Goal: Task Accomplishment & Management: Complete application form

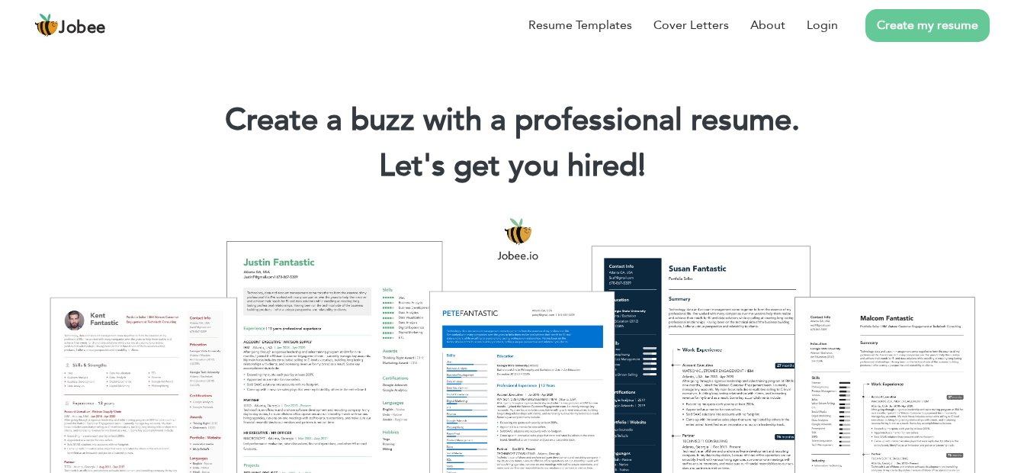
click at [850, 21] on li "Create my resume" at bounding box center [914, 25] width 152 height 40
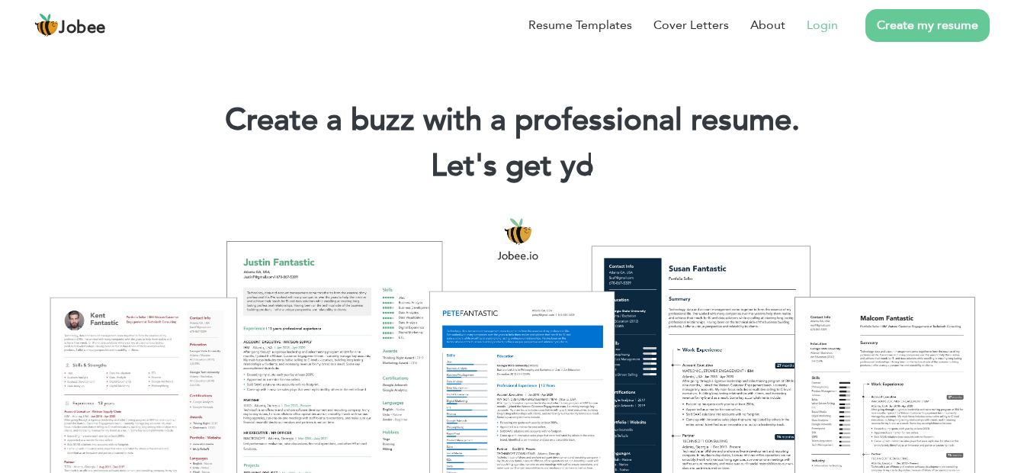
click at [831, 36] on li "Login" at bounding box center [812, 25] width 53 height 40
click at [818, 33] on link "Login" at bounding box center [822, 25] width 31 height 18
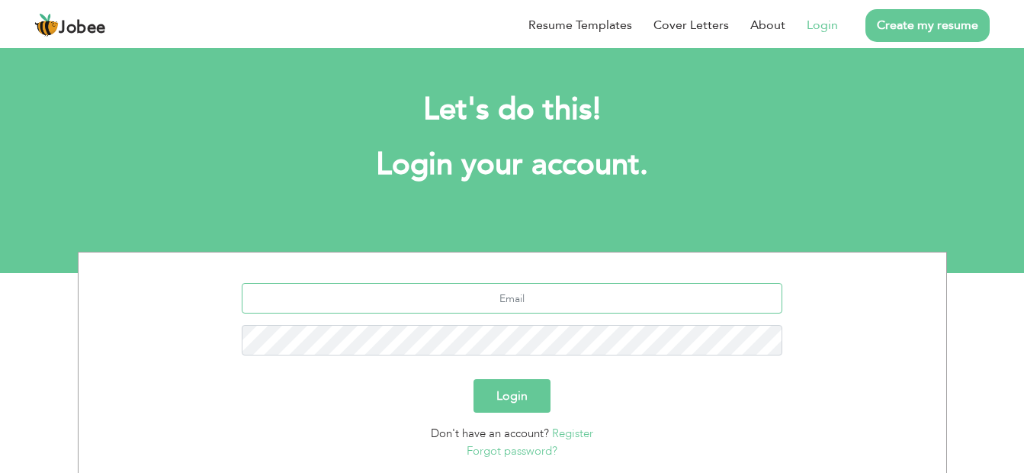
click at [611, 304] on input "text" at bounding box center [512, 298] width 541 height 31
type input "[EMAIL_ADDRESS][DOMAIN_NAME]"
click at [474, 379] on button "Login" at bounding box center [512, 396] width 77 height 34
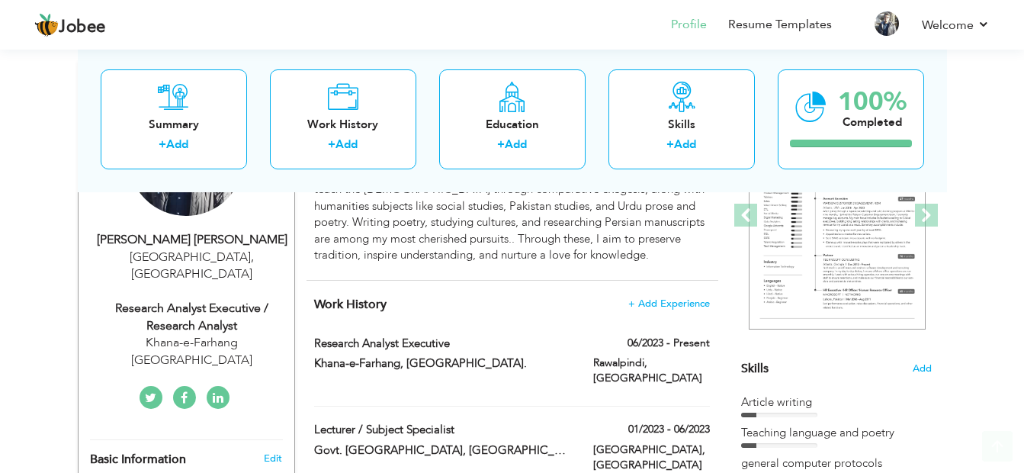
scroll to position [229, 0]
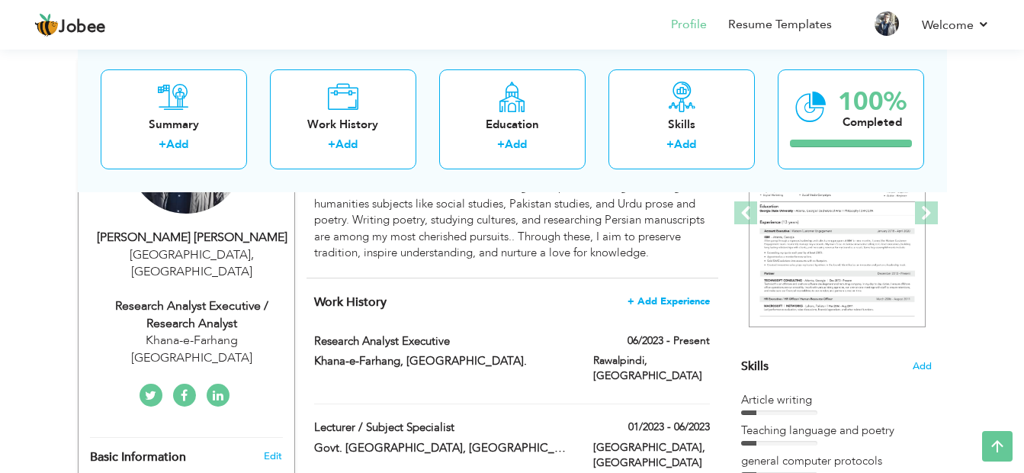
click at [693, 304] on span "+ Add Experience" at bounding box center [669, 301] width 82 height 11
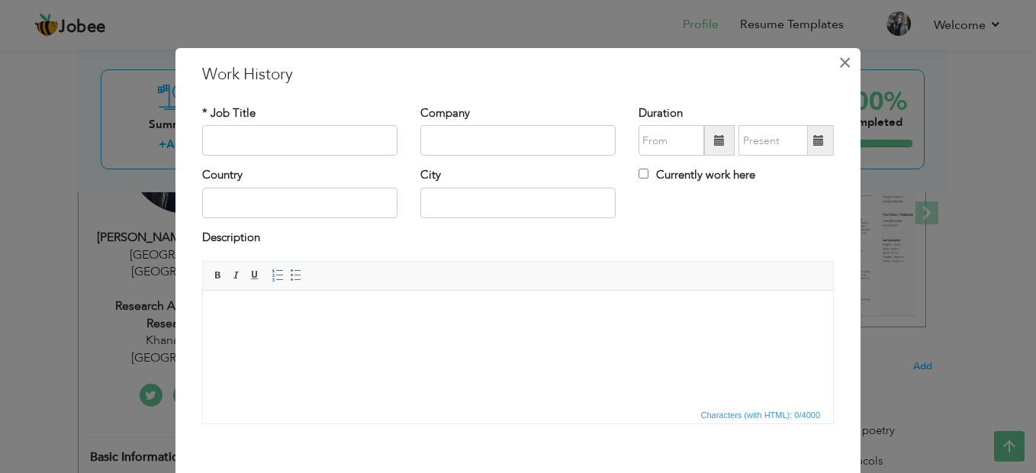
click at [838, 64] on span "×" at bounding box center [844, 62] width 13 height 27
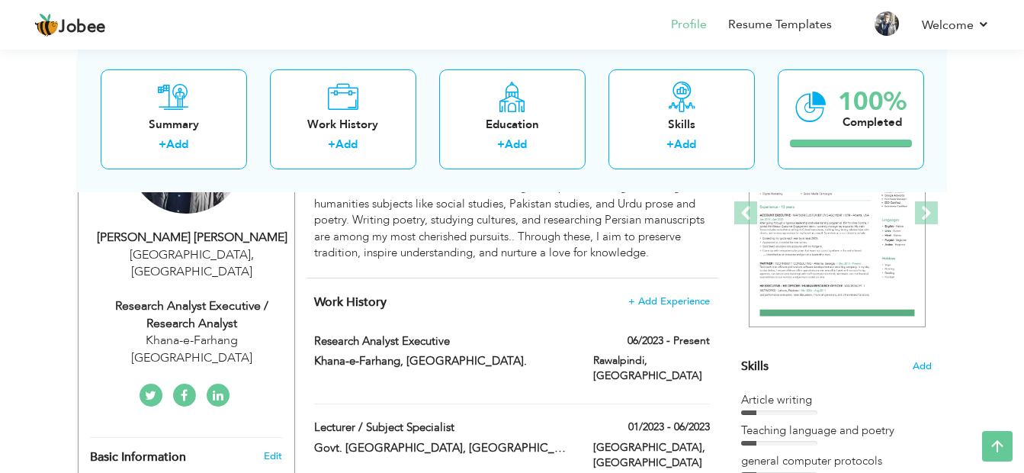
click at [660, 350] on div "06/2023 - Present" at bounding box center [652, 342] width 140 height 19
type input "Research Analyst Executive"
type input "Khana-e-Farhang, Iran."
type input "06/2023"
type input "[GEOGRAPHIC_DATA]"
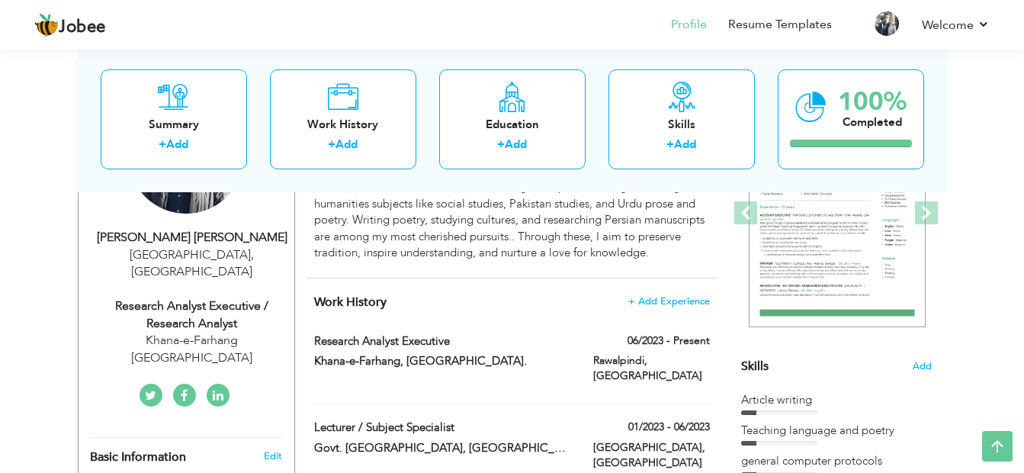
type input "Rawalpindi"
checkbox input "true"
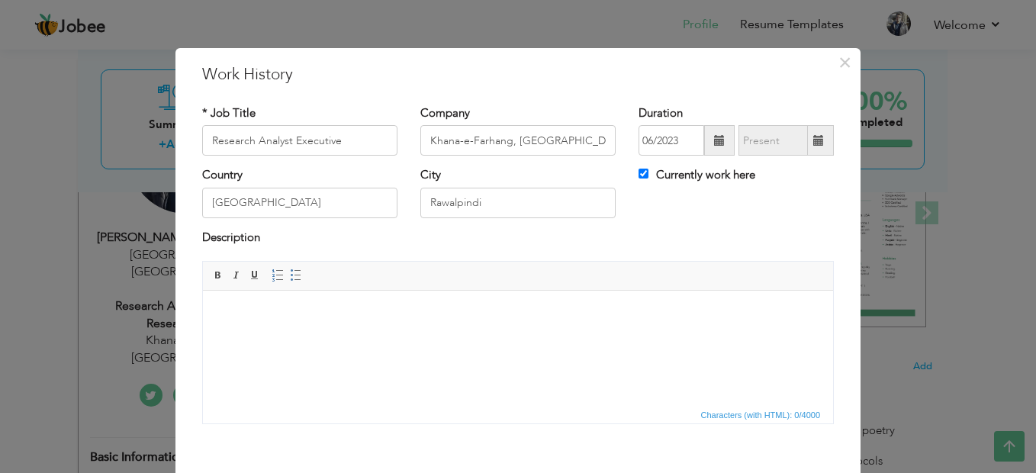
click at [658, 337] on html at bounding box center [518, 314] width 630 height 47
drag, startPoint x: 421, startPoint y: 330, endPoint x: 330, endPoint y: 326, distance: 90.9
click at [330, 326] on html at bounding box center [518, 314] width 630 height 47
click at [306, 316] on body at bounding box center [518, 314] width 600 height 16
click at [352, 325] on html "asd" at bounding box center [518, 314] width 630 height 47
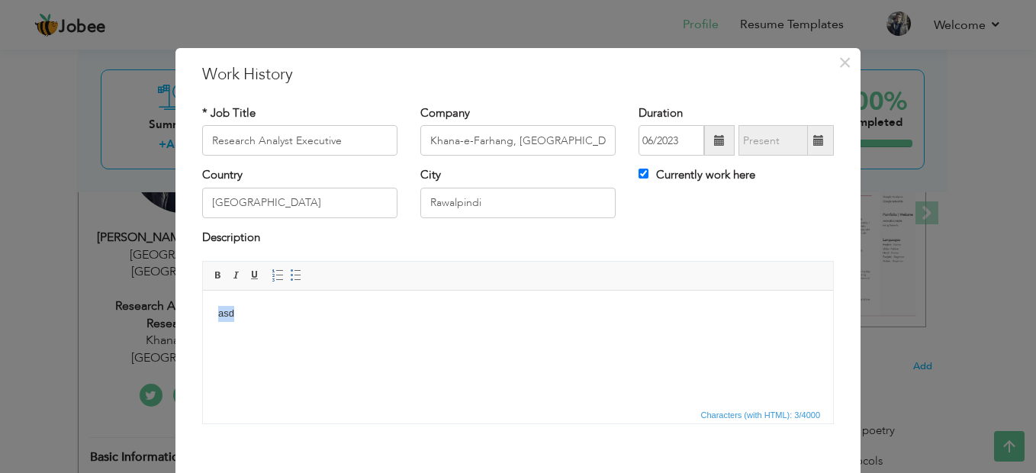
click at [352, 323] on html "asd" at bounding box center [518, 314] width 630 height 47
click at [367, 365] on span "Paste" at bounding box center [388, 364] width 79 height 18
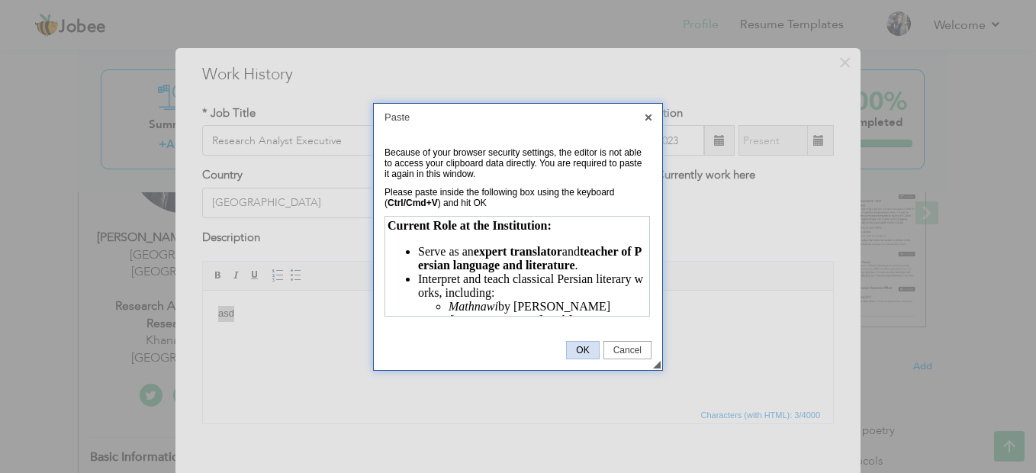
click at [584, 350] on span "OK" at bounding box center [582, 350] width 31 height 11
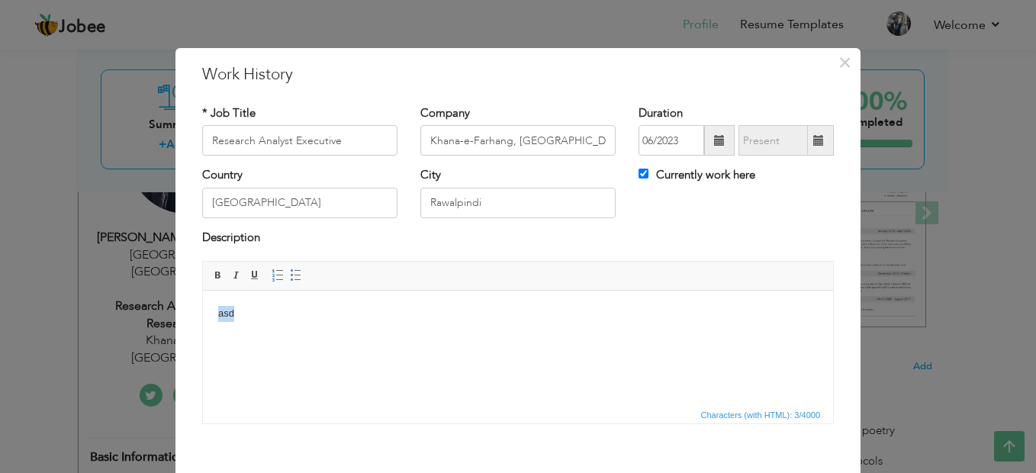
scroll to position [75, 0]
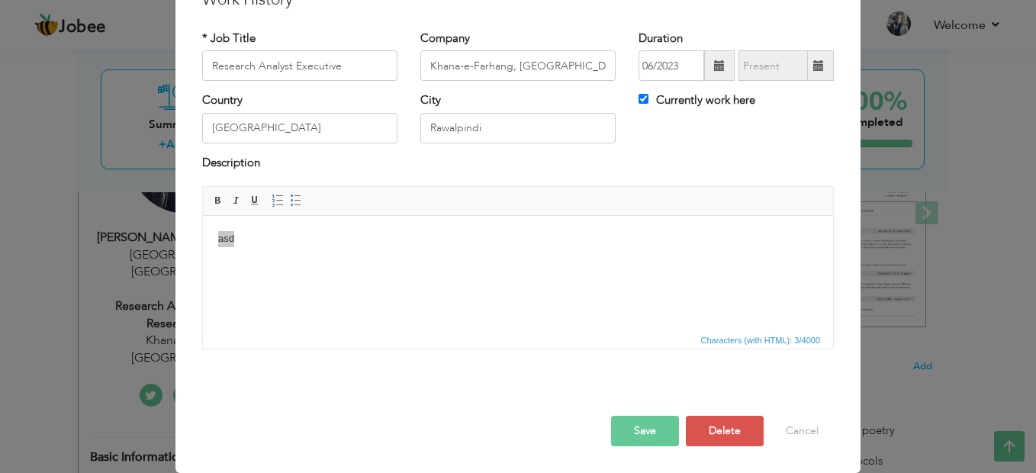
click at [627, 431] on button "Save" at bounding box center [645, 431] width 68 height 31
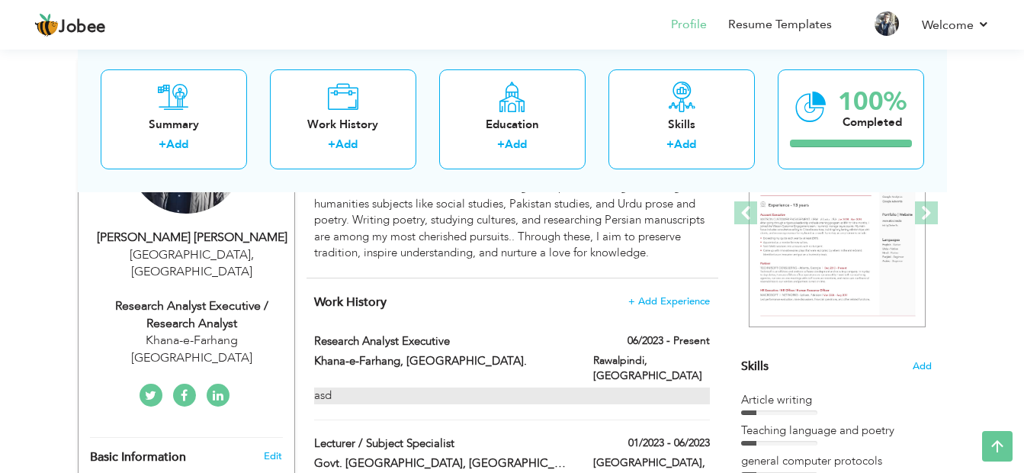
click at [471, 388] on div "asd" at bounding box center [511, 396] width 395 height 16
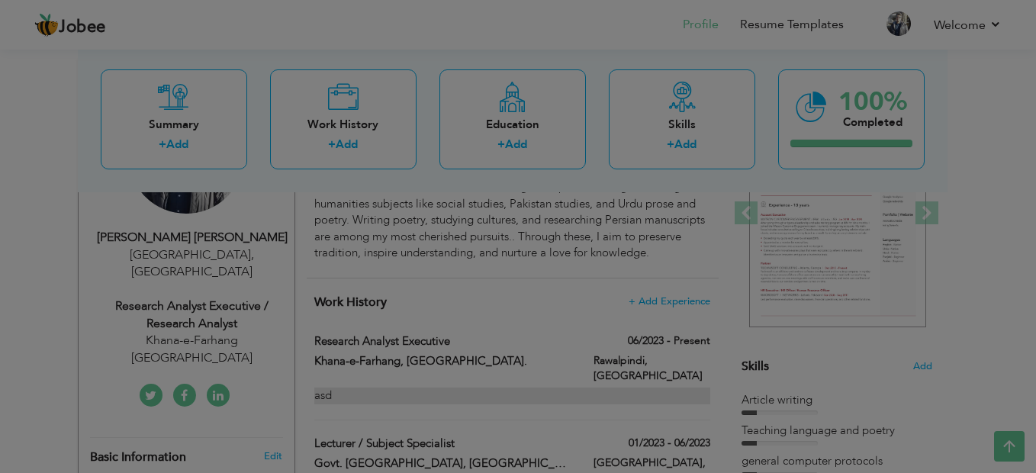
scroll to position [0, 0]
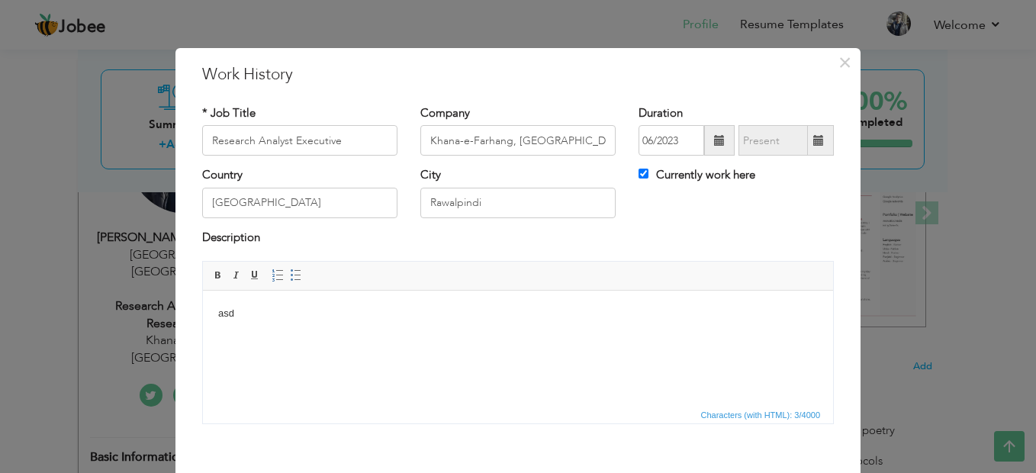
click at [311, 311] on body "asd" at bounding box center [518, 314] width 600 height 16
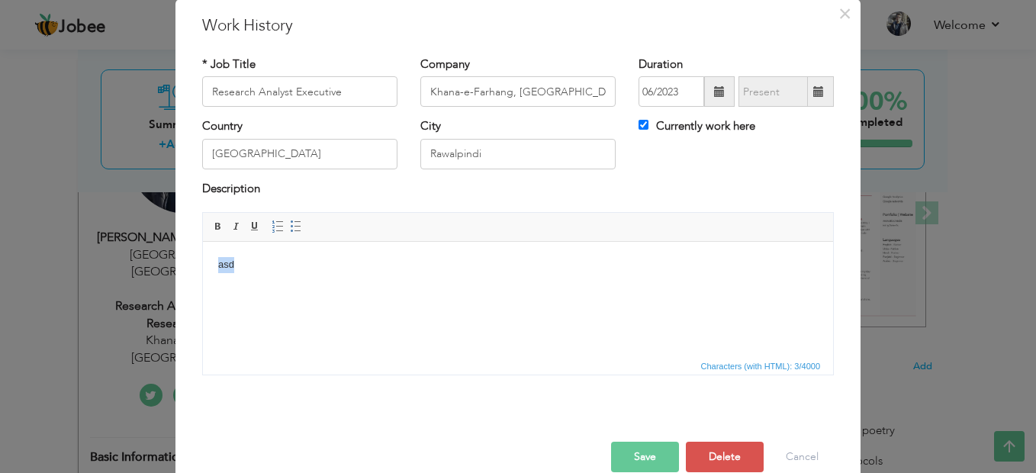
scroll to position [75, 0]
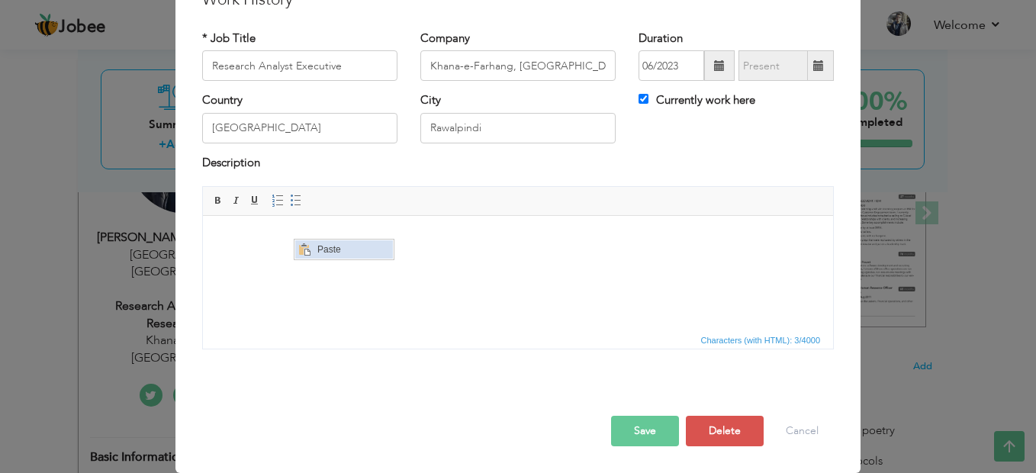
click at [323, 249] on span "Paste" at bounding box center [352, 249] width 79 height 18
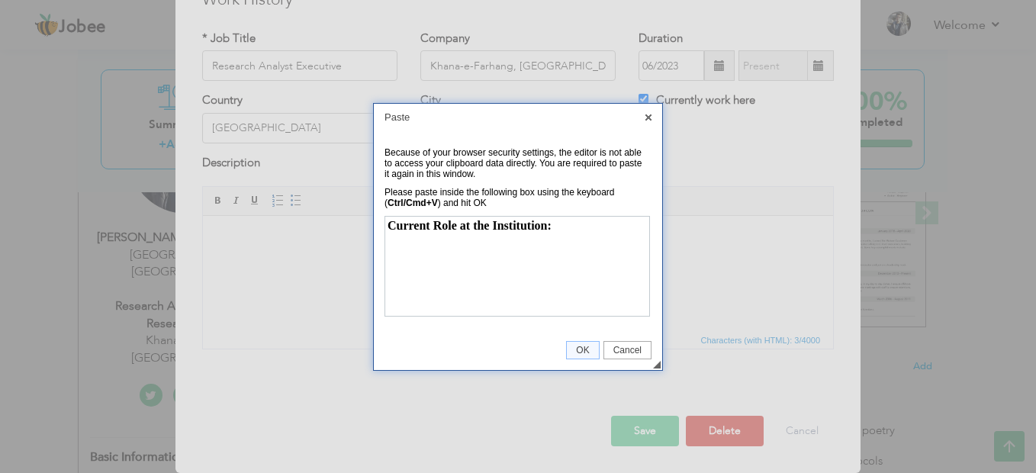
scroll to position [0, 0]
click at [574, 346] on span "OK" at bounding box center [582, 350] width 31 height 11
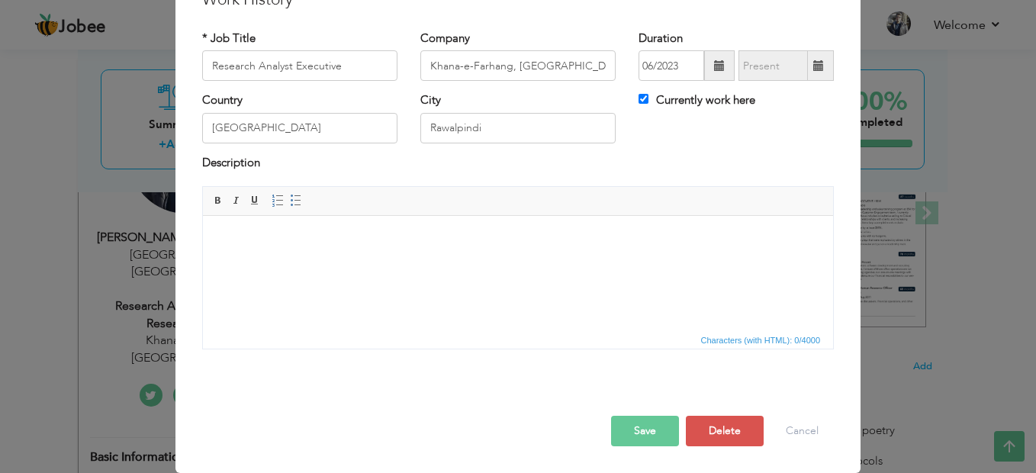
click at [452, 244] on body at bounding box center [518, 239] width 600 height 16
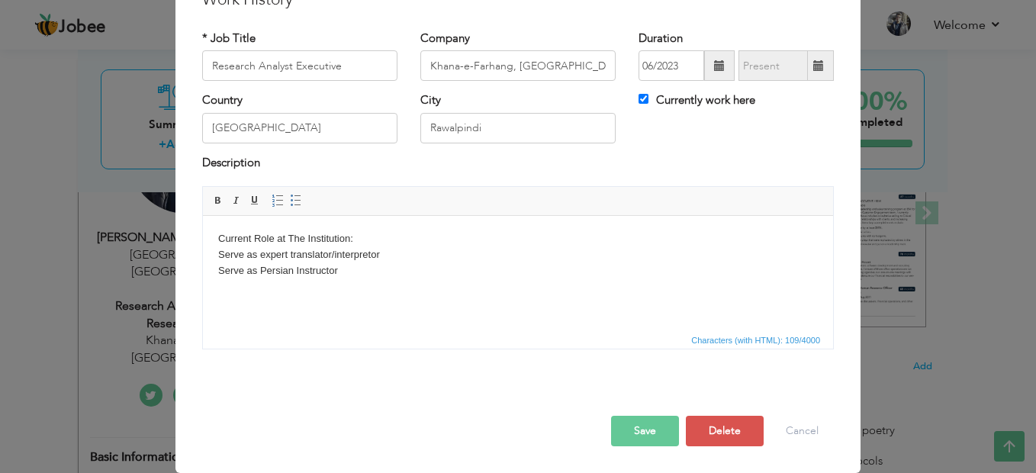
drag, startPoint x: 294, startPoint y: 272, endPoint x: 320, endPoint y: 276, distance: 27.0
click at [294, 272] on body "Current Role at The Institution: Serve as expert translator/interpretor Serve a…" at bounding box center [518, 254] width 600 height 47
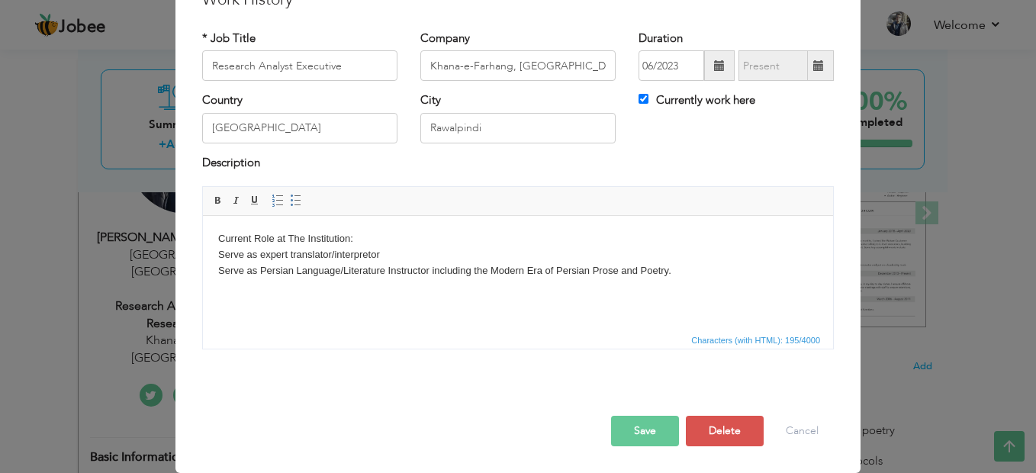
click at [692, 277] on body "Current Role at The Institution: Serve as expert translator/interpretor Serve a…" at bounding box center [518, 262] width 600 height 63
click at [555, 299] on body "Current Role at The Institution: Serve as expert translator/interpretor Serve a…" at bounding box center [518, 270] width 600 height 79
click at [517, 278] on body "Current Role at The Institution: Serve as expert translator/interpretor Serve a…" at bounding box center [518, 270] width 600 height 79
click at [307, 281] on body "Current Role at The Institution: Serve as expert translator/interpretor Serve a…" at bounding box center [518, 270] width 600 height 79
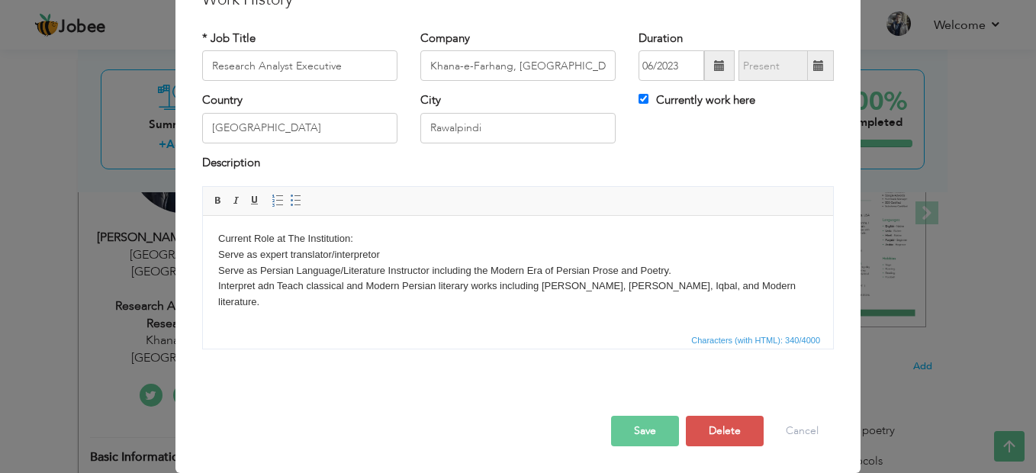
click at [264, 287] on body "Current Role at The Institution: Serve as expert translator/interpretor Serve a…" at bounding box center [518, 278] width 600 height 95
click at [245, 284] on body "Current Role at The Institution: Serve as expert translator/interpretor Serve a…" at bounding box center [518, 278] width 600 height 95
click at [700, 287] on body "Current Role at The Institution: Serve as expert translator/interpretor Serve a…" at bounding box center [518, 278] width 600 height 95
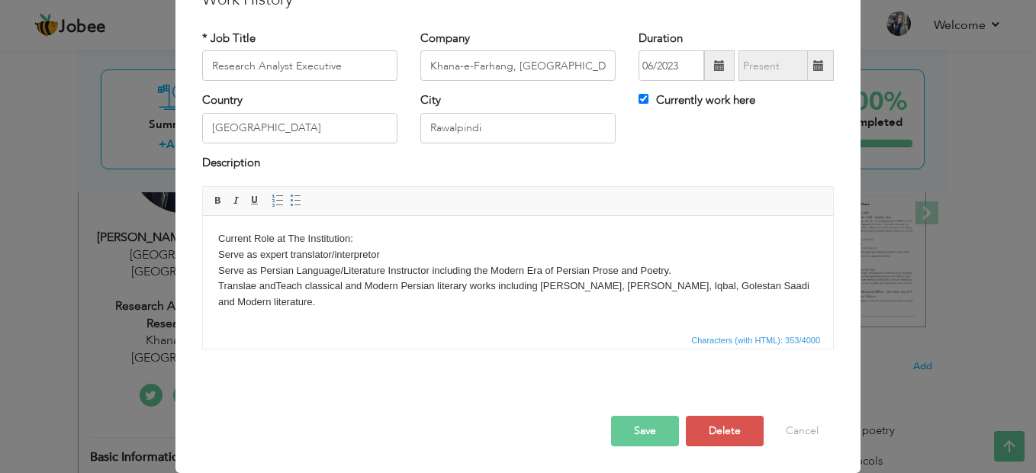
click at [499, 302] on body "Current Role at The Institution: Serve as expert translator/interpretor Serve a…" at bounding box center [518, 278] width 600 height 95
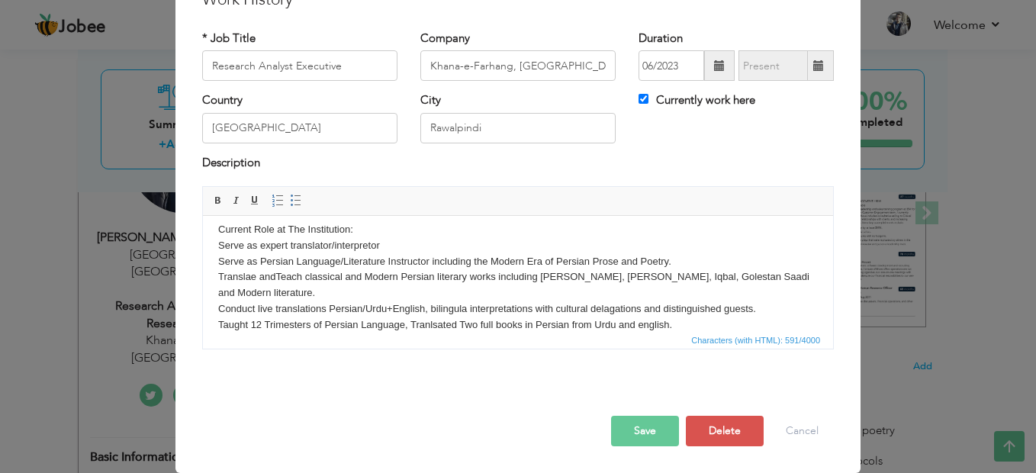
click at [359, 294] on body "Current Role at The Institution: Serve as expert translator/interpretor Serve a…" at bounding box center [518, 285] width 600 height 127
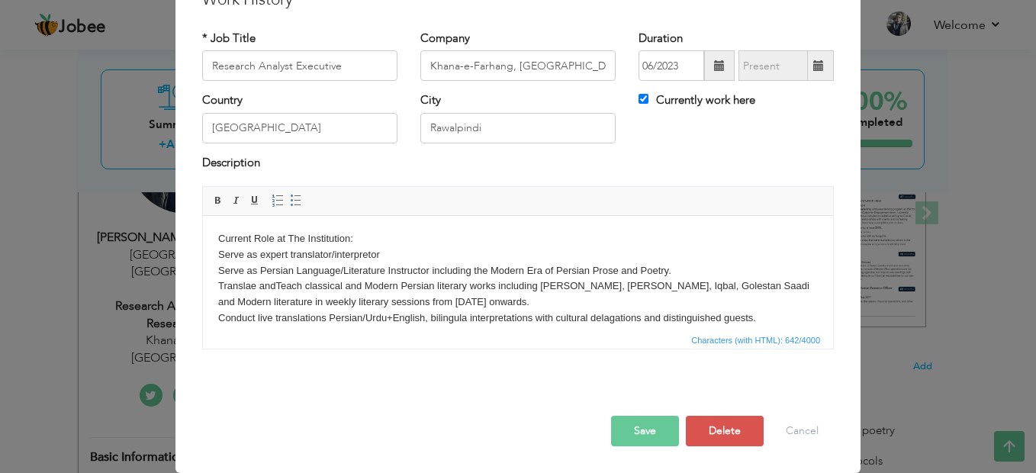
click at [301, 239] on body "Current Role at The Institution: Serve as expert translator/interpretor Serve a…" at bounding box center [518, 294] width 600 height 127
drag, startPoint x: 218, startPoint y: 233, endPoint x: 350, endPoint y: 233, distance: 132.0
click at [350, 233] on body "Current Role at the Institution: Serve as expert translator/interpretor Serve a…" at bounding box center [518, 294] width 600 height 127
drag, startPoint x: 211, startPoint y: 195, endPoint x: 221, endPoint y: 197, distance: 10.9
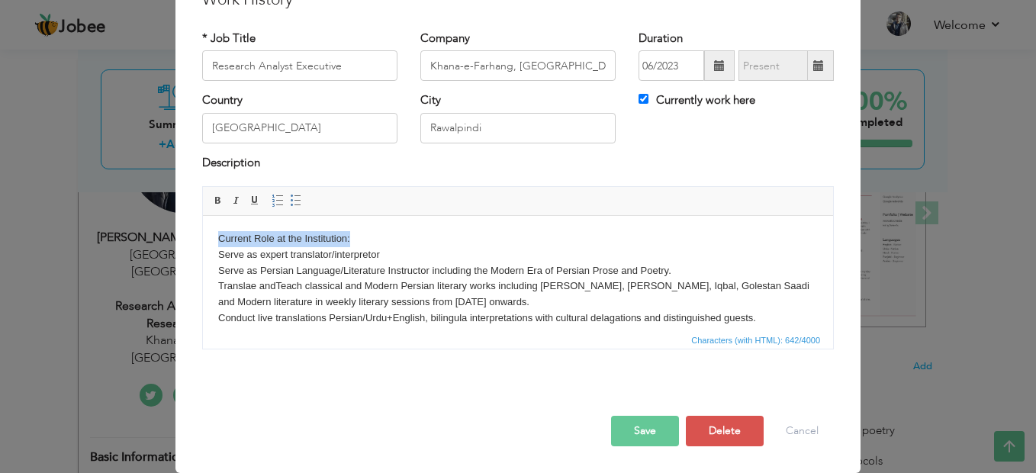
click at [212, 195] on span at bounding box center [218, 201] width 12 height 12
click at [250, 198] on span at bounding box center [255, 201] width 12 height 12
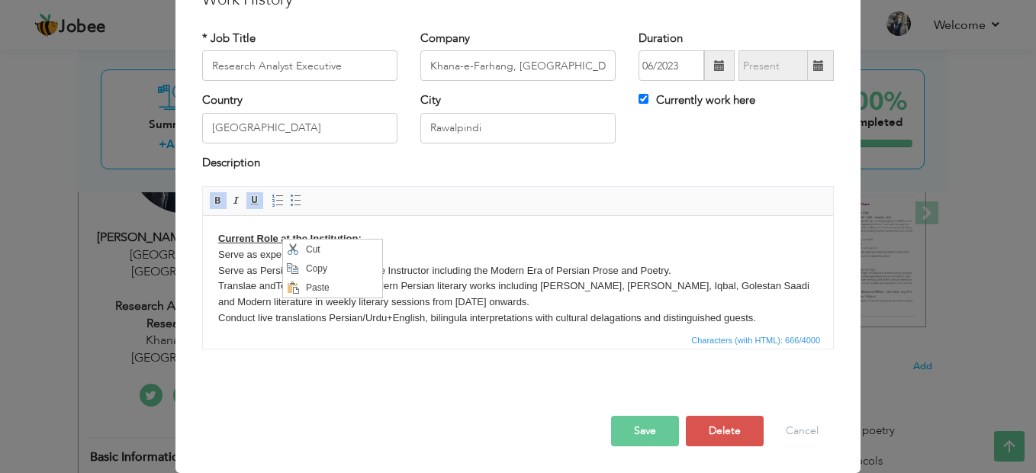
click at [462, 243] on body "Current Role at the Institution: Serve as expert translator/interpretor Serve a…" at bounding box center [518, 294] width 600 height 127
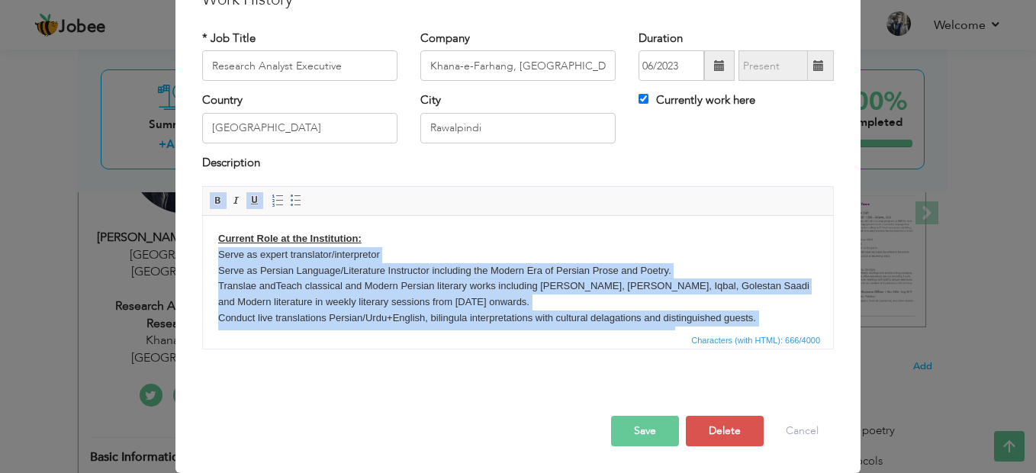
scroll to position [43, 0]
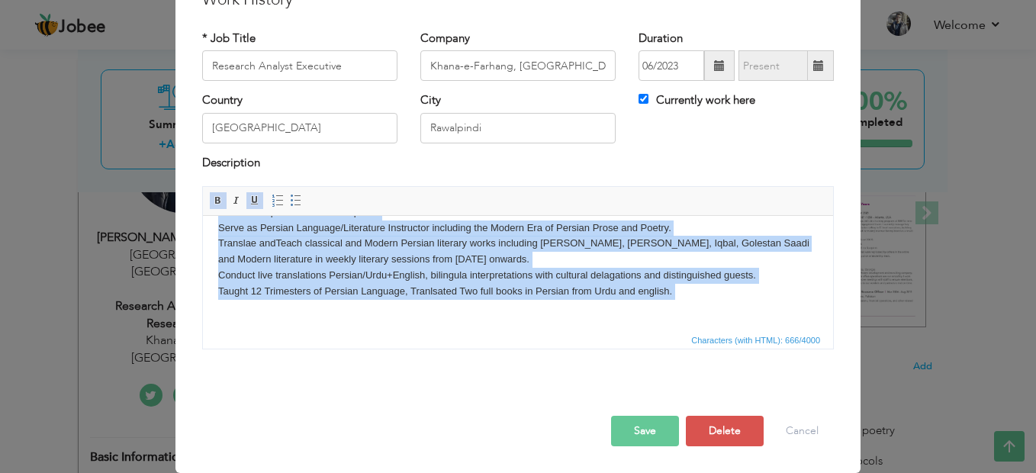
drag, startPoint x: 219, startPoint y: 252, endPoint x: 231, endPoint y: 301, distance: 49.6
click at [240, 330] on html "Current Role at the Institution: Serve as expert translator/interpretor Serve a…" at bounding box center [518, 251] width 630 height 157
click at [275, 204] on span at bounding box center [278, 201] width 12 height 12
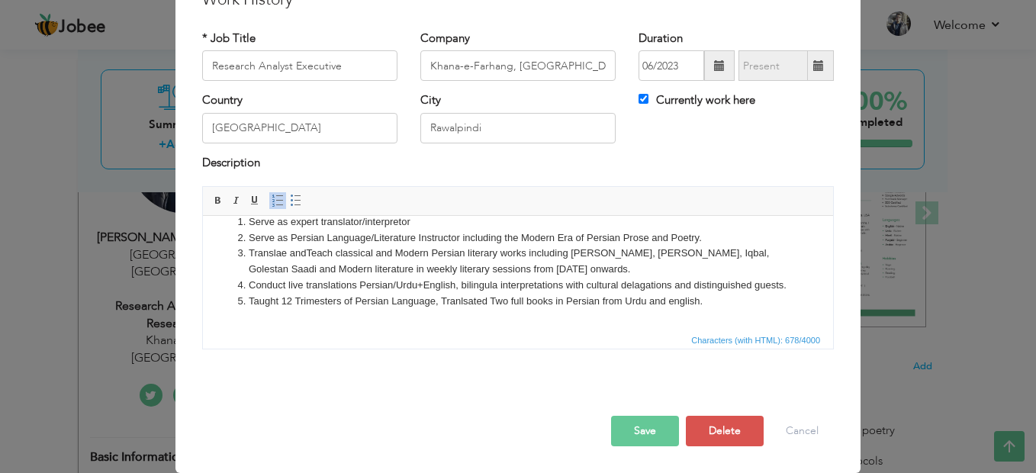
click at [273, 204] on span at bounding box center [278, 201] width 12 height 12
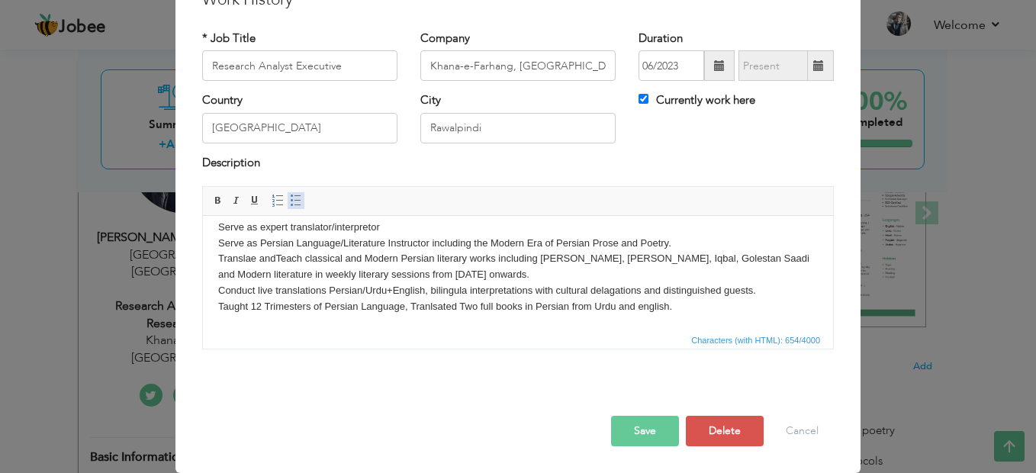
drag, startPoint x: 291, startPoint y: 204, endPoint x: 108, endPoint y: 1, distance: 273.3
click at [291, 204] on span at bounding box center [296, 201] width 12 height 12
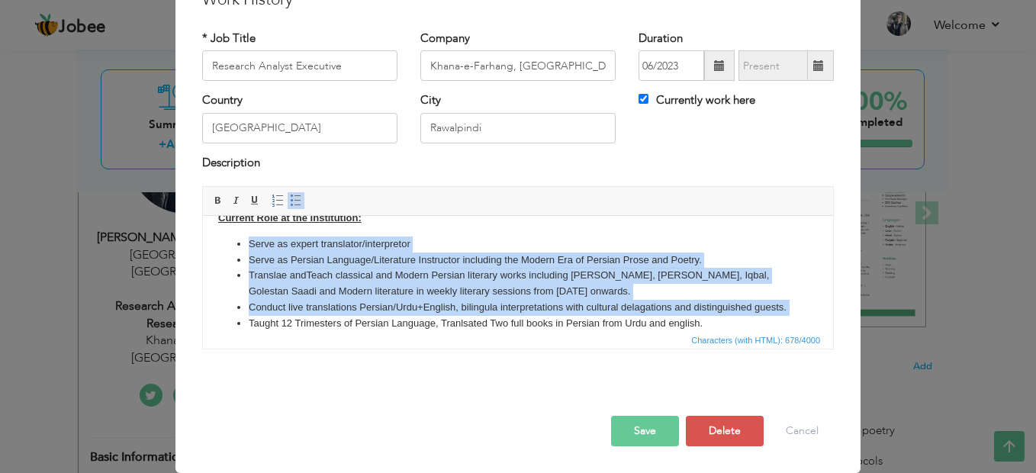
scroll to position [0, 0]
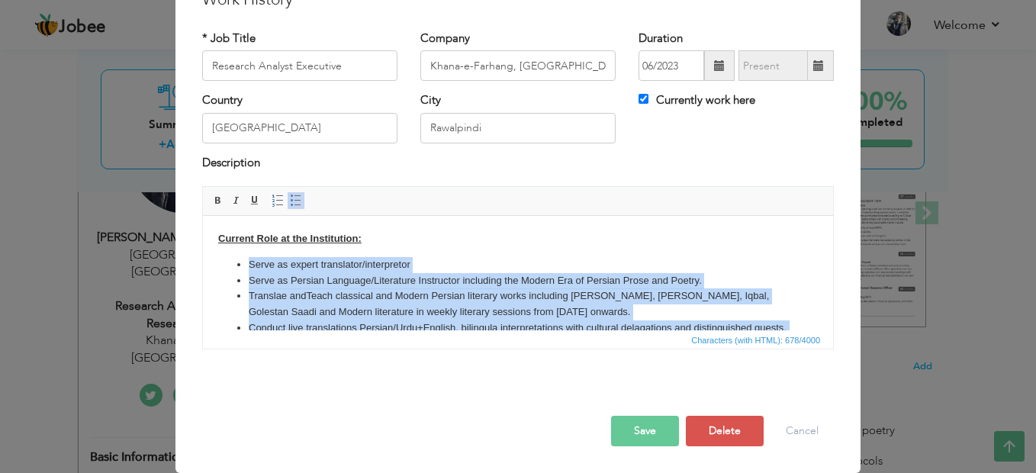
click at [353, 288] on li "Translae andTeach classical and Modern Persian literary works including Mathnav…" at bounding box center [518, 304] width 539 height 32
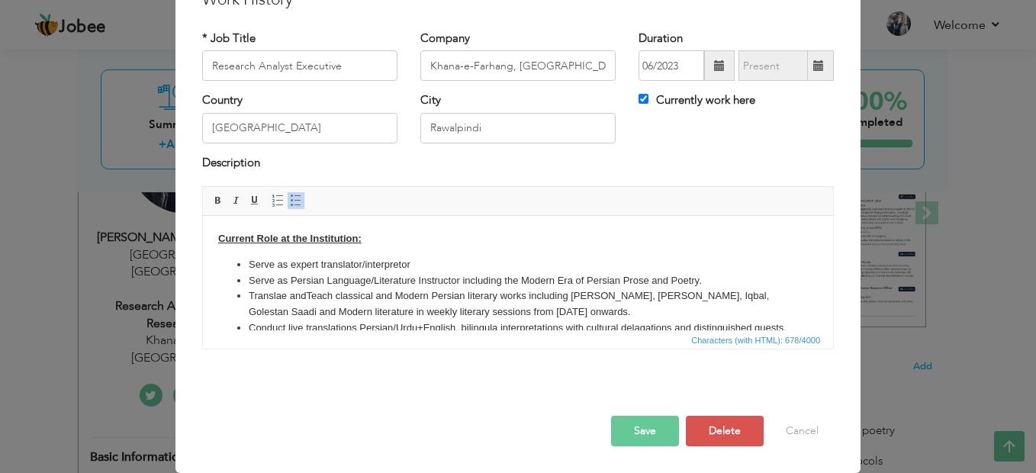
click at [595, 261] on li "Serve as expert translator/interpretor" at bounding box center [518, 265] width 539 height 16
click at [699, 280] on li "Serve as Persian Language/Literature Instructor including the Modern Era of Per…" at bounding box center [518, 281] width 539 height 16
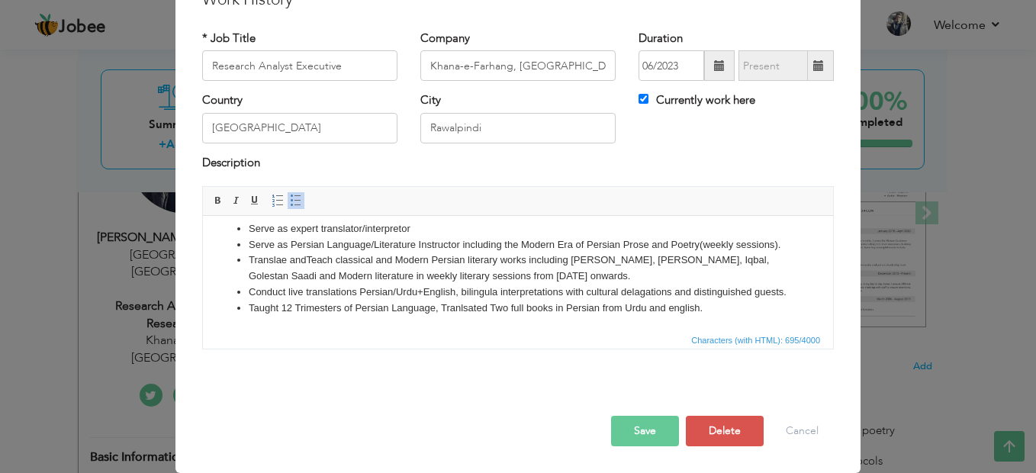
scroll to position [69, 0]
click at [307, 251] on li "Translae andTeach classical and Modern Persian literary works including Mathnav…" at bounding box center [518, 267] width 539 height 32
click at [744, 251] on li "Translae and Teach classical and Modern Persian literary works including Mathna…" at bounding box center [518, 267] width 539 height 32
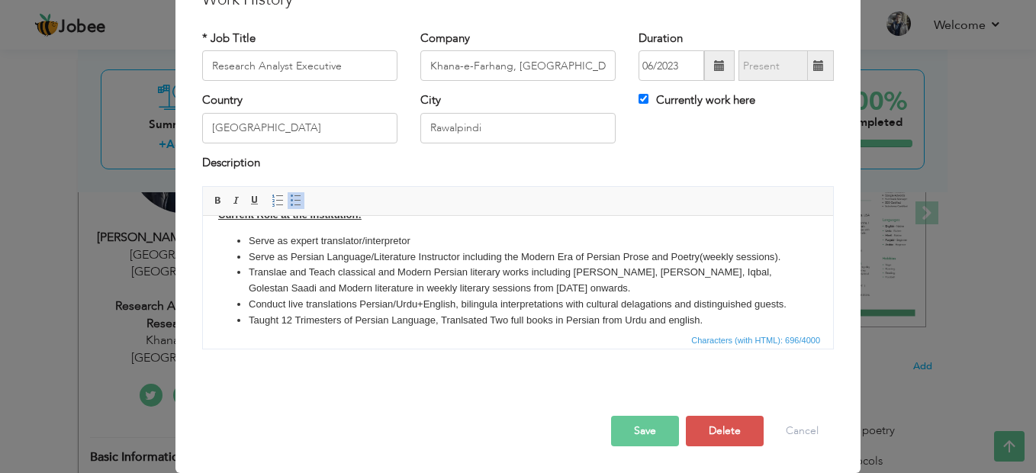
scroll to position [0, 0]
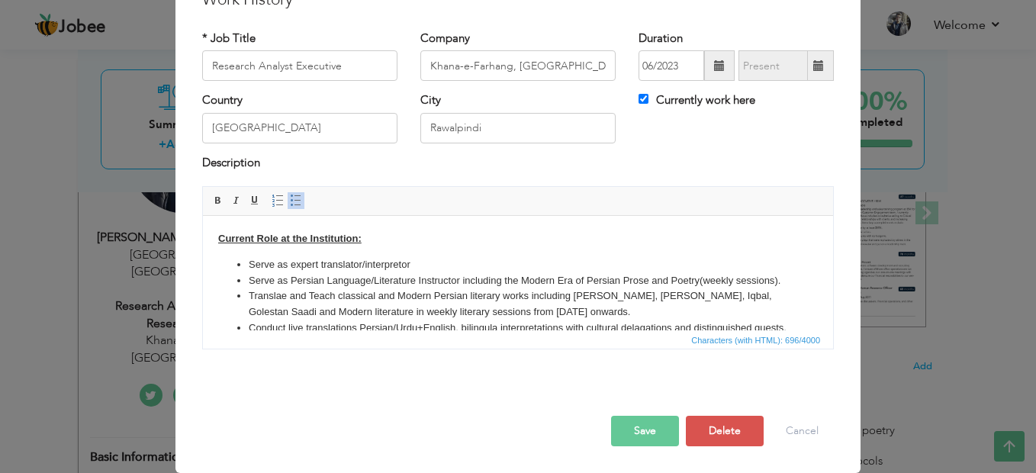
drag, startPoint x: 460, startPoint y: 278, endPoint x: 436, endPoint y: 298, distance: 31.0
click at [436, 289] on li "Serve as Persian Language/Literature Instructor including the Modern Era of Per…" at bounding box center [518, 281] width 539 height 16
click at [460, 277] on li "Serve as Persian Language/Literature Instructor(around 7 sessions/week )" at bounding box center [518, 281] width 539 height 16
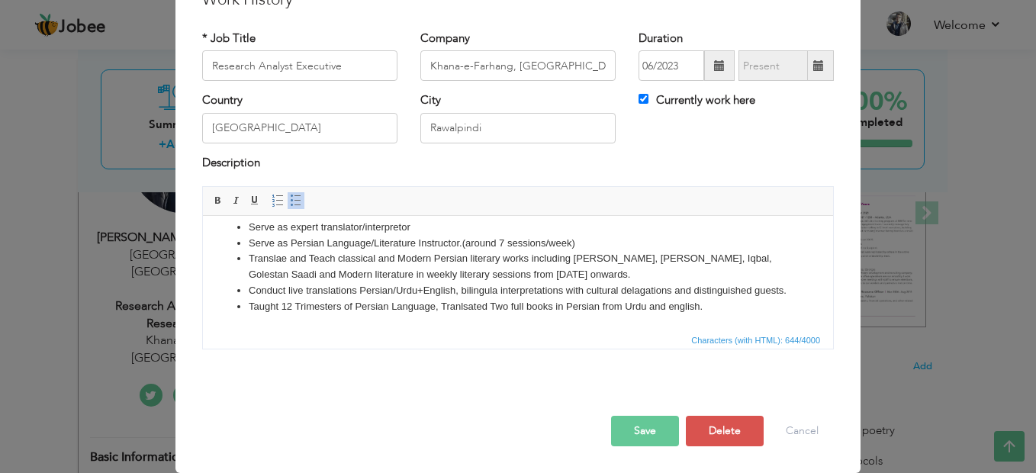
scroll to position [53, 0]
click at [498, 283] on li "Conduct live translations Persian/Urdu+English, bilingula interpretations with …" at bounding box center [518, 291] width 539 height 16
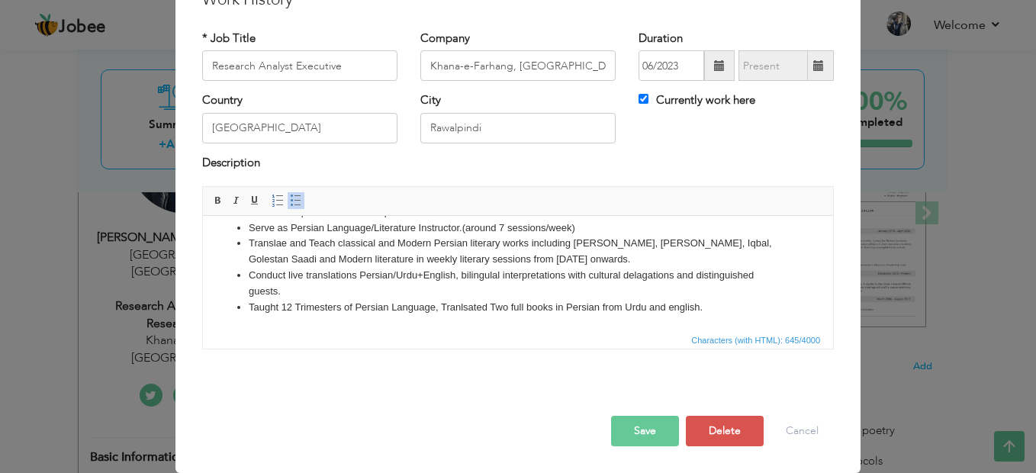
click at [712, 312] on li "Taught 12 Trimesters of Persian Language, Tranlsated Two full books in Persian …" at bounding box center [518, 308] width 539 height 16
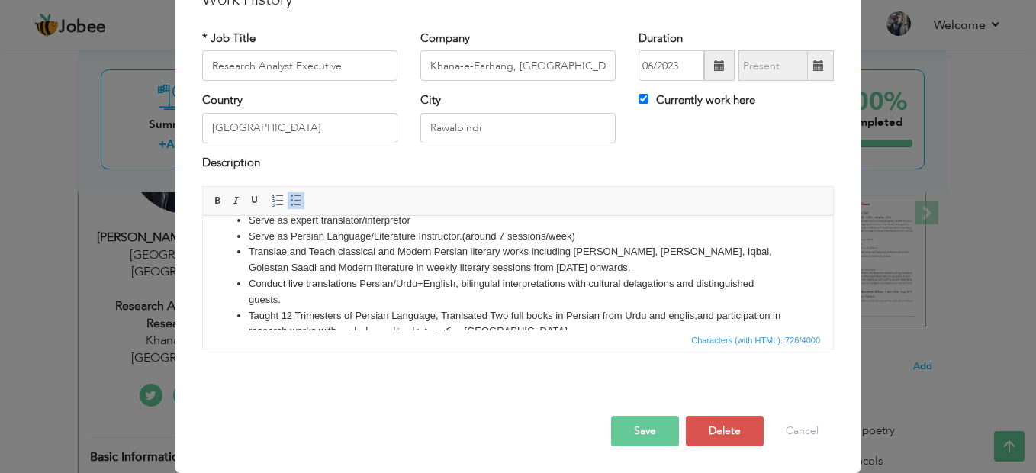
scroll to position [69, 0]
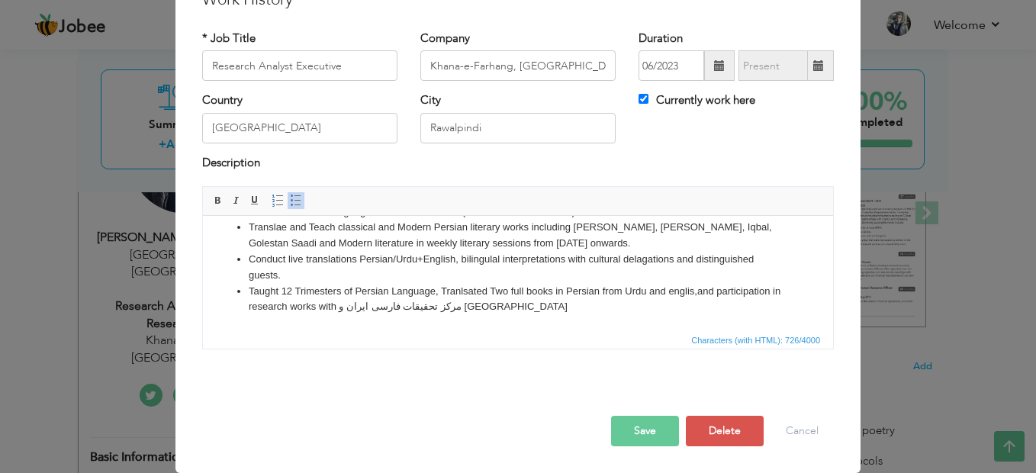
click at [638, 429] on button "Save" at bounding box center [645, 431] width 68 height 31
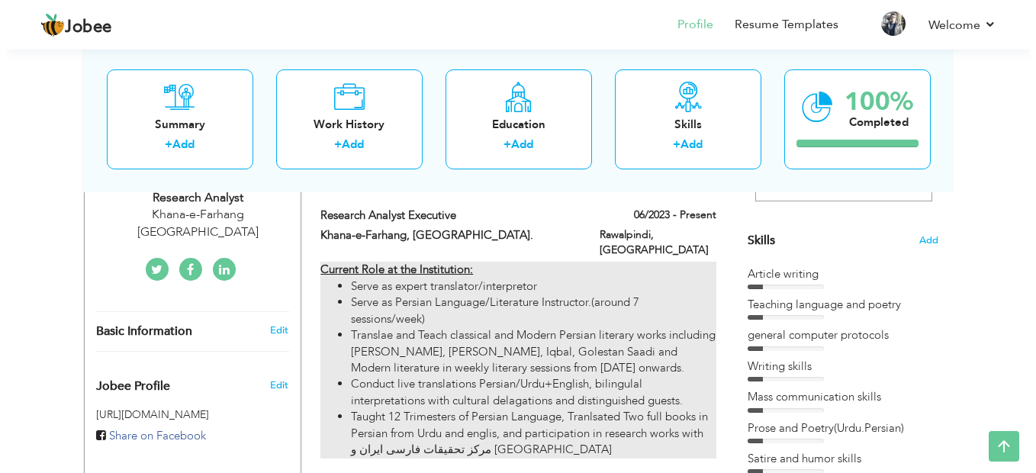
scroll to position [381, 0]
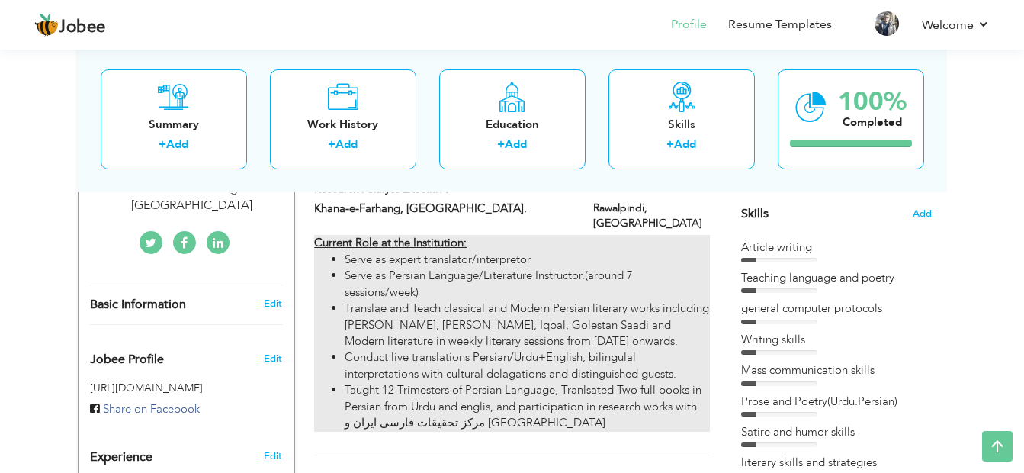
click at [659, 315] on li "Translae and Teach classical and Modern Persian literary works including Mathna…" at bounding box center [527, 325] width 365 height 49
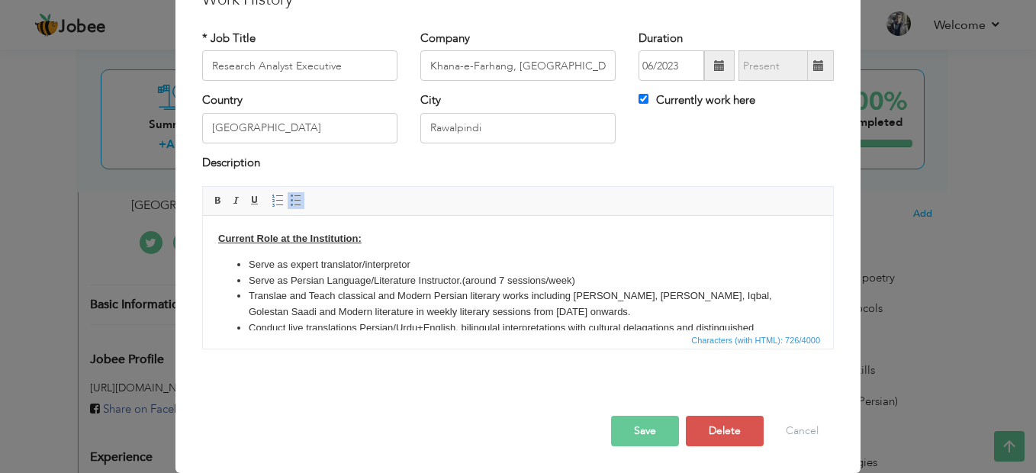
scroll to position [0, 0]
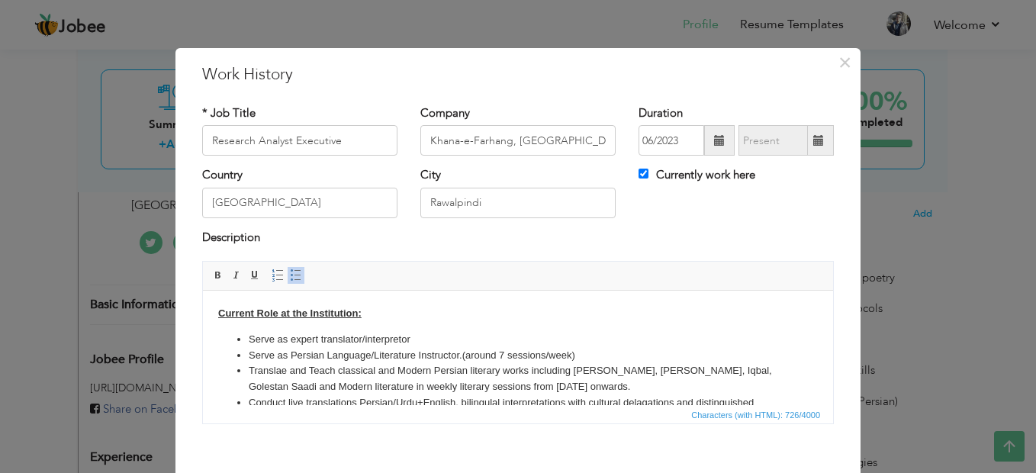
click at [281, 368] on li "Translae and Teach classical and Modern Persian literary works including Mathna…" at bounding box center [518, 379] width 539 height 32
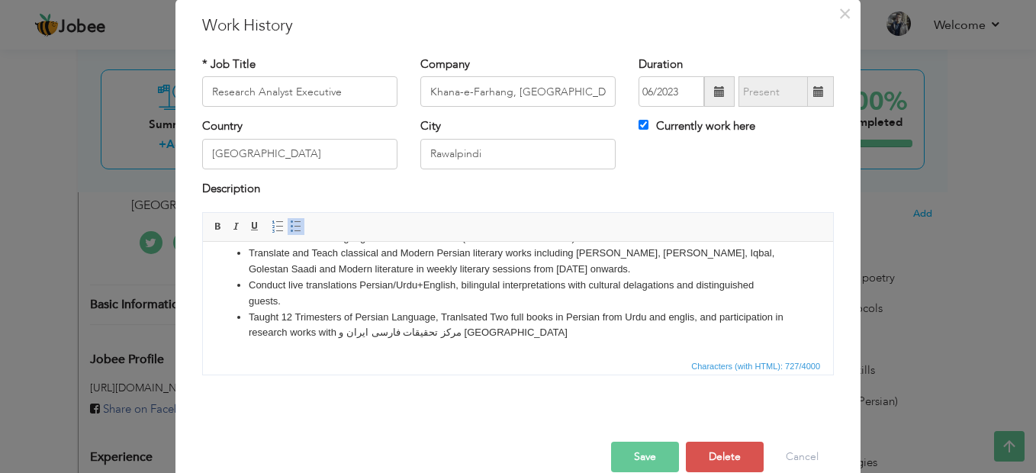
scroll to position [75, 0]
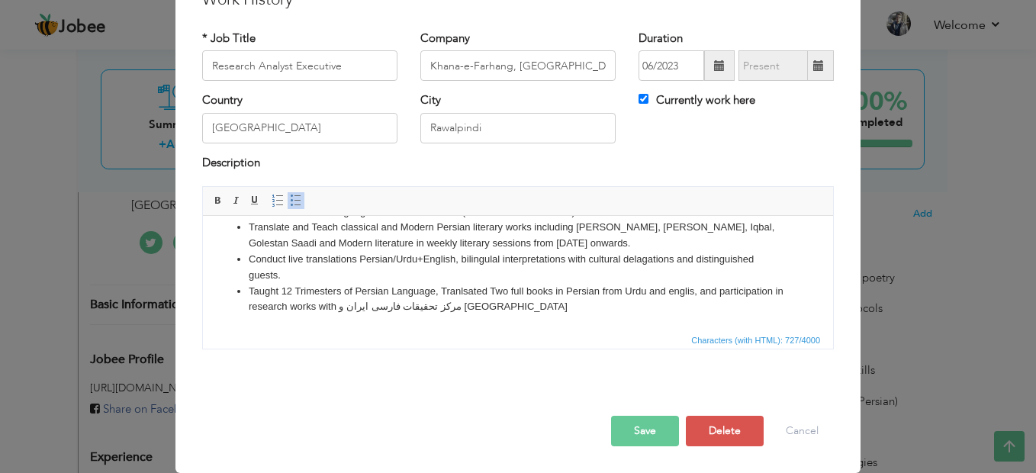
click at [645, 428] on button "Save" at bounding box center [645, 431] width 68 height 31
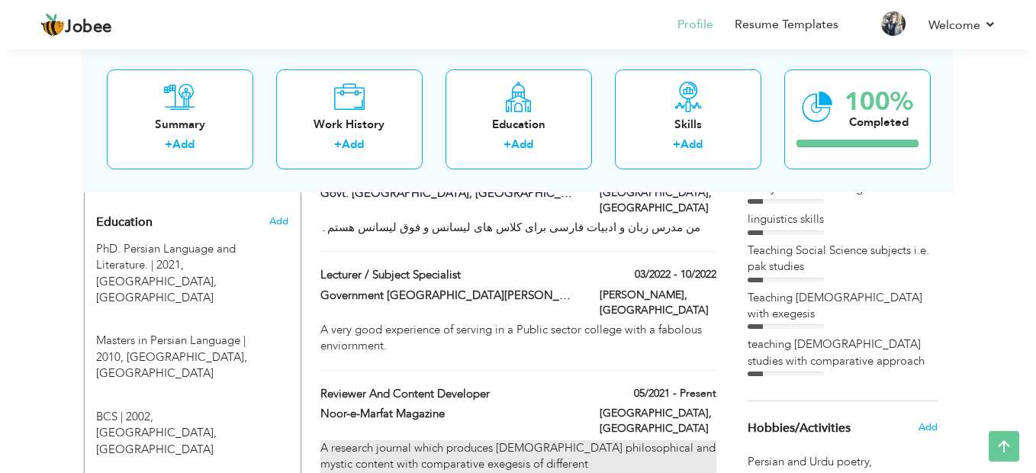
scroll to position [610, 0]
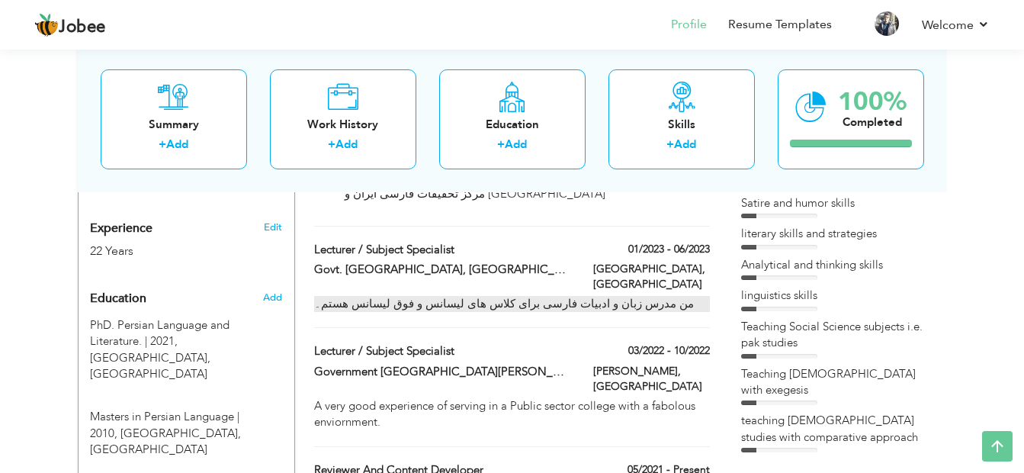
click at [532, 296] on div "من مدرس زبان و ادبیات فارسی برای کلاس ھای لیسانس و فوق لیسانس ھستم۔" at bounding box center [511, 304] width 395 height 16
type input "Lecturer / Subject Specialist"
type input "Govt. Millat College, Faisalabad."
type input "01/2023"
type input "06/2023"
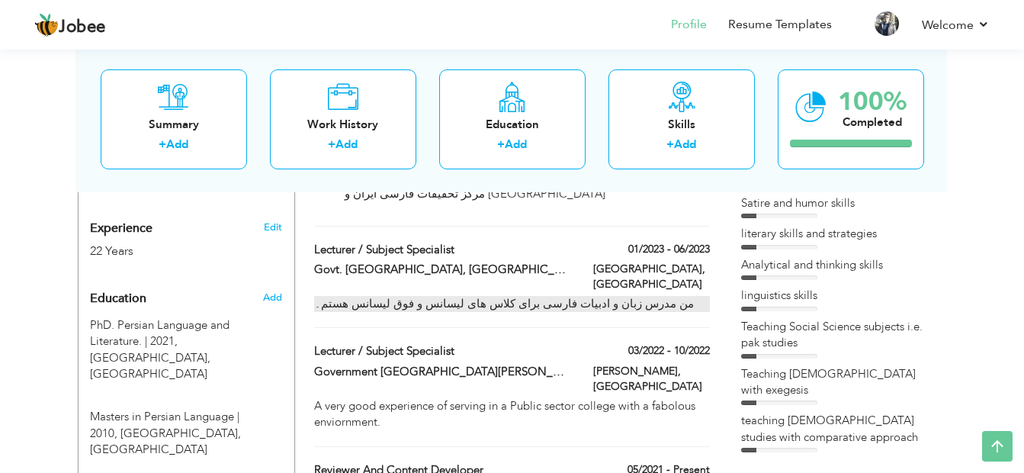
type input "Faisalabad"
checkbox input "false"
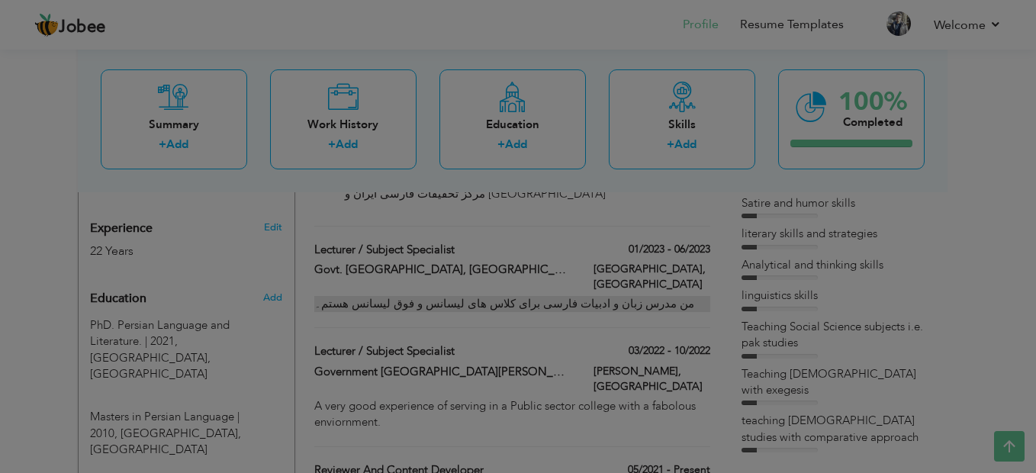
scroll to position [0, 0]
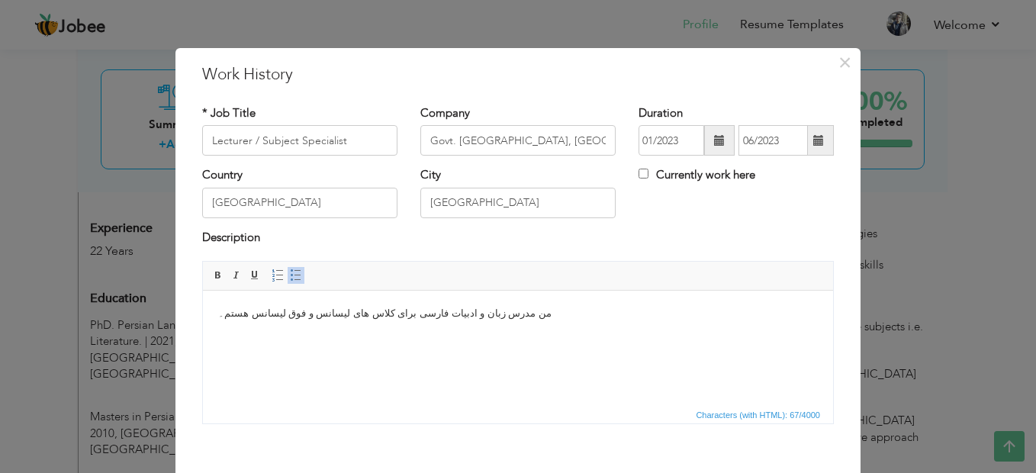
click at [227, 313] on body "من مدرس زبان و ادبیات فارسی برای کلاس ھای لیسانس و فوق لیسانس ھستم۔" at bounding box center [518, 314] width 600 height 16
click at [456, 310] on body "من مدرس زبان و ادبیات فارسی برای کلاس ھای لیسانس و فوق لیسانس بودم۔" at bounding box center [518, 314] width 600 height 16
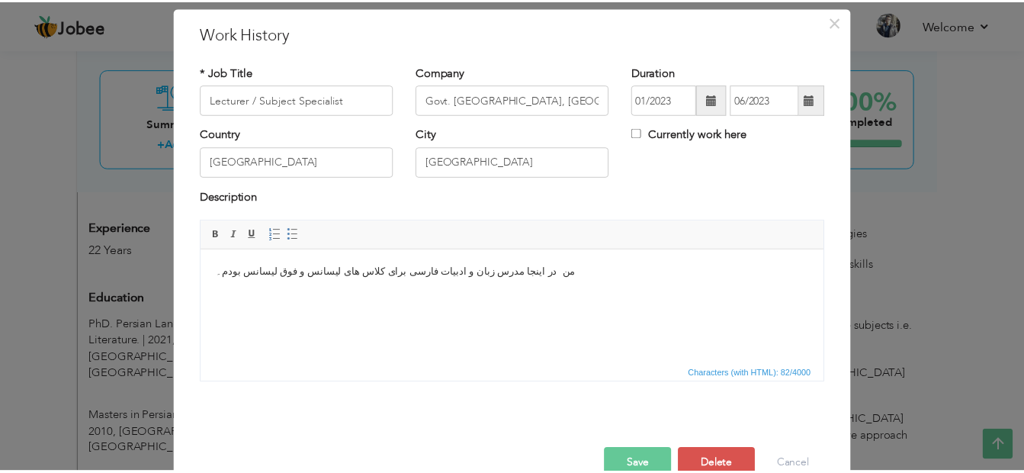
scroll to position [75, 0]
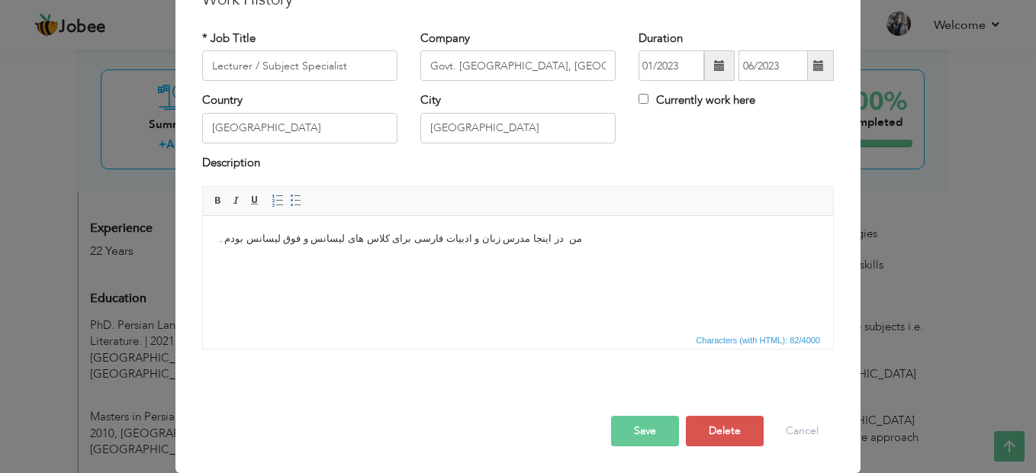
click at [637, 428] on button "Save" at bounding box center [645, 431] width 68 height 31
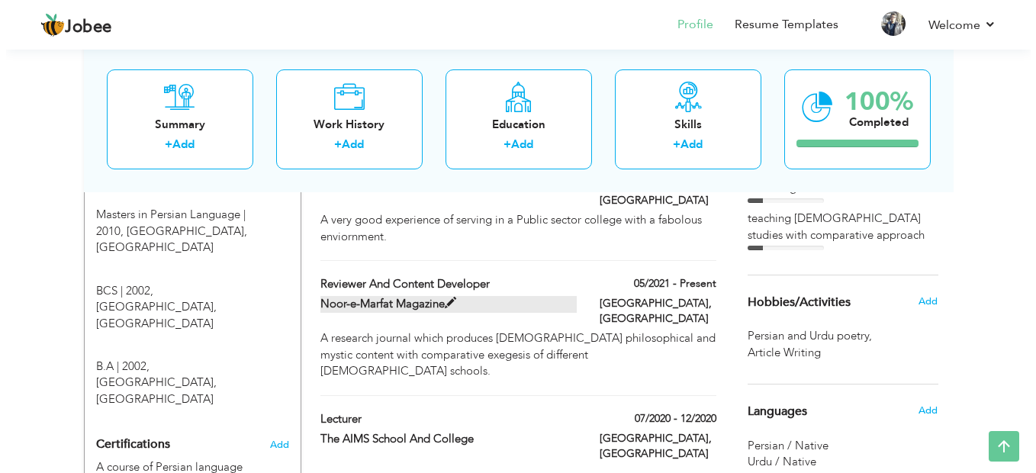
scroll to position [839, 0]
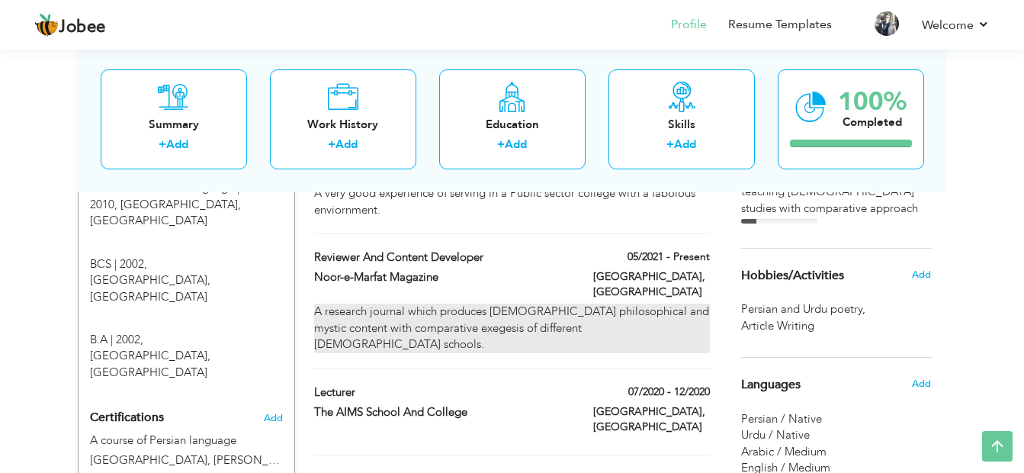
click at [521, 304] on div "A research journal which produces islamic philosophical and mystic content with…" at bounding box center [511, 328] width 395 height 49
type input "Reviewer and Content Developer"
type input "Noor-e-Marfat Magazine"
type input "05/2021"
type input "Islamabad"
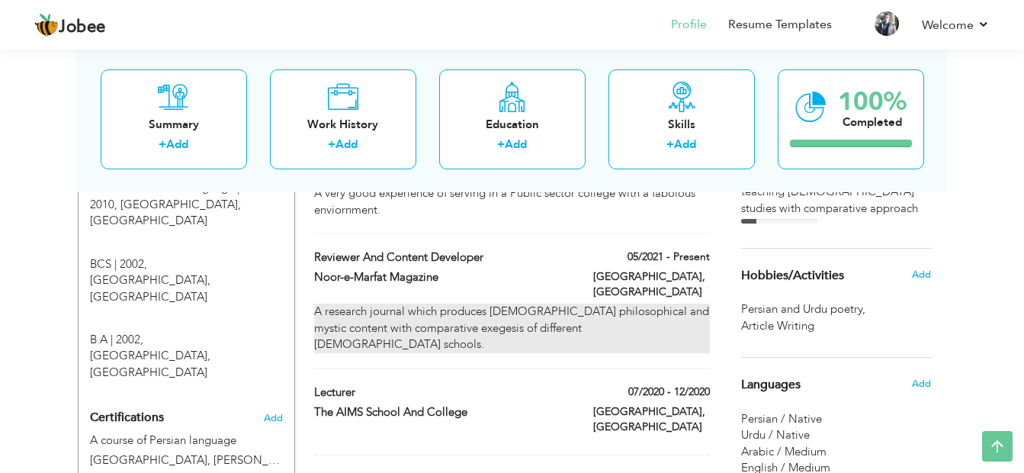
checkbox input "true"
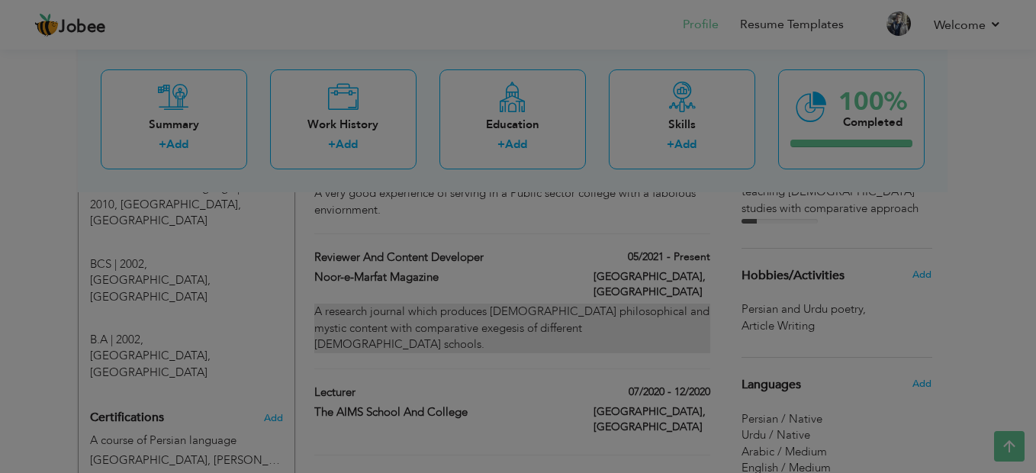
scroll to position [0, 0]
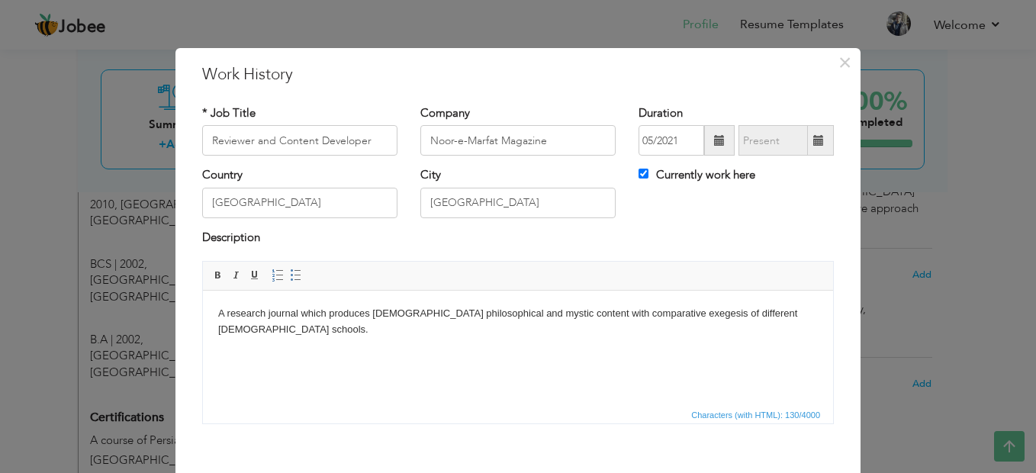
click at [794, 317] on body "A research journal which produces islamic philosophical and mystic content with…" at bounding box center [518, 322] width 600 height 32
click at [222, 314] on body "A research journal which produces islamic philosophical and mystic content with…" at bounding box center [518, 329] width 600 height 47
click at [219, 309] on body "A research journal which produces islamic philosophical and mystic content with…" at bounding box center [518, 329] width 600 height 47
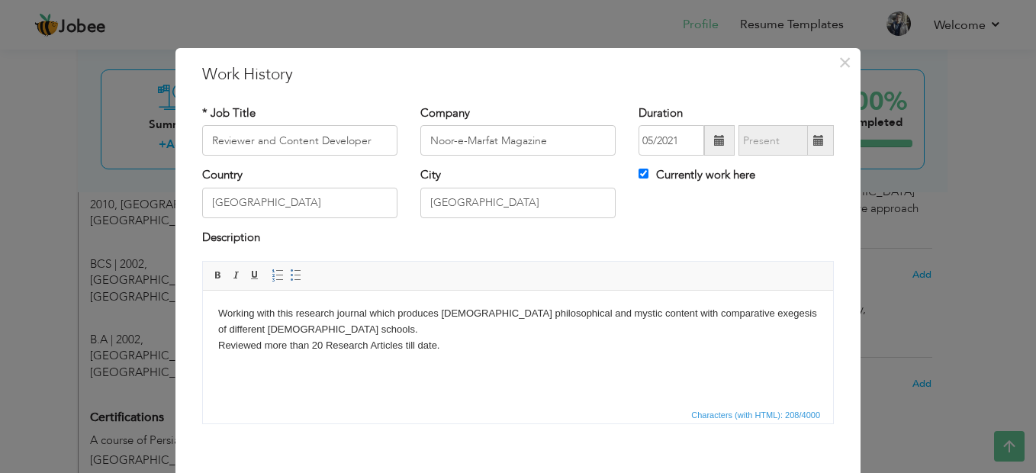
click at [311, 330] on body "Working with this research journal which produces islamic philosophical and mys…" at bounding box center [518, 329] width 600 height 47
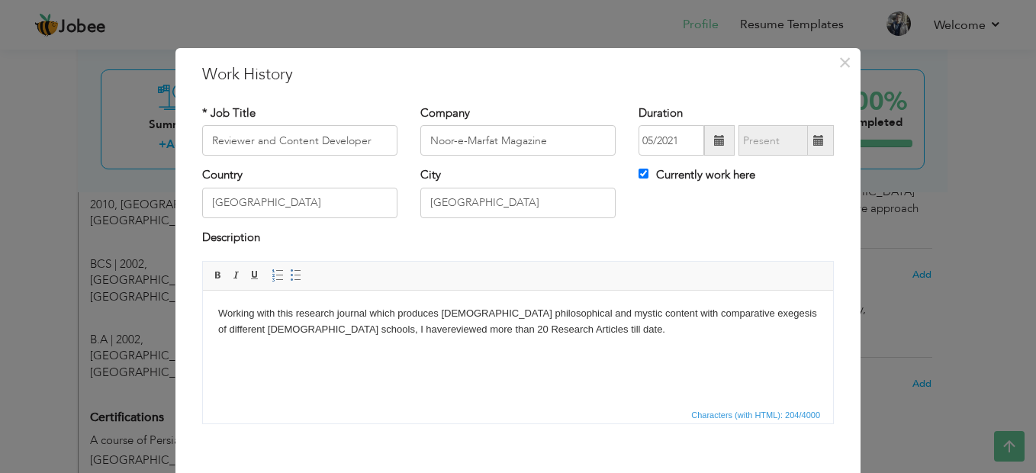
click at [558, 326] on body "Working with this research journal which produces islamic philosophical and mys…" at bounding box center [518, 322] width 600 height 32
click at [368, 310] on body "Working with this research journal which produces islamic philosophical and mys…" at bounding box center [518, 322] width 600 height 32
click at [256, 310] on body "Working with this research journal which produces islamic philosophical and mys…" at bounding box center [518, 322] width 600 height 32
click at [215, 310] on html "Working (5 years) with this research journal which produces islamic philosophic…" at bounding box center [518, 322] width 630 height 63
click at [236, 310] on body "Working (5 years) with this research journal which produces islamic philosophic…" at bounding box center [518, 322] width 600 height 32
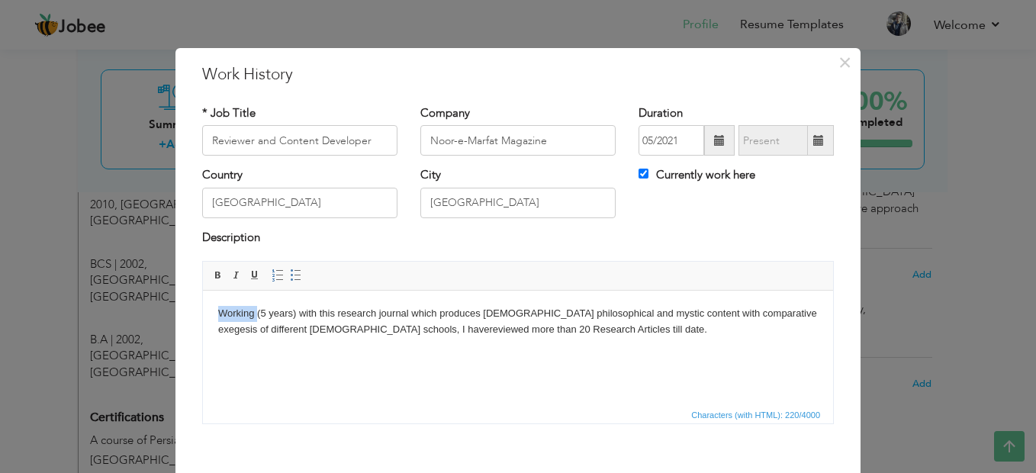
click at [236, 310] on body "Working (5 years) with this research journal which produces islamic philosophic…" at bounding box center [518, 322] width 600 height 32
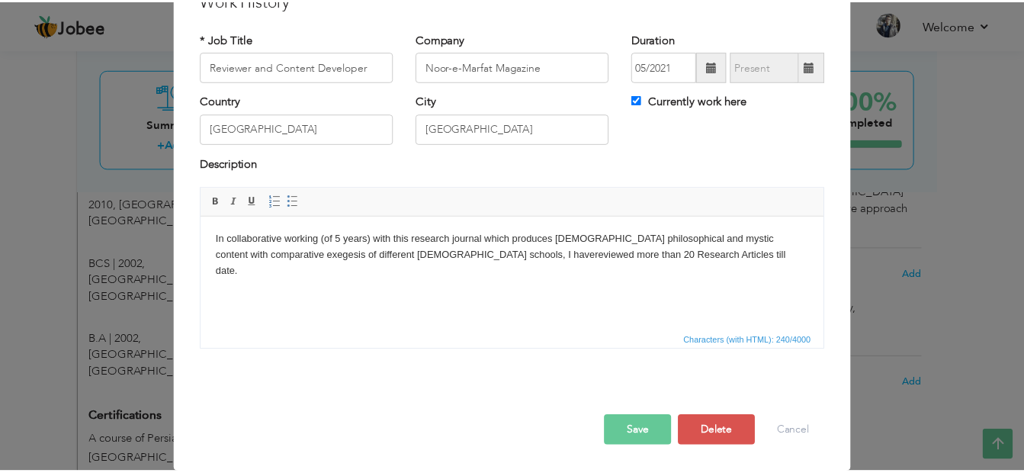
scroll to position [75, 0]
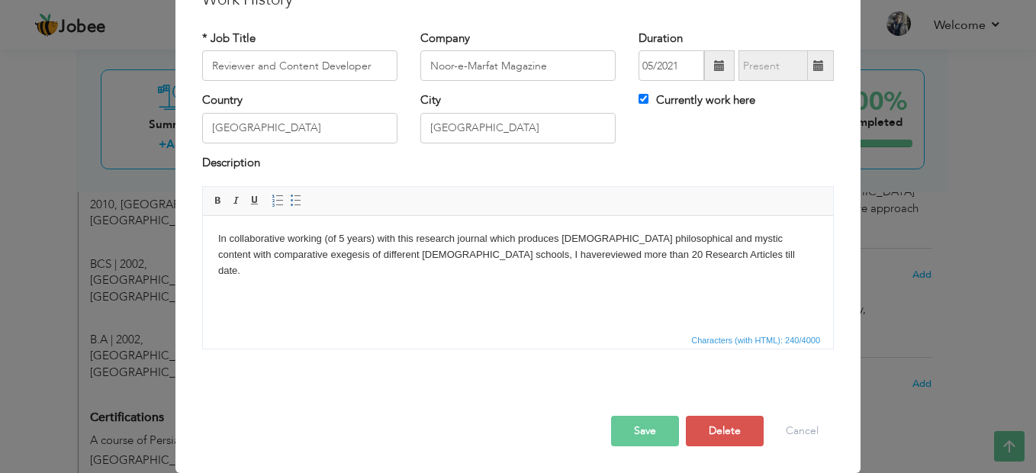
drag, startPoint x: 643, startPoint y: 437, endPoint x: 638, endPoint y: 410, distance: 27.2
click at [644, 437] on button "Save" at bounding box center [645, 431] width 68 height 31
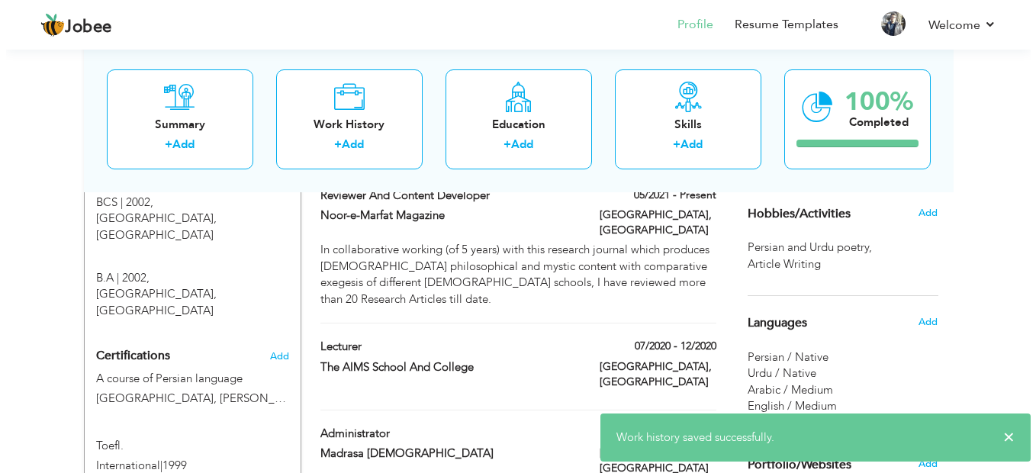
scroll to position [1068, 0]
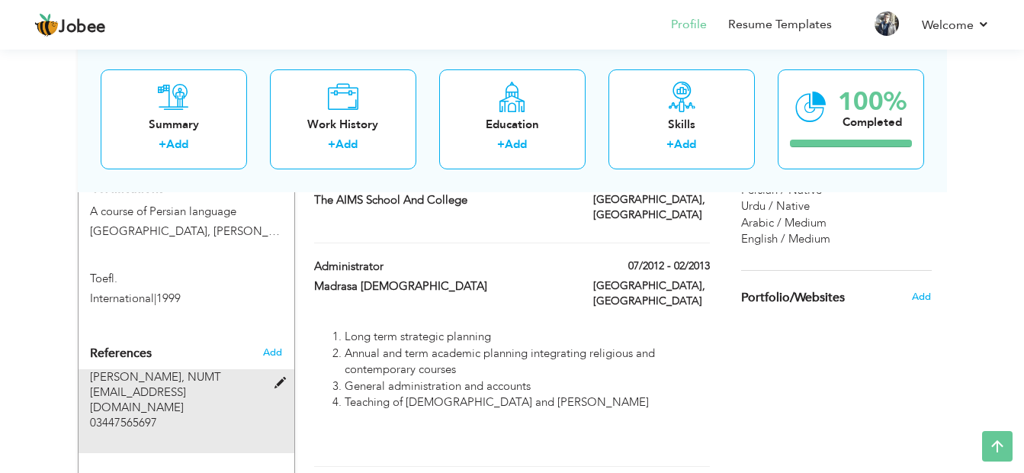
click at [127, 384] on span "editor.nm@nmt.org.pk" at bounding box center [138, 399] width 96 height 31
type input "Dr. Hasnain Nadir"
type input "NUMT"
type input "editor.nm@nmt.org.pk"
type input "03447565697"
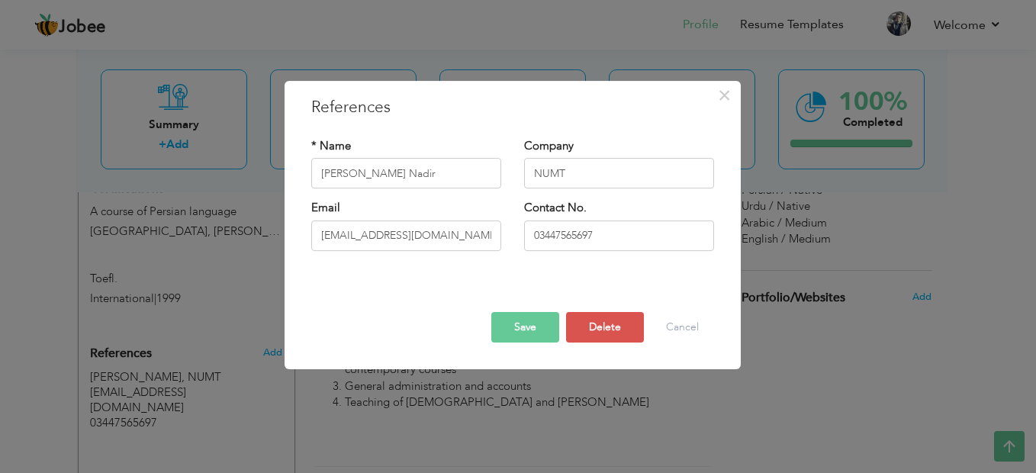
click at [512, 330] on button "Save" at bounding box center [525, 327] width 68 height 31
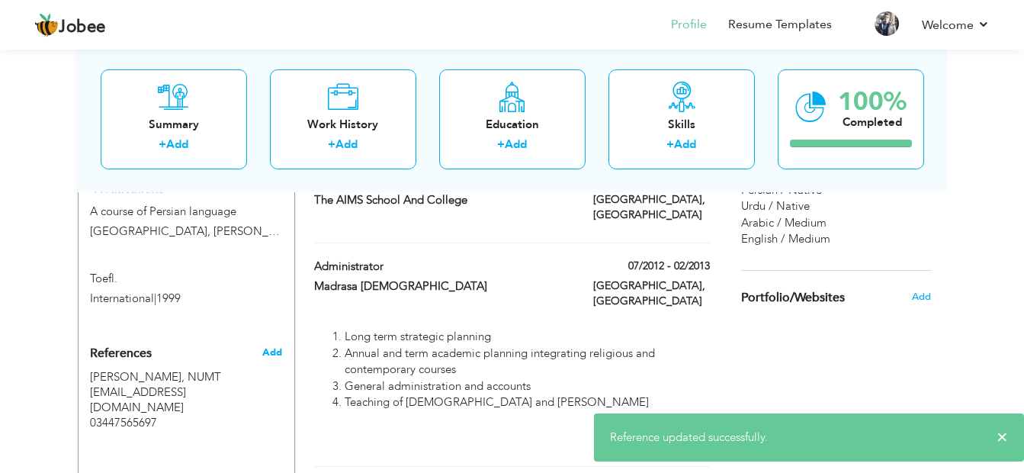
click at [269, 346] on span "Add" at bounding box center [272, 353] width 20 height 14
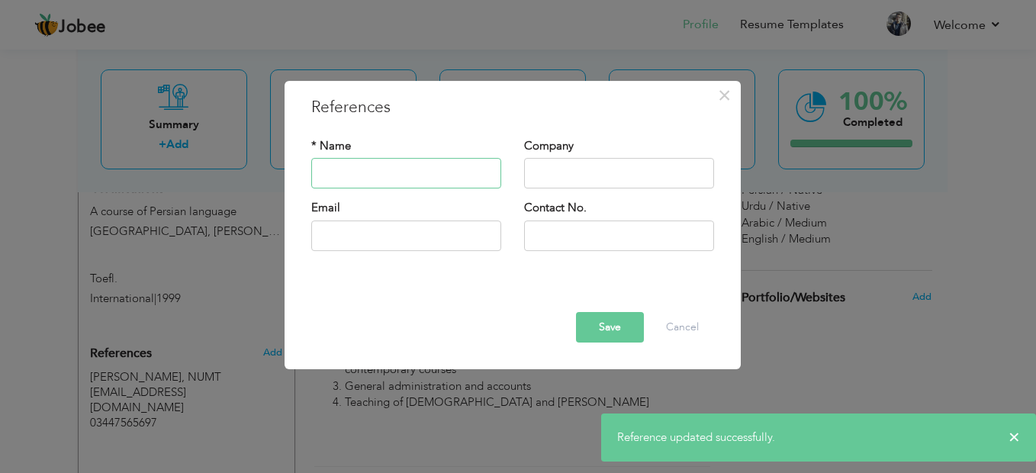
click at [375, 173] on input "text" at bounding box center [406, 174] width 190 height 31
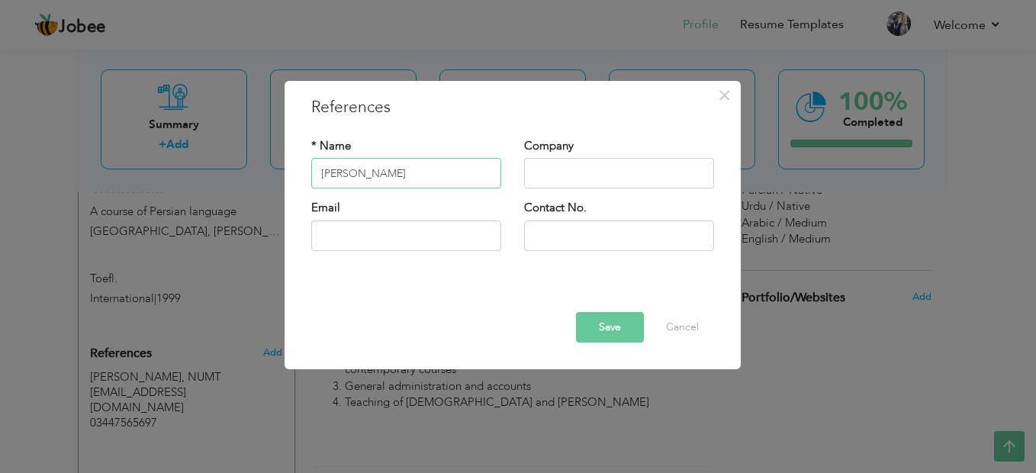
type input "Dr. Mehdi Taheri"
click at [583, 175] on input "text" at bounding box center [619, 174] width 190 height 31
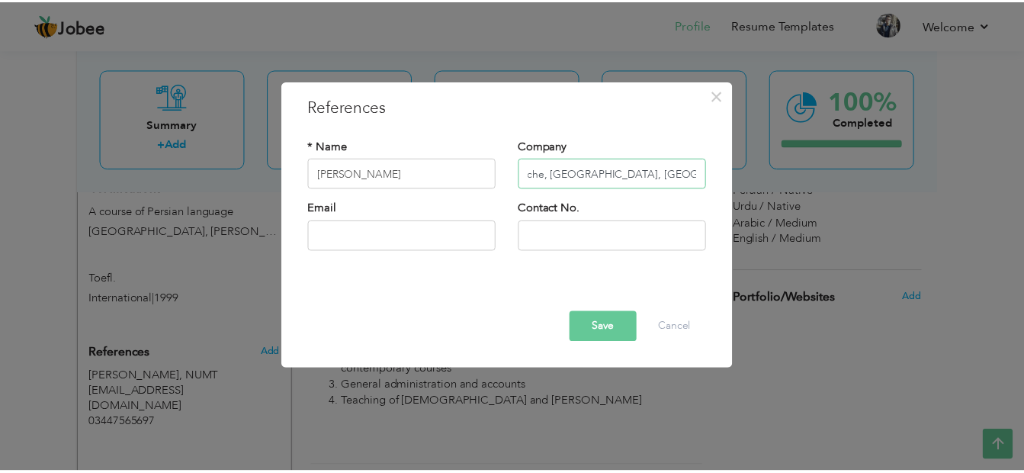
scroll to position [0, 0]
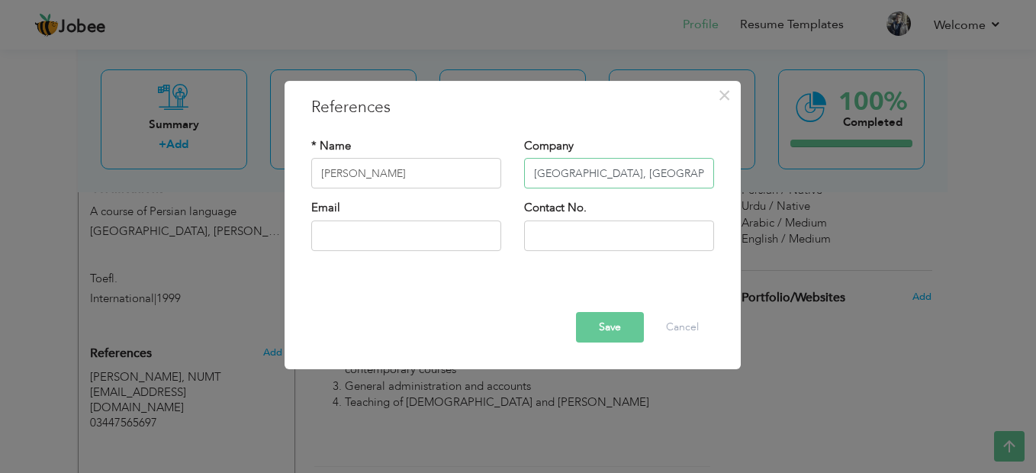
type input "Iran Cultural House, Rawalpindi"
click at [475, 177] on input "Dr. Mehdi Taheri" at bounding box center [406, 174] width 190 height 31
paste input "Cultural Attache,"
click at [497, 172] on input "Dr. Mehdi Taheri. Cultural Attache," at bounding box center [406, 174] width 190 height 31
type input "Dr. Mehdi Taheri. Cultural Attache"
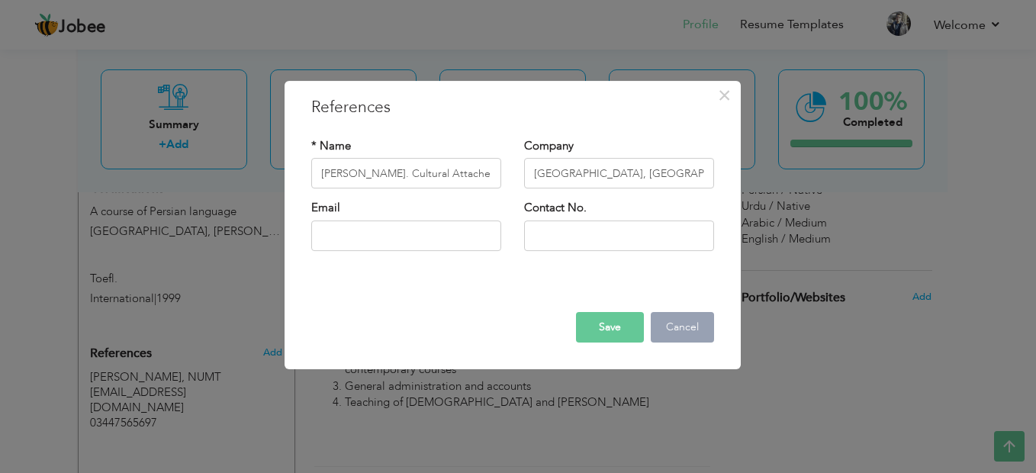
click at [683, 326] on button "Cancel" at bounding box center [682, 327] width 63 height 31
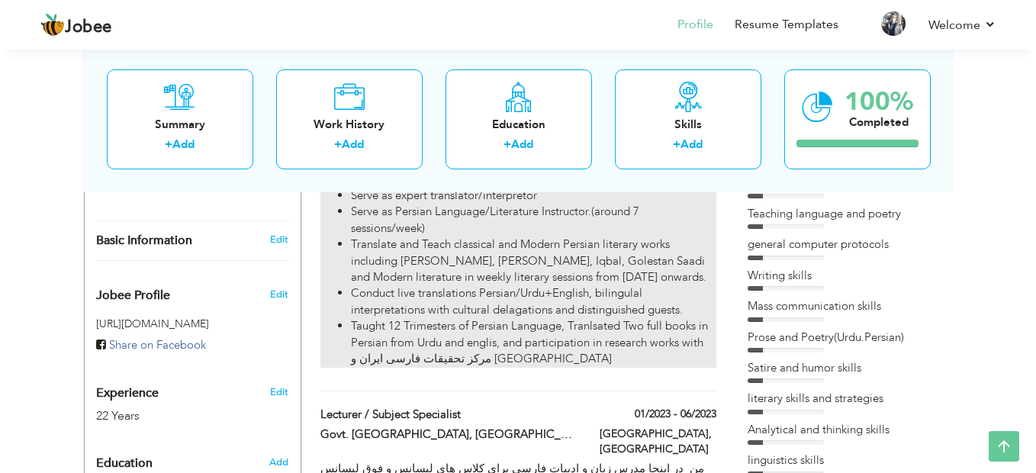
scroll to position [458, 0]
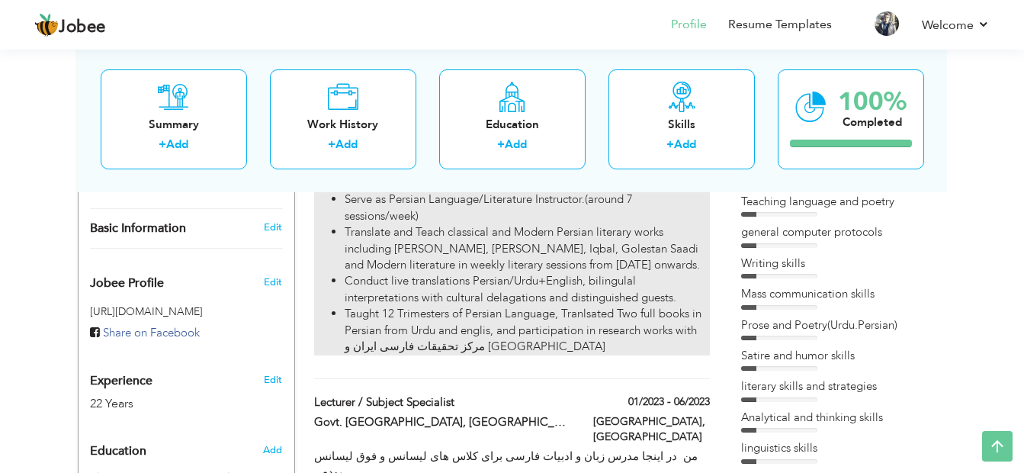
click at [635, 280] on li "Conduct live translations Persian/Urdu+English, bilingulal interpretations with…" at bounding box center [527, 289] width 365 height 33
type input "Research Analyst Executive"
type input "Khana-e-Farhang, Iran."
type input "06/2023"
type input "Rawalpindi"
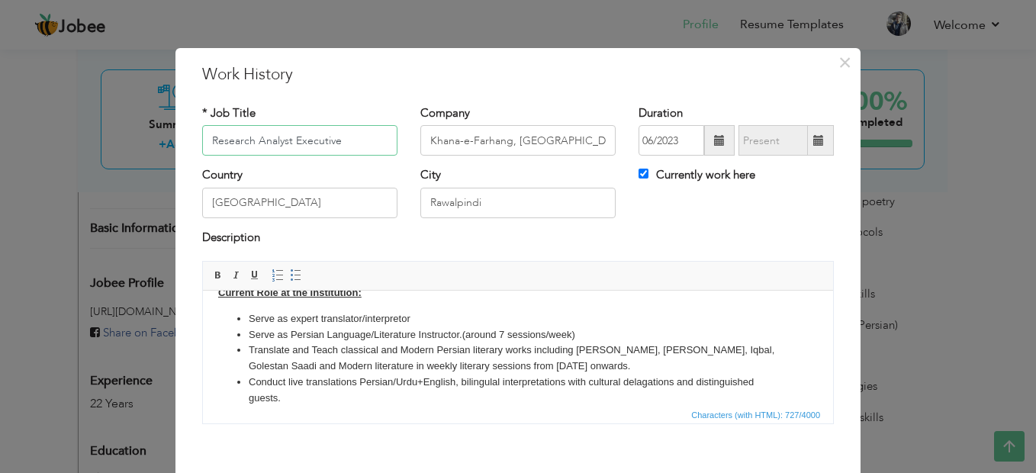
scroll to position [0, 0]
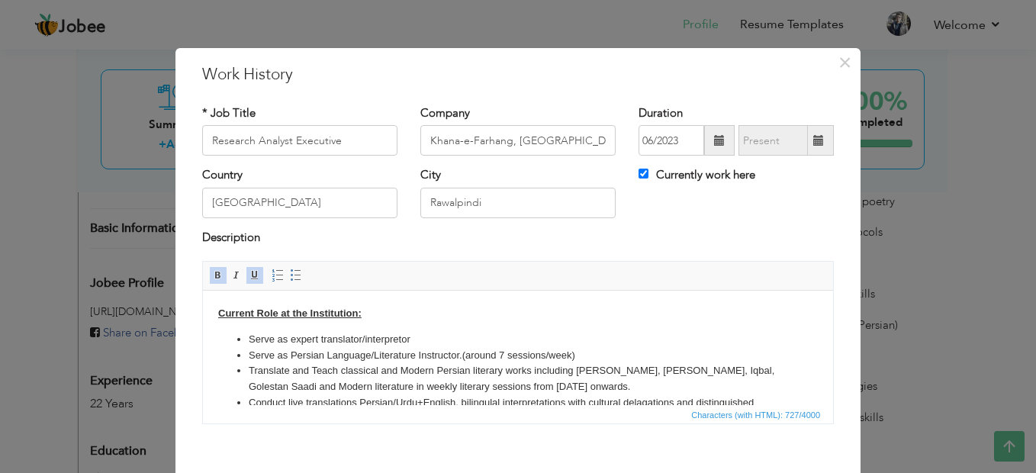
click at [421, 335] on li "Serve as expert translator/interpretor" at bounding box center [518, 340] width 539 height 16
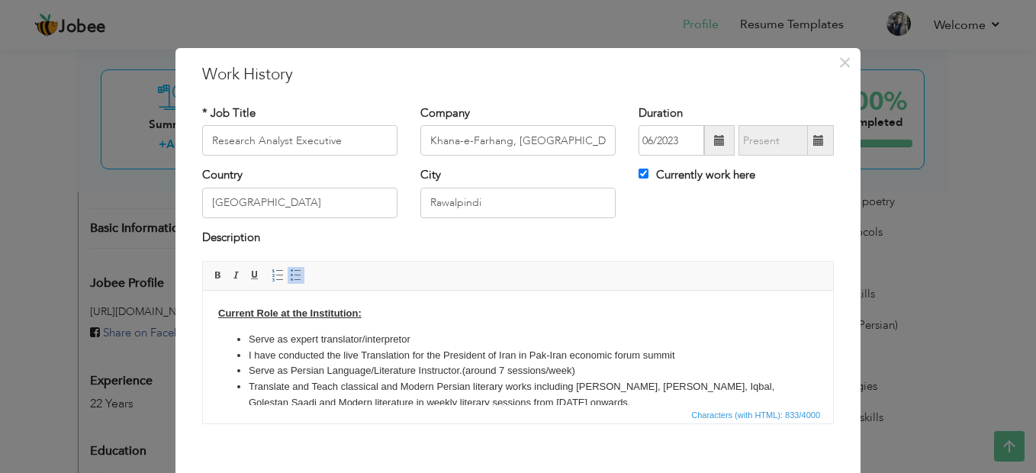
click at [575, 352] on li "I have conducted the live Translation for the President of Iran in Pak-Iran eco…" at bounding box center [518, 356] width 539 height 16
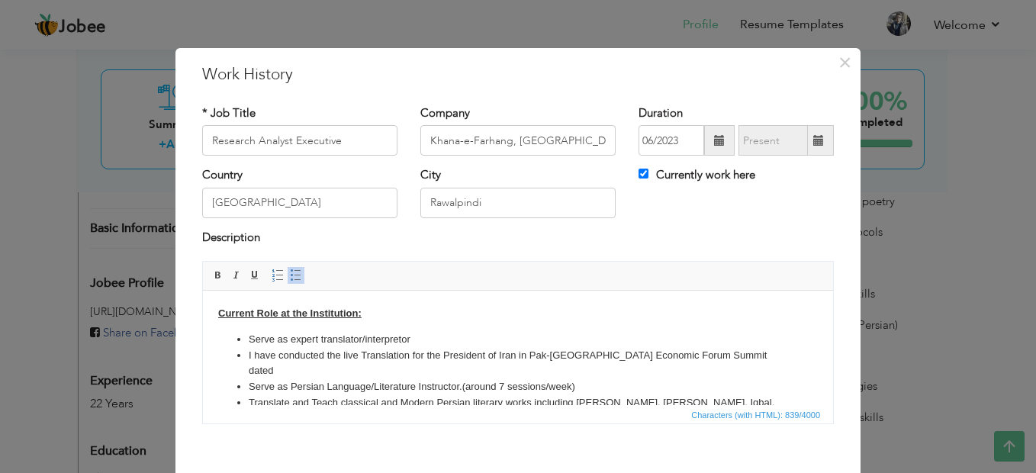
click at [325, 352] on li "I have conducted the live Translation for the President of Iran in Pak-Iran E c…" at bounding box center [518, 364] width 539 height 32
click at [729, 349] on li "Conducted half of the the live Translation for the President of Iran in Pak-Ira…" at bounding box center [518, 364] width 539 height 32
click at [729, 355] on li "Conducted half of the the live Translation for the President of Iran in Pak-Ira…" at bounding box center [518, 364] width 539 height 32
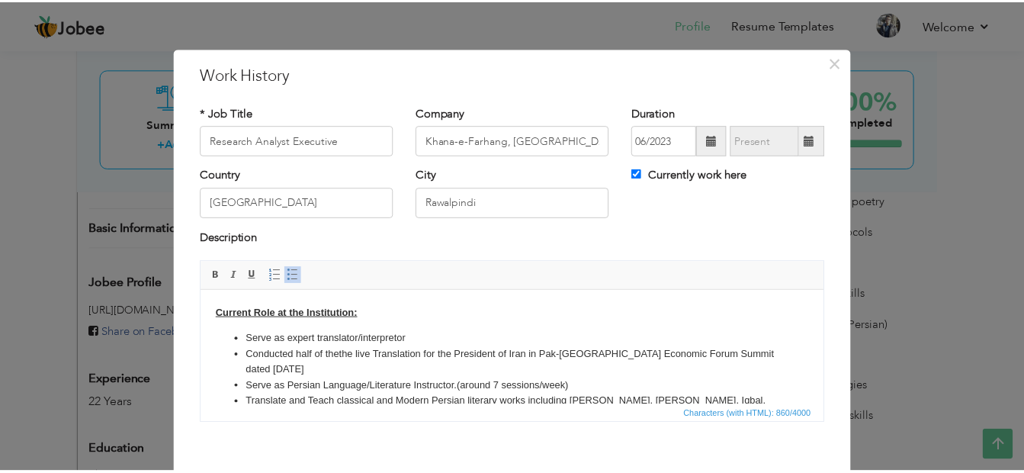
scroll to position [75, 0]
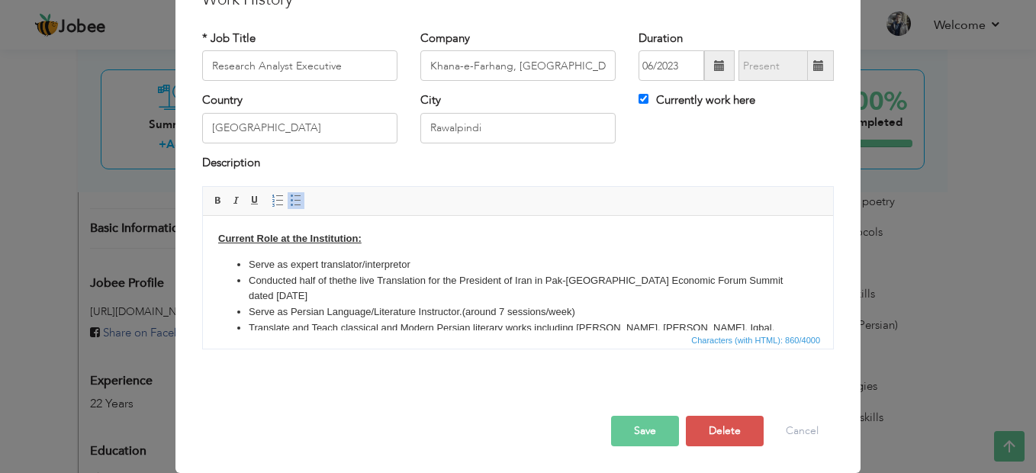
click at [637, 433] on button "Save" at bounding box center [645, 431] width 68 height 31
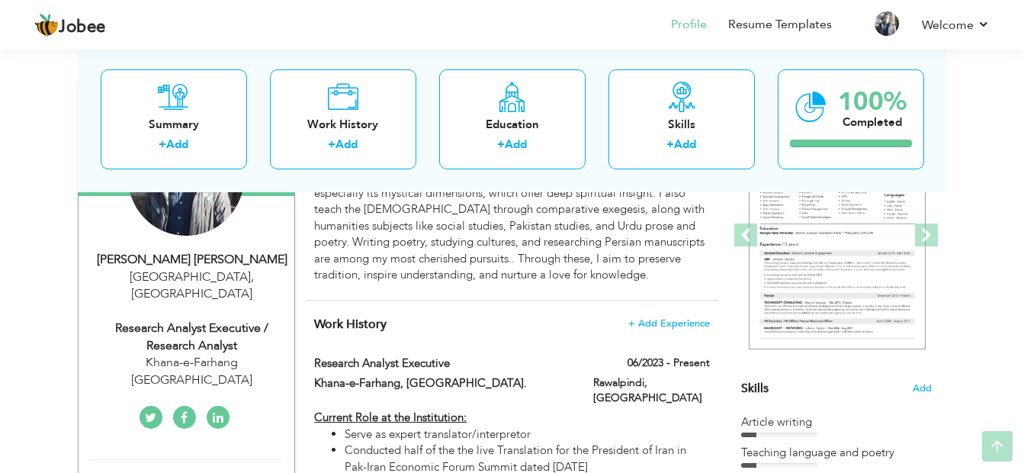
scroll to position [229, 0]
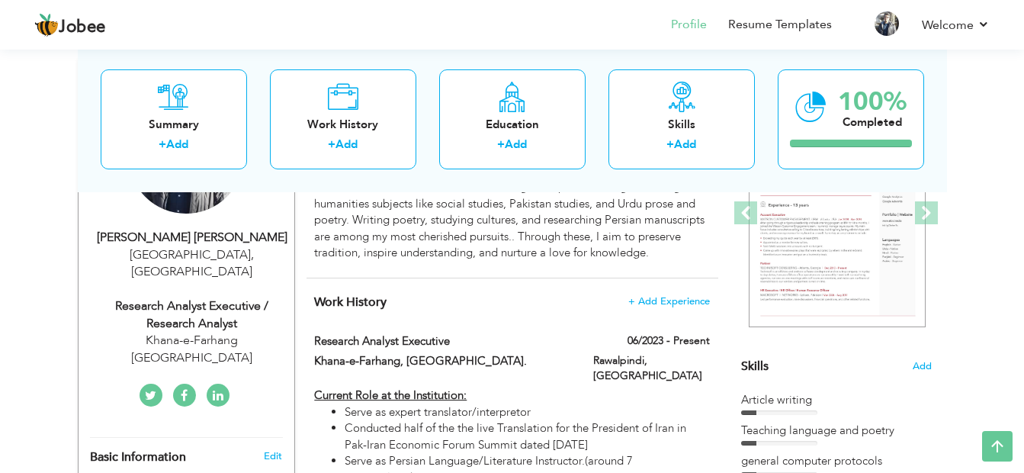
click at [182, 390] on icon at bounding box center [184, 396] width 7 height 12
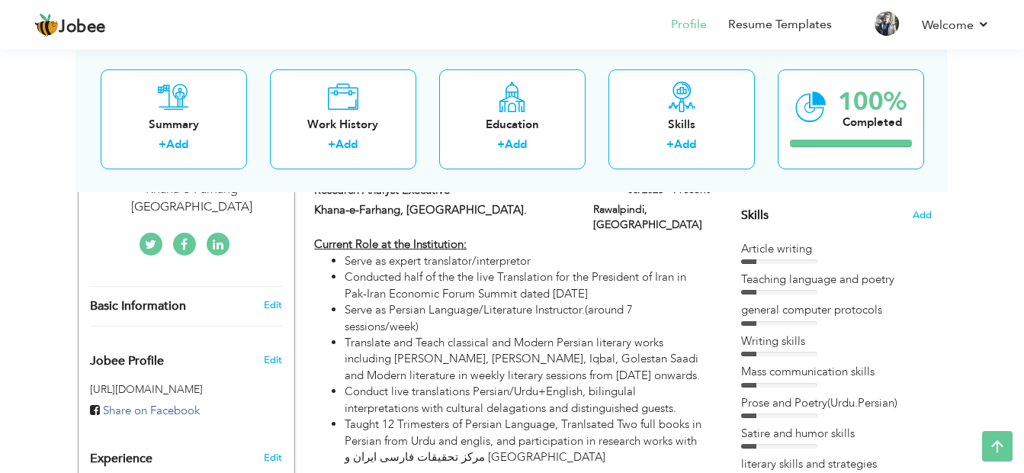
scroll to position [359, 0]
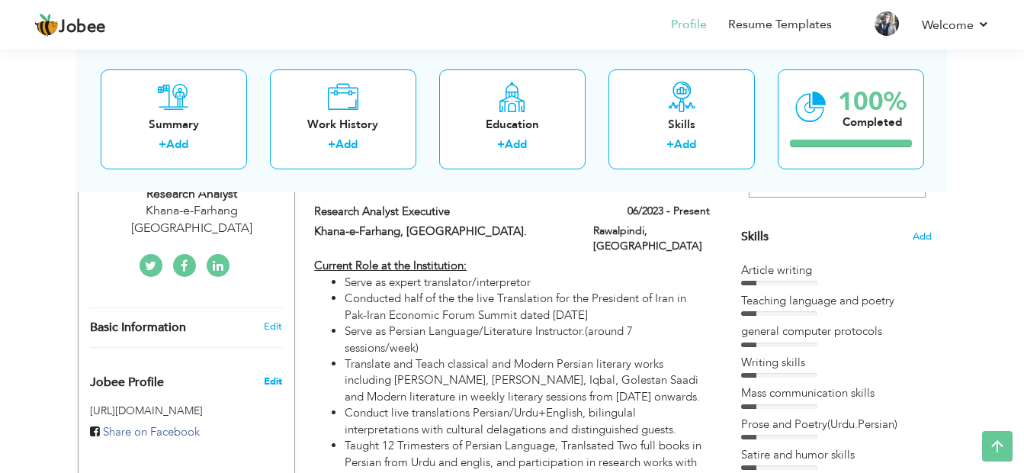
click at [281, 375] on span "Edit" at bounding box center [273, 382] width 18 height 14
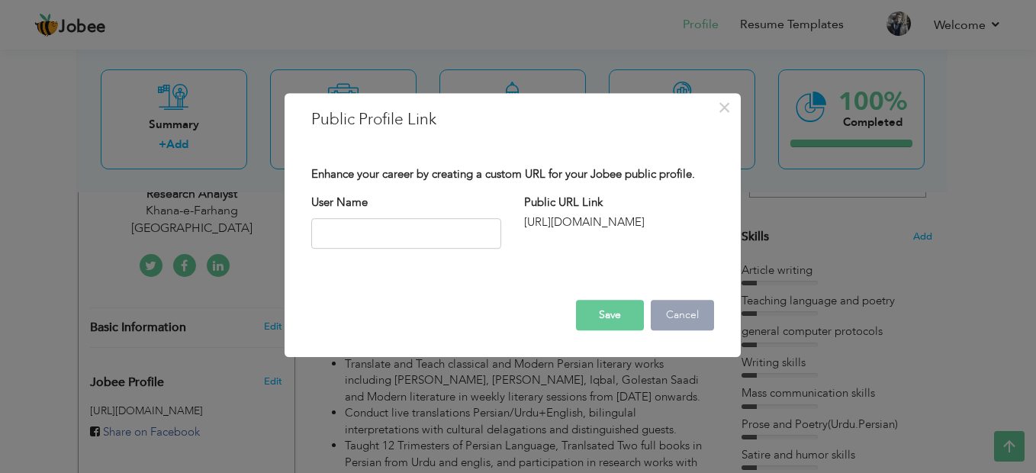
click at [687, 322] on button "Cancel" at bounding box center [682, 315] width 63 height 31
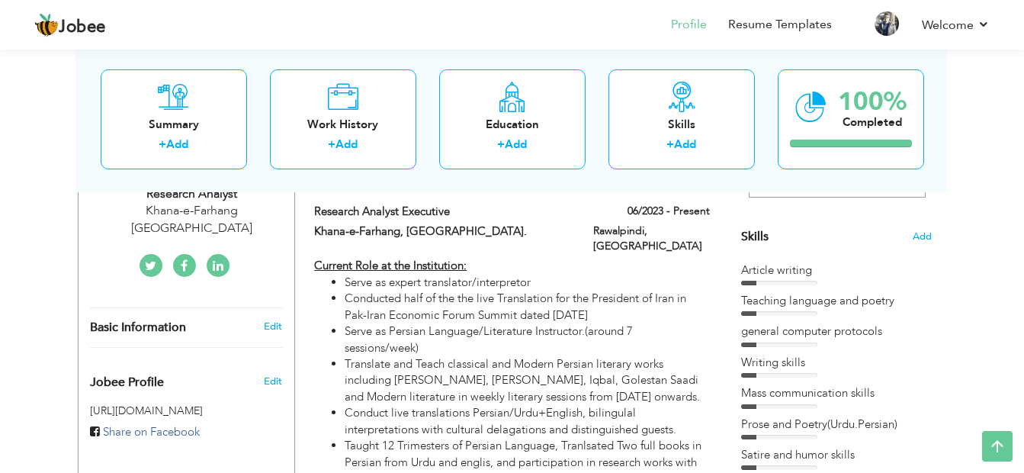
click at [172, 424] on span "Share on Facebook" at bounding box center [151, 431] width 97 height 15
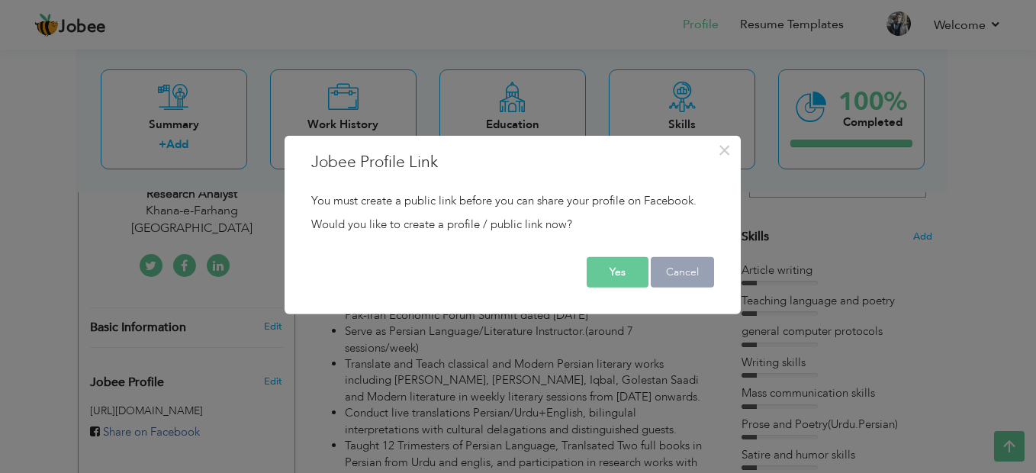
click at [693, 264] on button "Cancel" at bounding box center [682, 272] width 63 height 31
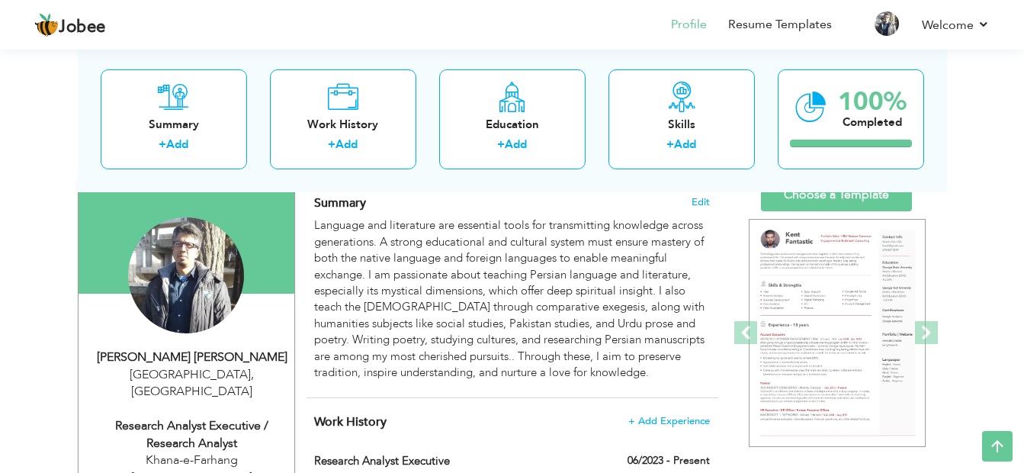
scroll to position [0, 0]
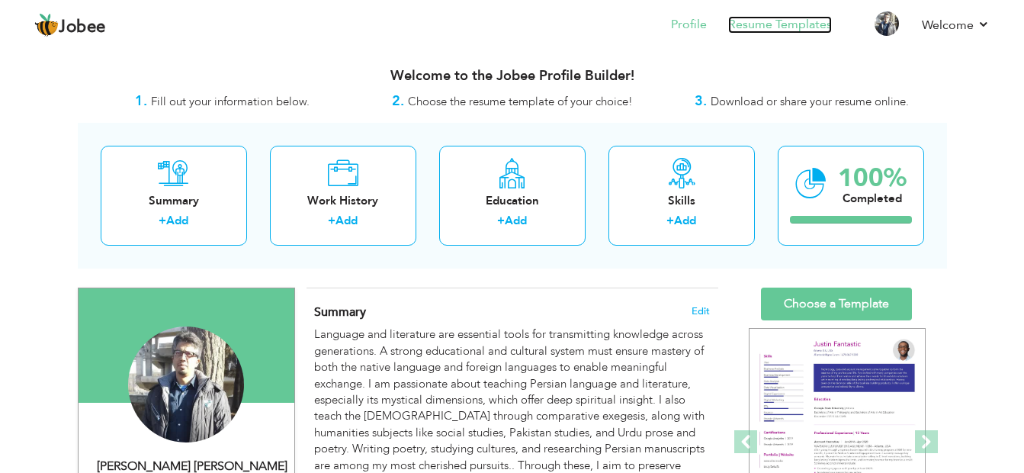
click at [812, 24] on link "Resume Templates" at bounding box center [781, 25] width 104 height 18
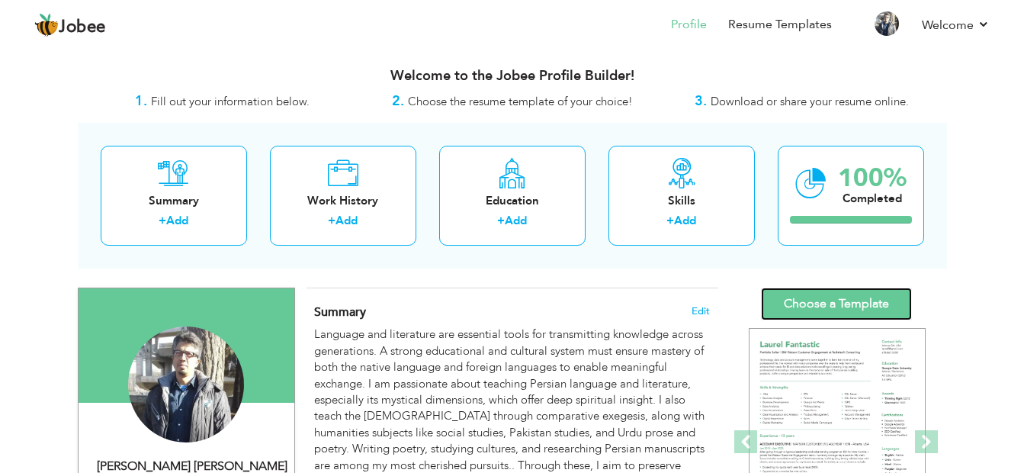
click at [841, 301] on link "Choose a Template" at bounding box center [836, 304] width 151 height 33
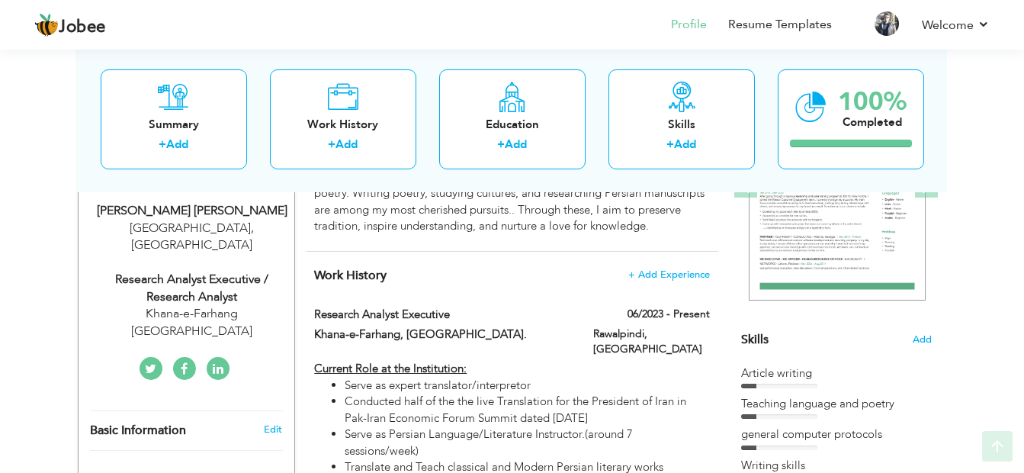
scroll to position [305, 0]
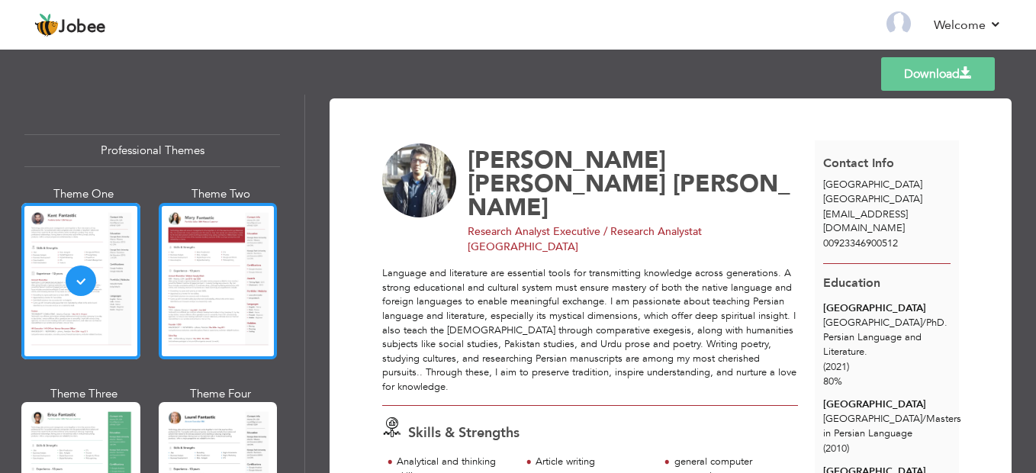
click at [204, 274] on div at bounding box center [218, 281] width 119 height 156
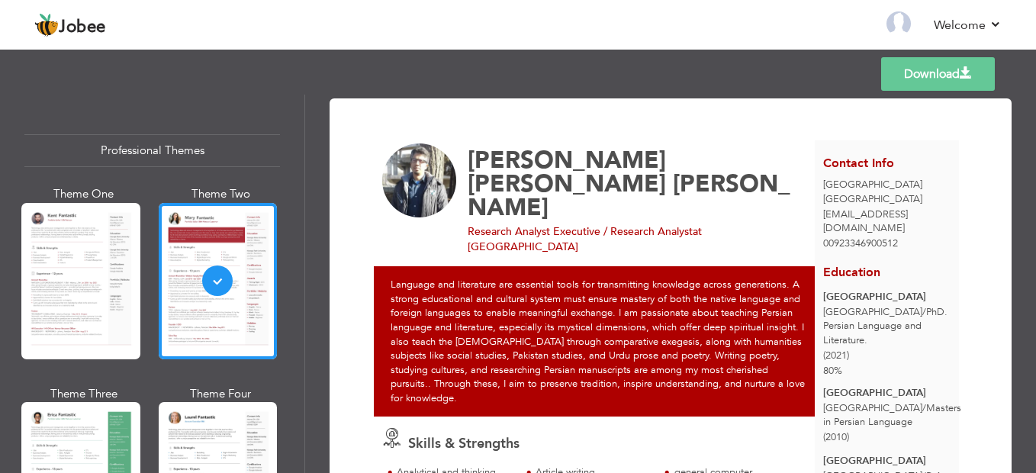
click at [924, 72] on link "Download" at bounding box center [938, 74] width 114 height 34
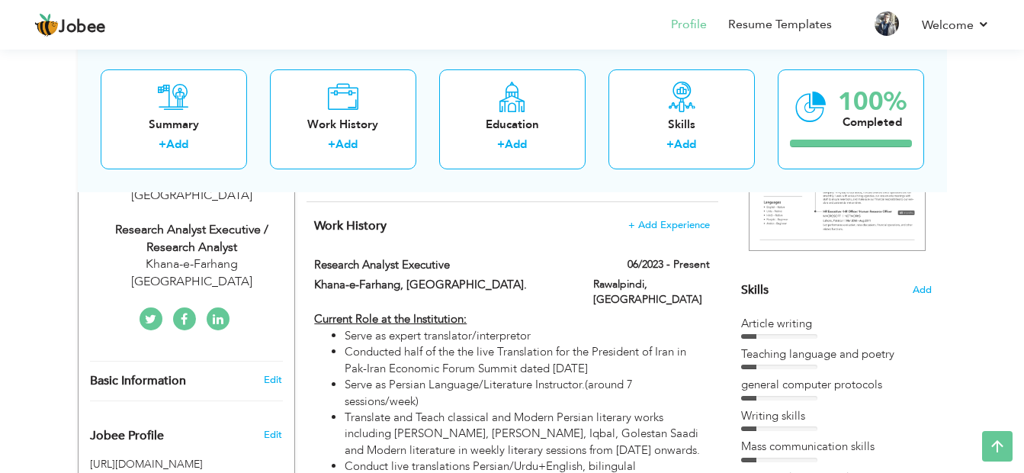
click at [210, 221] on div "Research Analyst Executive / Research Analyst" at bounding box center [192, 238] width 204 height 35
type input "Dr. Syed Asad Ali"
type input "Kazmi"
type input "00923346900512"
select select "number:166"
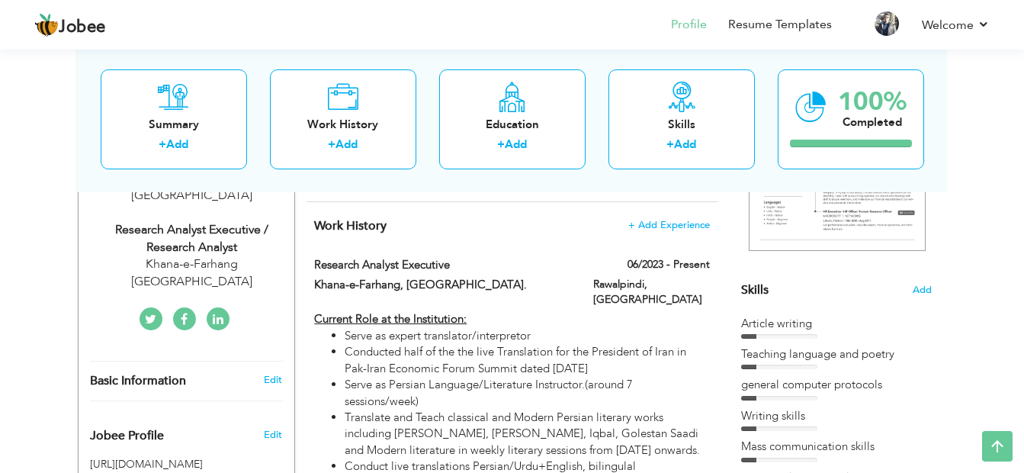
type input "[GEOGRAPHIC_DATA]"
select select "number:24"
type input "Khana-e-Farhang IRAN"
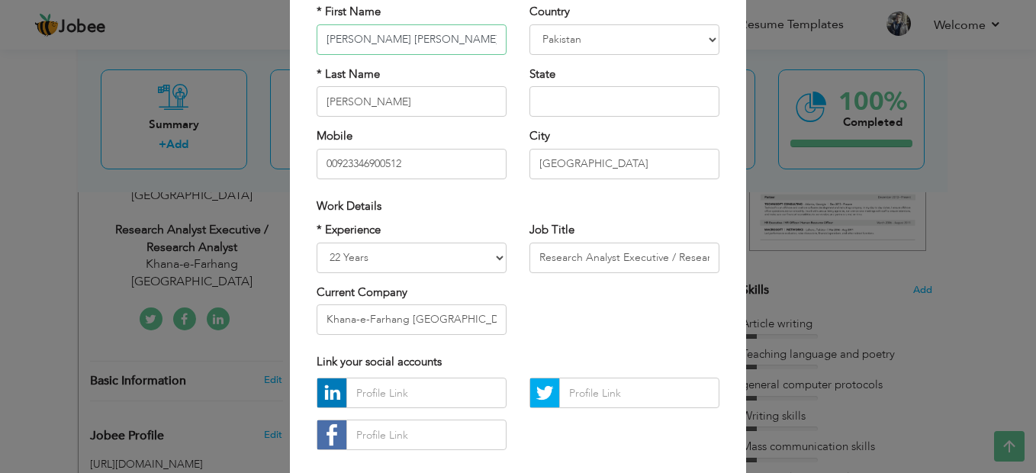
scroll to position [153, 0]
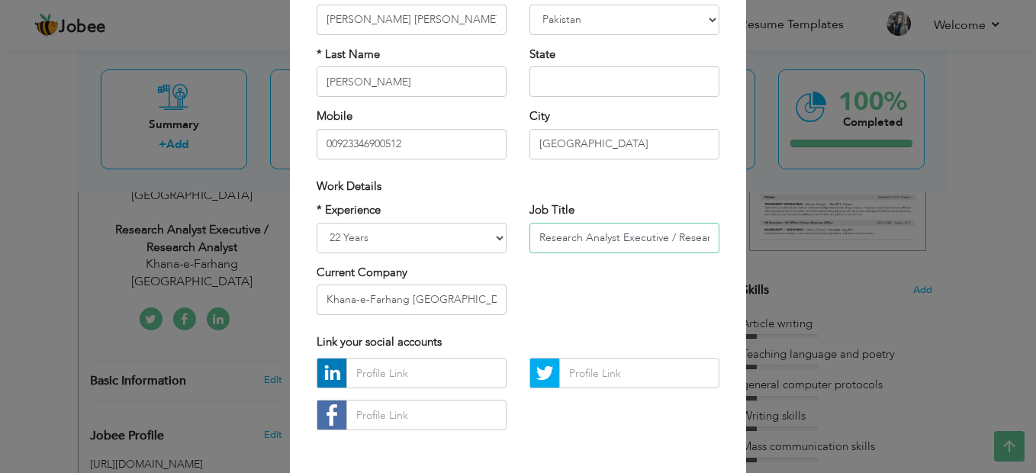
click at [659, 232] on input "Research Analyst Executive / Research Analyst" at bounding box center [624, 238] width 190 height 31
drag, startPoint x: 664, startPoint y: 238, endPoint x: 721, endPoint y: 230, distance: 57.1
click at [721, 230] on div "Job Title Research Analyst Executive / Research Analyst" at bounding box center [624, 233] width 213 height 62
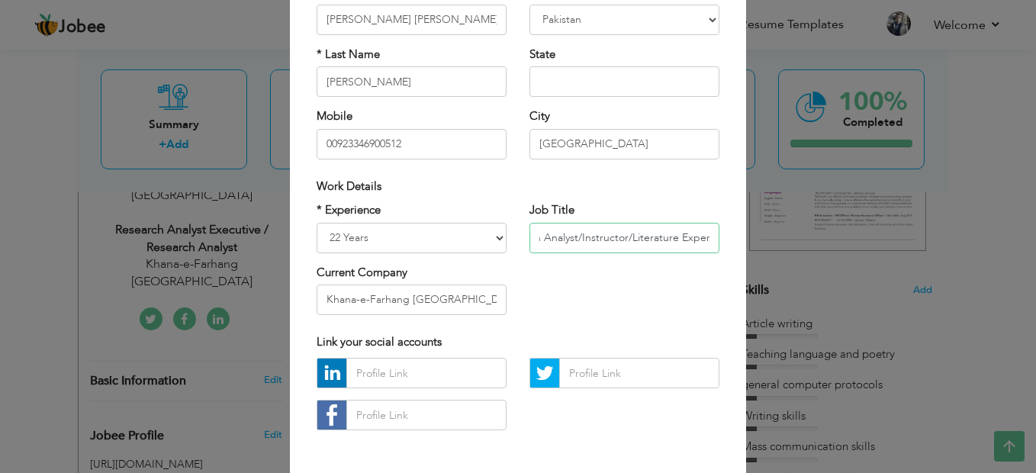
type input "Research Analyst/Instructor/Literature Expert"
click at [331, 146] on input "00923346900512" at bounding box center [412, 144] width 190 height 31
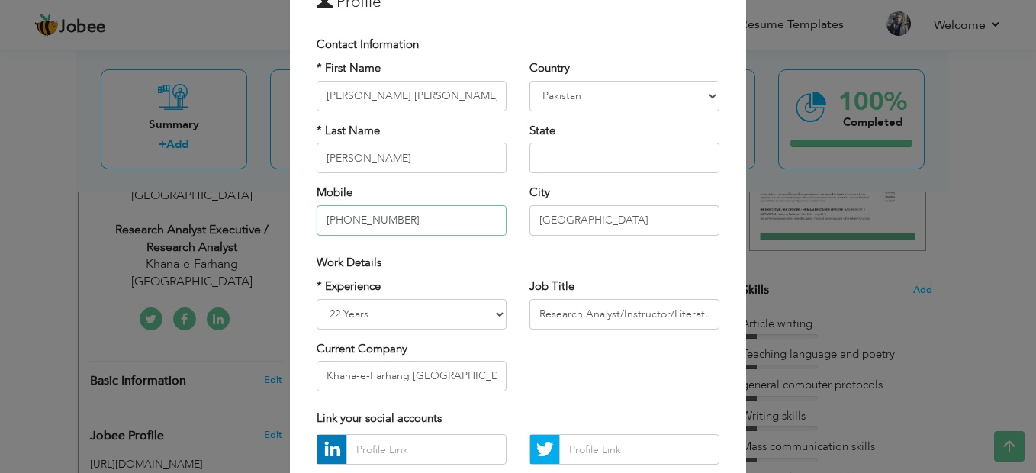
type input "+923346900512"
click at [587, 156] on input "text" at bounding box center [624, 158] width 190 height 31
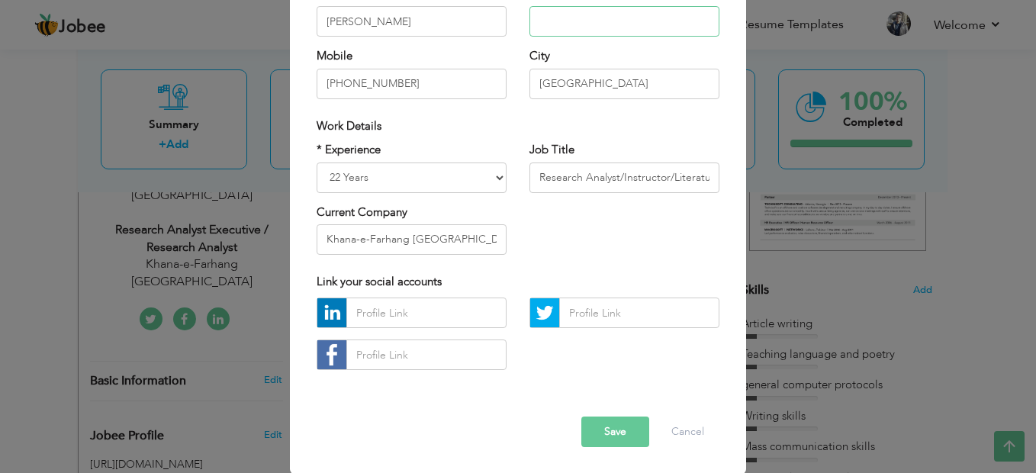
scroll to position [214, 0]
click at [619, 178] on input "Research Analyst/Instructor/Literature Expert" at bounding box center [624, 177] width 190 height 31
type input "Research Analyst/Language Instructor/Literature Expert"
click at [626, 431] on button "Save" at bounding box center [615, 431] width 68 height 31
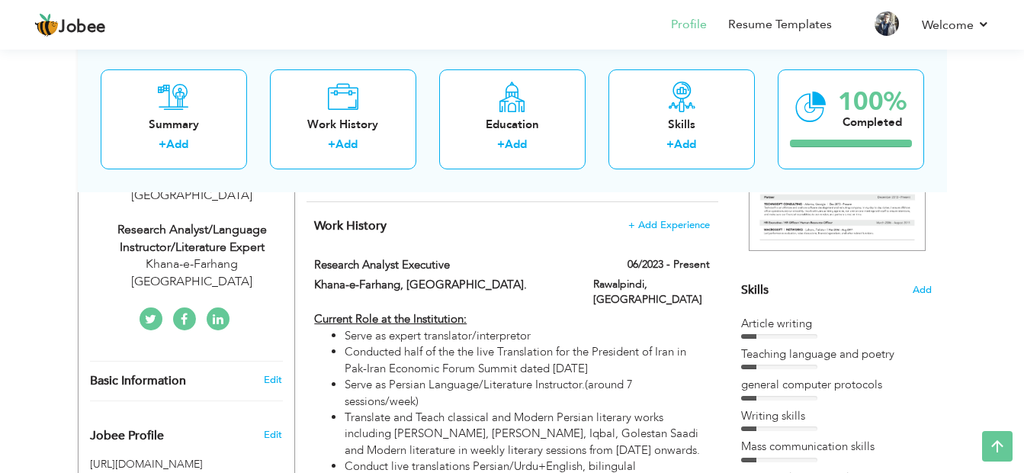
click at [204, 232] on div "Research Analyst/Language Instructor/Literature Expert" at bounding box center [192, 238] width 204 height 35
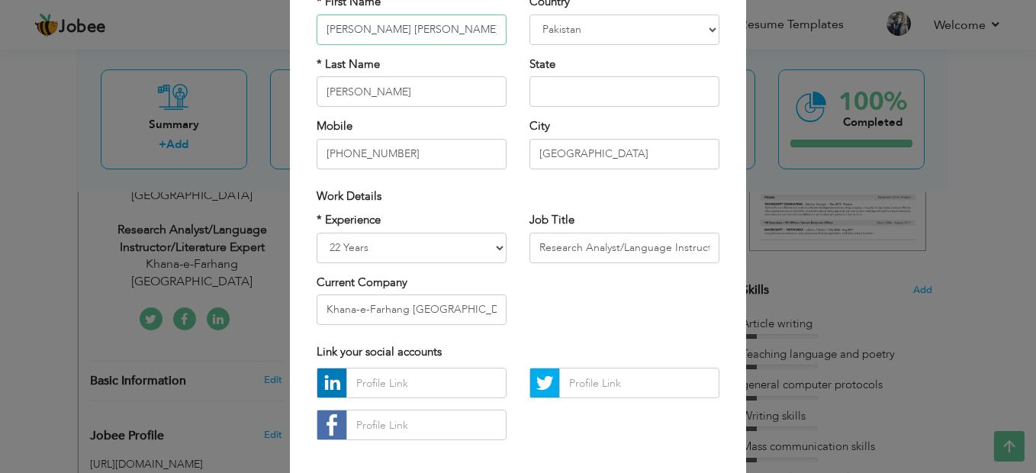
scroll to position [153, 0]
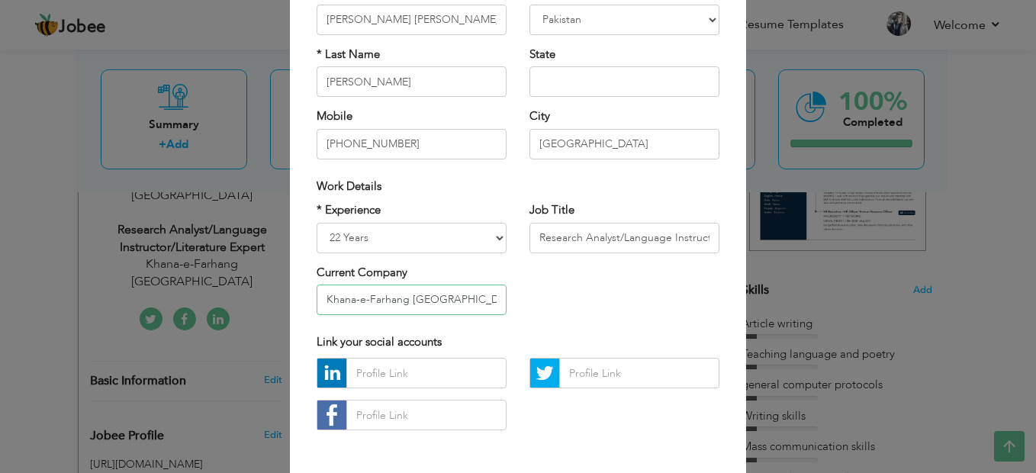
click at [400, 297] on input "Khana-e-Farhang IRAN" at bounding box center [412, 300] width 190 height 31
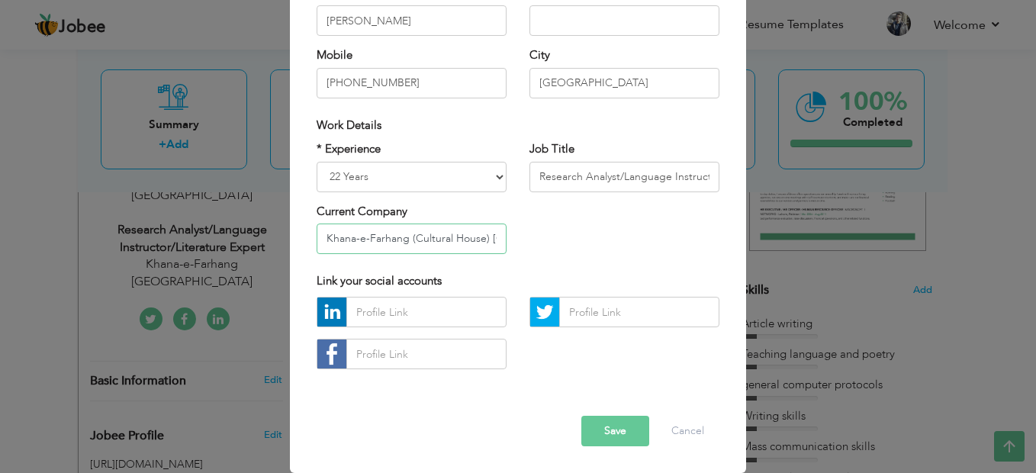
type input "Khana-e-Farhang (Cultural House) IRAN"
drag, startPoint x: 609, startPoint y: 427, endPoint x: 585, endPoint y: 430, distance: 23.8
click at [609, 428] on button "Save" at bounding box center [615, 431] width 68 height 31
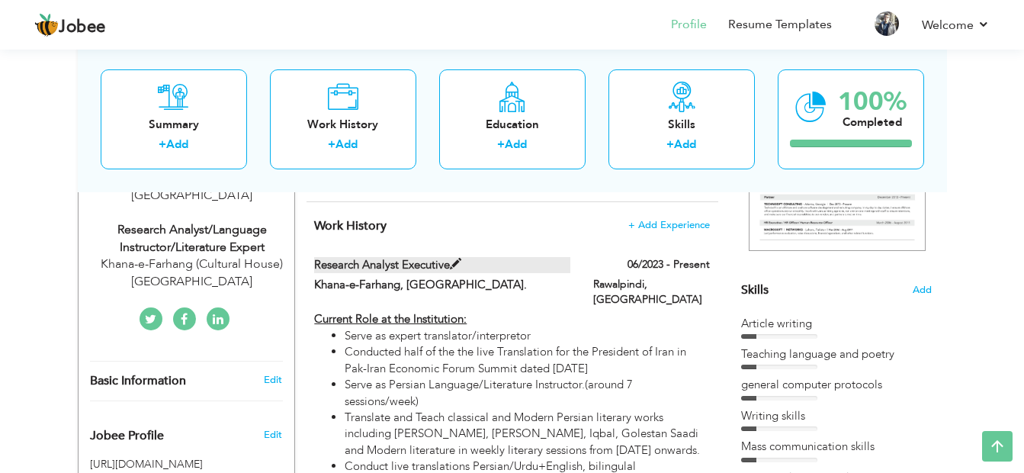
click at [503, 259] on label "Research Analyst Executive" at bounding box center [442, 265] width 256 height 16
type input "Research Analyst Executive"
type input "Khana-e-Farhang, Iran."
type input "06/2023"
type input "Pakistan"
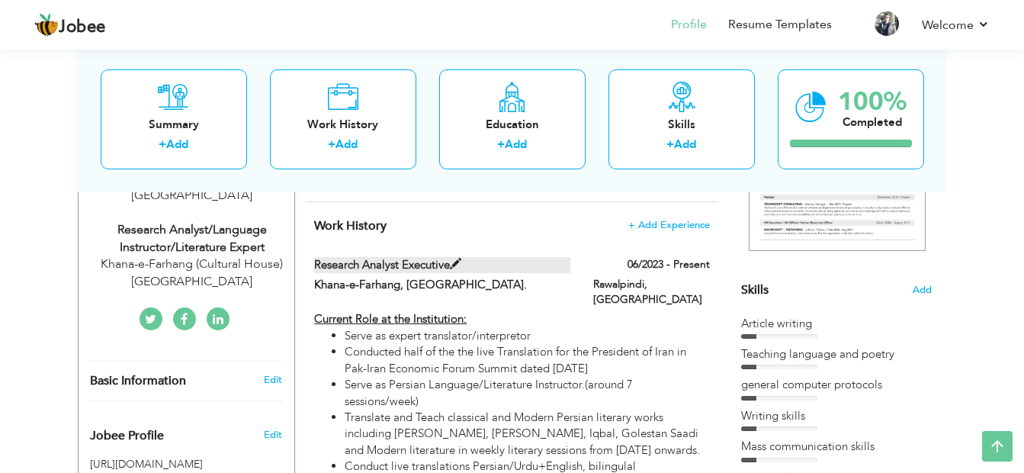
type input "Rawalpindi"
checkbox input "true"
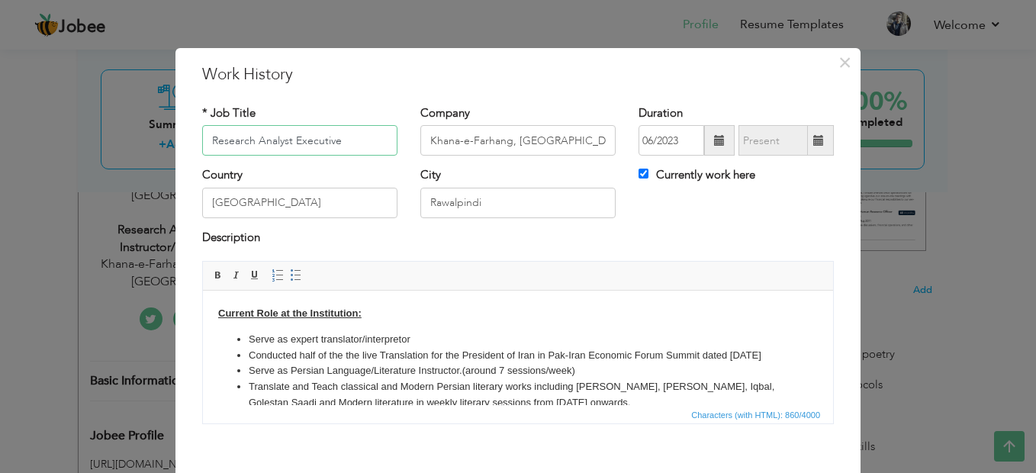
drag, startPoint x: 337, startPoint y: 140, endPoint x: 288, endPoint y: 137, distance: 49.7
click at [288, 137] on input "Research Analyst Executive" at bounding box center [299, 140] width 195 height 31
type input "Research Analyst/Language Instructor"
click at [506, 136] on input "Khana-e-Farhang, Iran." at bounding box center [517, 140] width 195 height 31
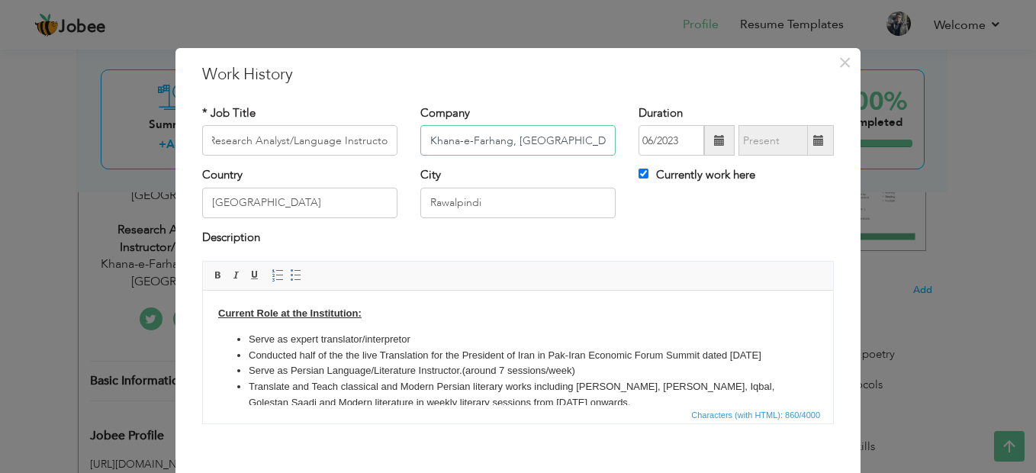
scroll to position [0, 0]
type input "Khana-e-Farhang (Cultural House), Iran."
click at [381, 137] on input "Research Analyst/Language Instructor" at bounding box center [299, 140] width 195 height 31
click at [366, 138] on input "Research Analyst/Language Instructor" at bounding box center [299, 140] width 195 height 31
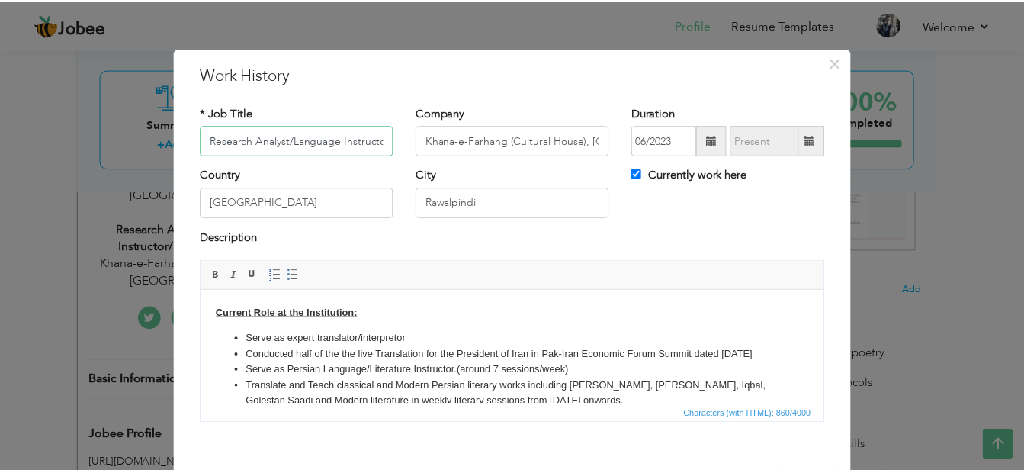
scroll to position [75, 0]
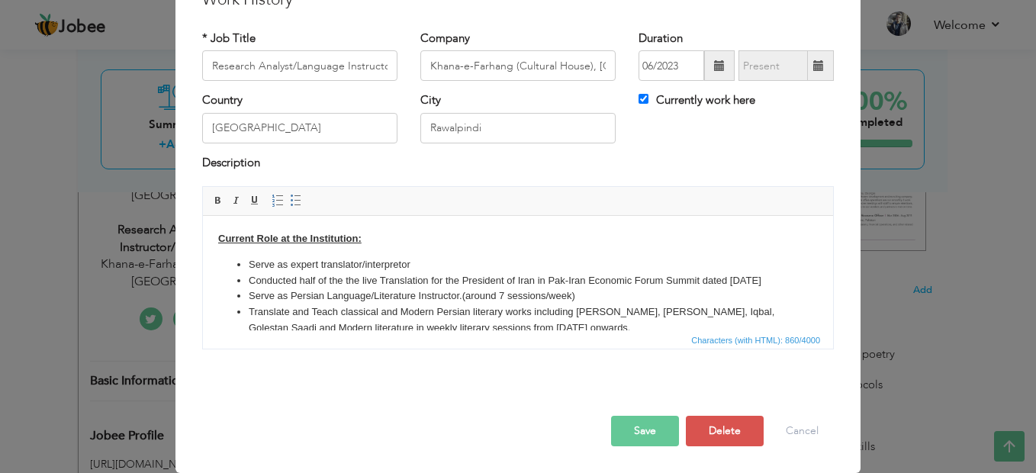
click at [642, 436] on button "Save" at bounding box center [645, 431] width 68 height 31
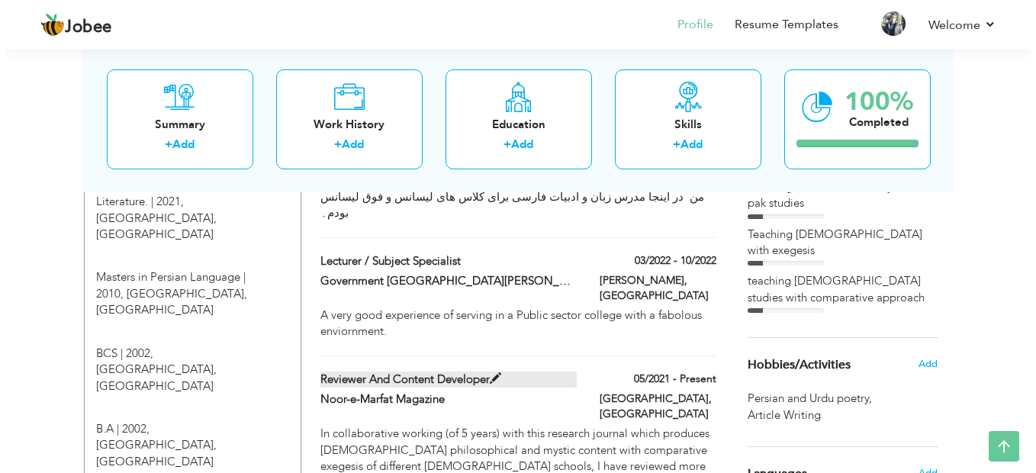
scroll to position [763, 0]
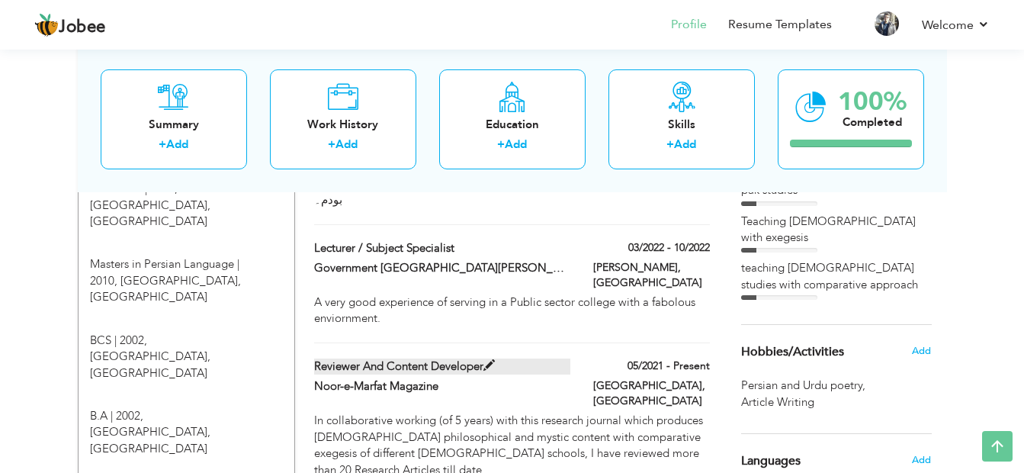
click at [551, 359] on label "Reviewer and Content Developer" at bounding box center [442, 367] width 256 height 16
type input "Reviewer and Content Developer"
type input "Noor-e-Marfat Magazine"
type input "05/2021"
type input "Islamabad"
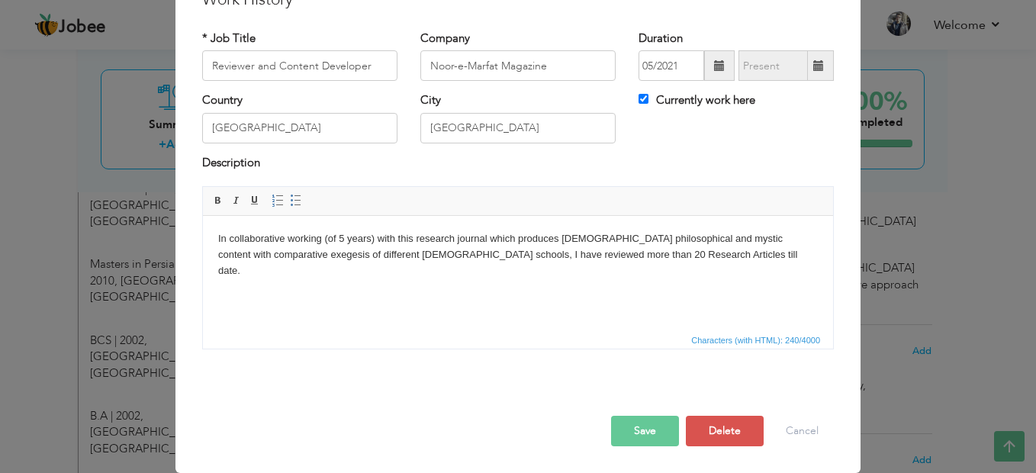
scroll to position [0, 0]
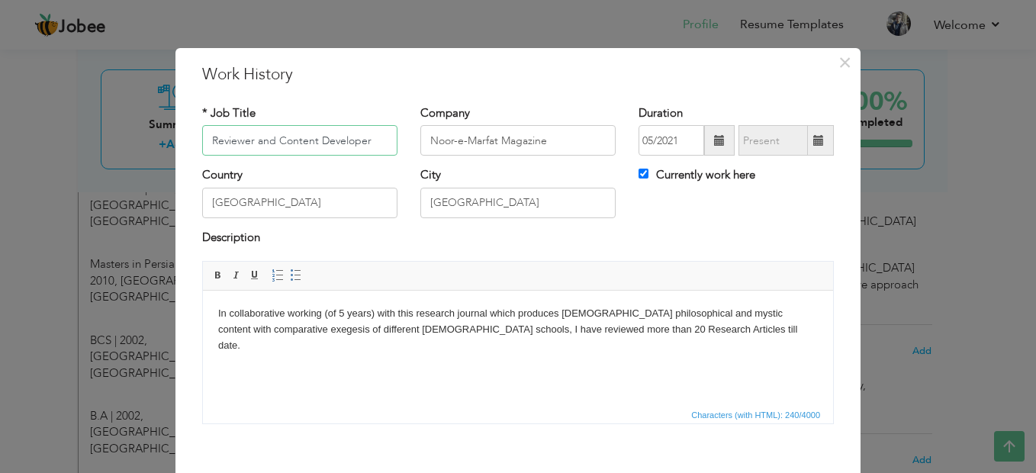
drag, startPoint x: 269, startPoint y: 137, endPoint x: 250, endPoint y: 132, distance: 19.6
click at [250, 132] on input "Reviewer and Content Developer" at bounding box center [299, 140] width 195 height 31
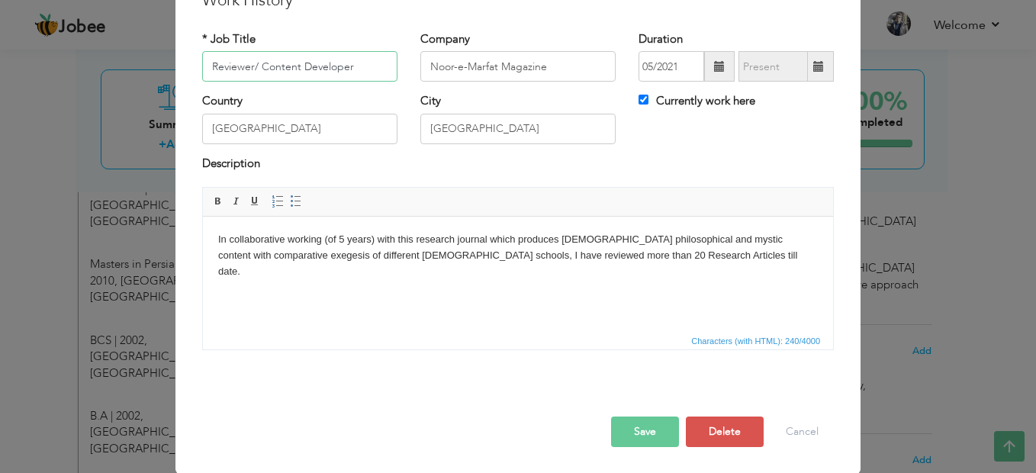
scroll to position [75, 0]
type input "Reviewer/ Content Developer"
click at [649, 422] on button "Save" at bounding box center [645, 431] width 68 height 31
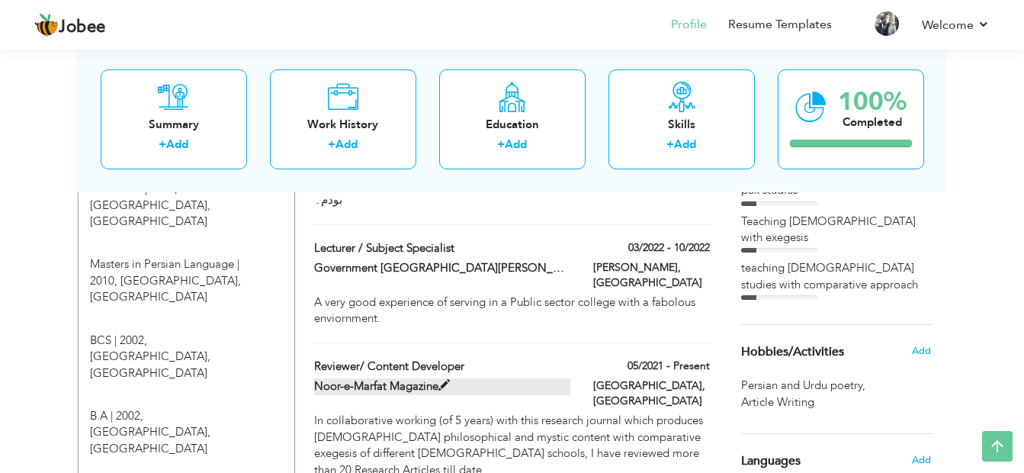
click at [498, 378] on label "Noor-e-Marfat Magazine" at bounding box center [442, 386] width 256 height 16
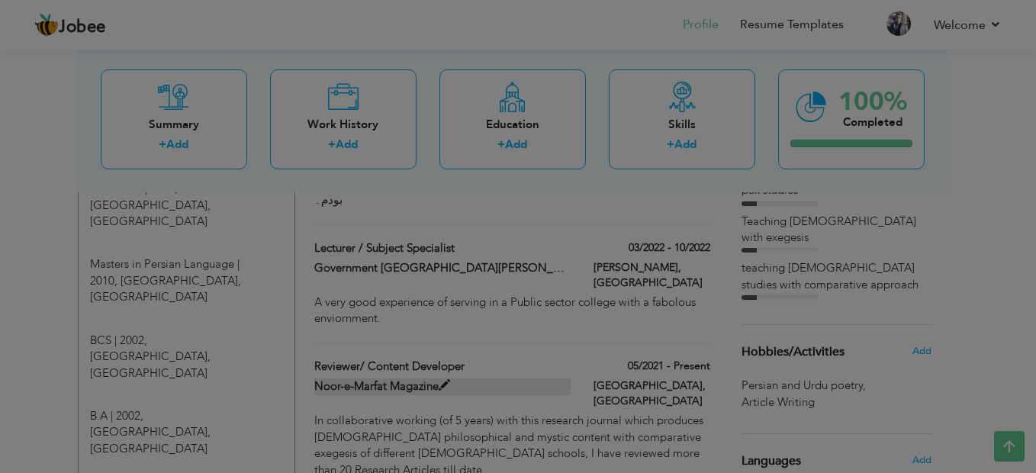
scroll to position [0, 0]
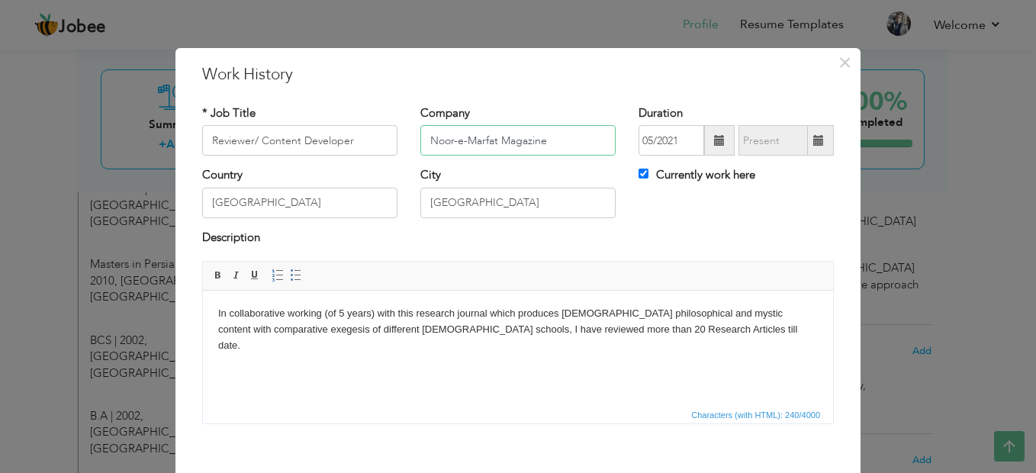
click at [494, 138] on input "Noor-e-Marfat Magazine" at bounding box center [517, 140] width 195 height 31
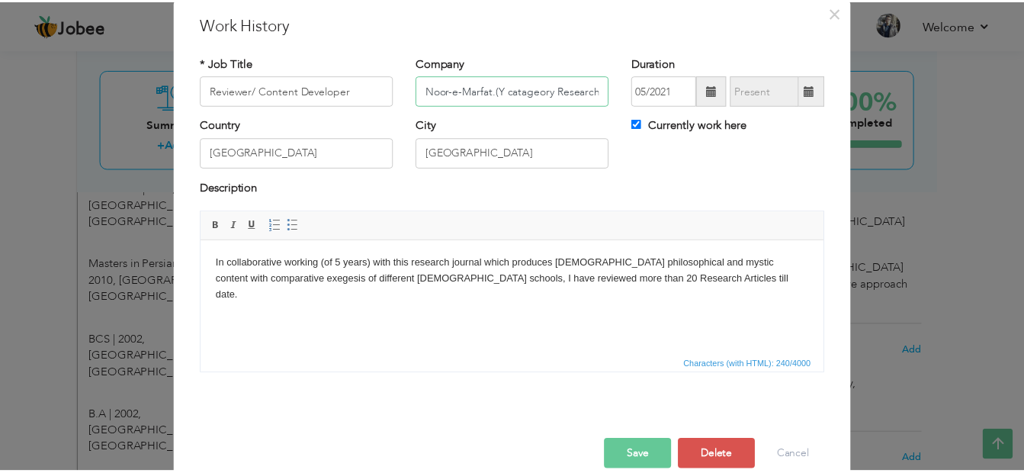
scroll to position [75, 0]
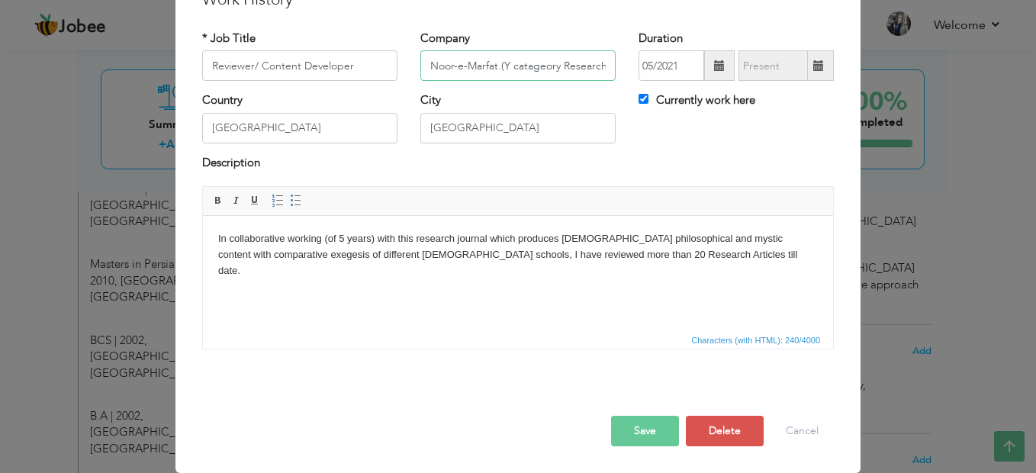
type input "Noor-e-Marfat.(Y catageory Research Journal)"
click at [653, 434] on button "Save" at bounding box center [645, 431] width 68 height 31
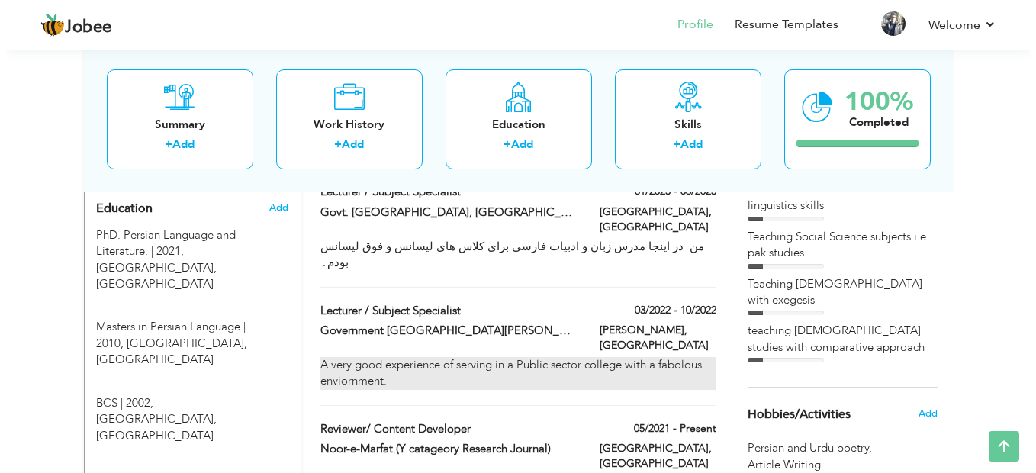
scroll to position [915, 0]
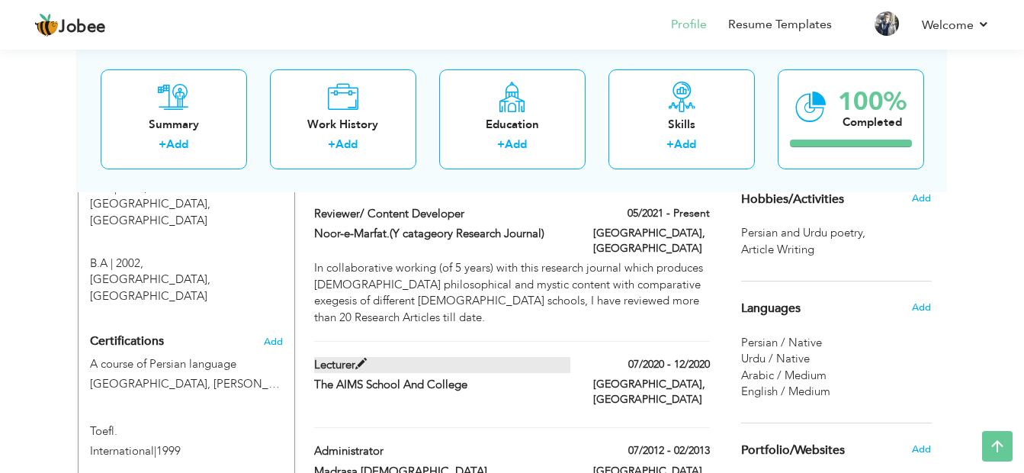
click at [513, 357] on label "Lecturer" at bounding box center [442, 365] width 256 height 16
type input "Lecturer"
type input "The AIMS School And College"
type input "07/2020"
type input "12/2020"
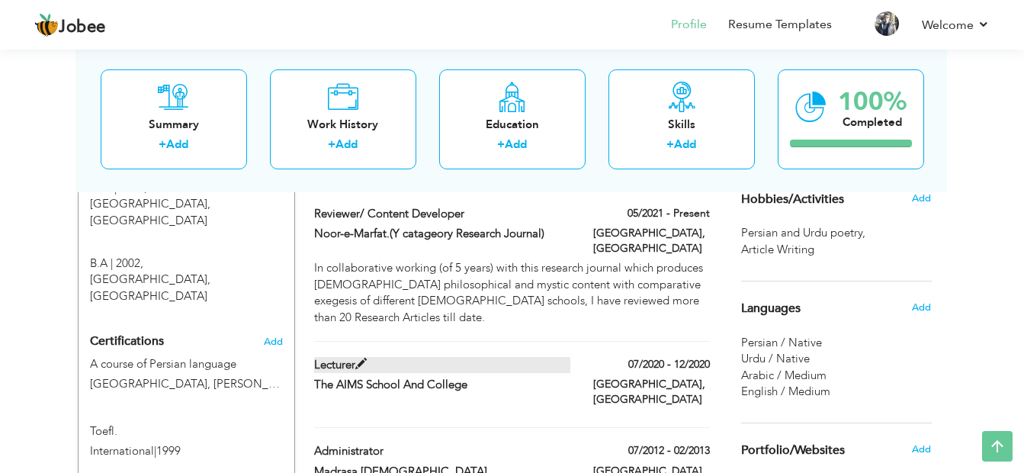
checkbox input "false"
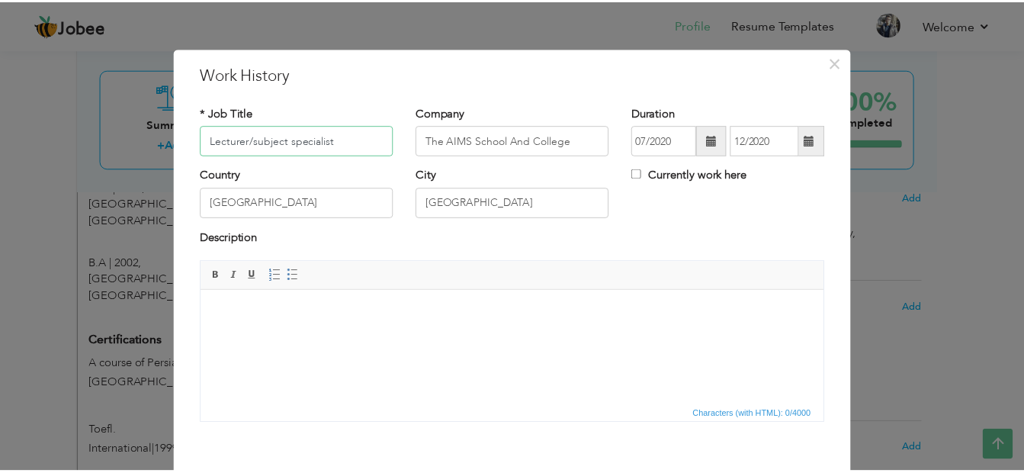
scroll to position [75, 0]
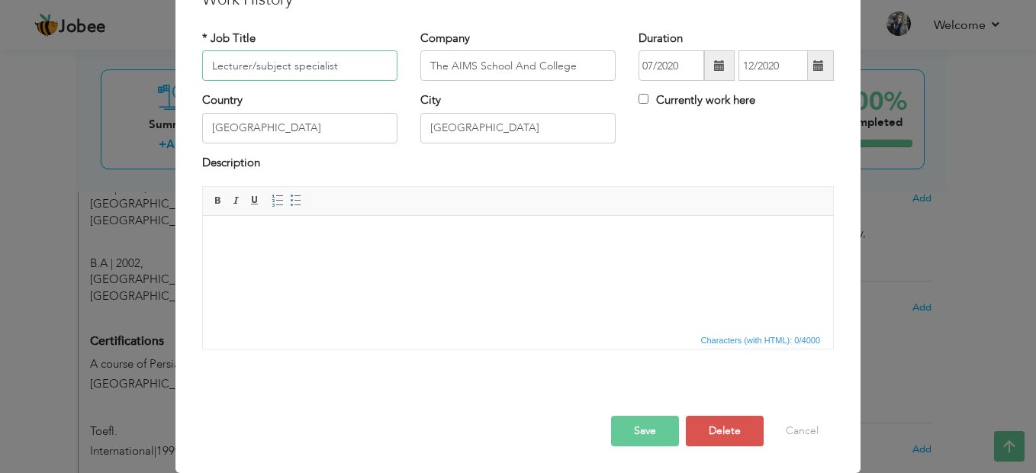
type input "Lecturer/subject specialist"
drag, startPoint x: 639, startPoint y: 430, endPoint x: 652, endPoint y: 414, distance: 20.6
click at [640, 430] on button "Save" at bounding box center [645, 431] width 68 height 31
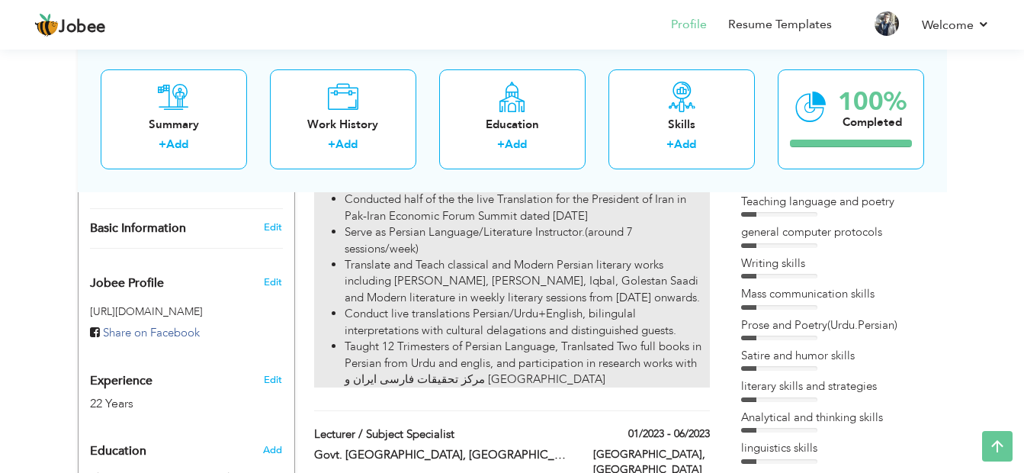
scroll to position [0, 0]
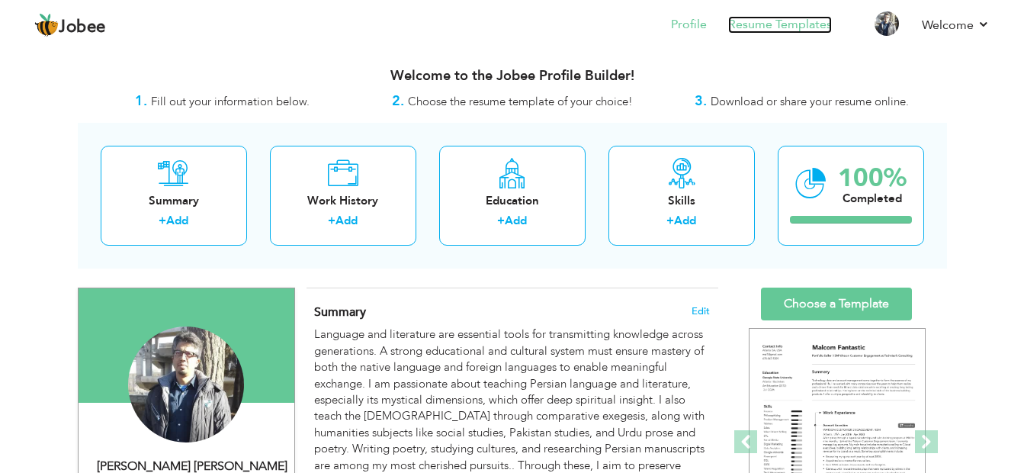
click at [792, 24] on link "Resume Templates" at bounding box center [781, 25] width 104 height 18
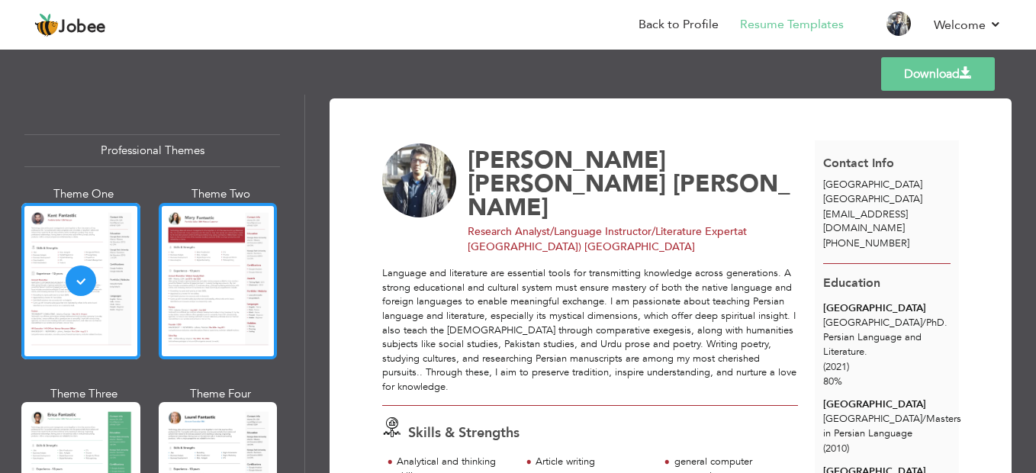
click at [231, 294] on div at bounding box center [218, 281] width 119 height 156
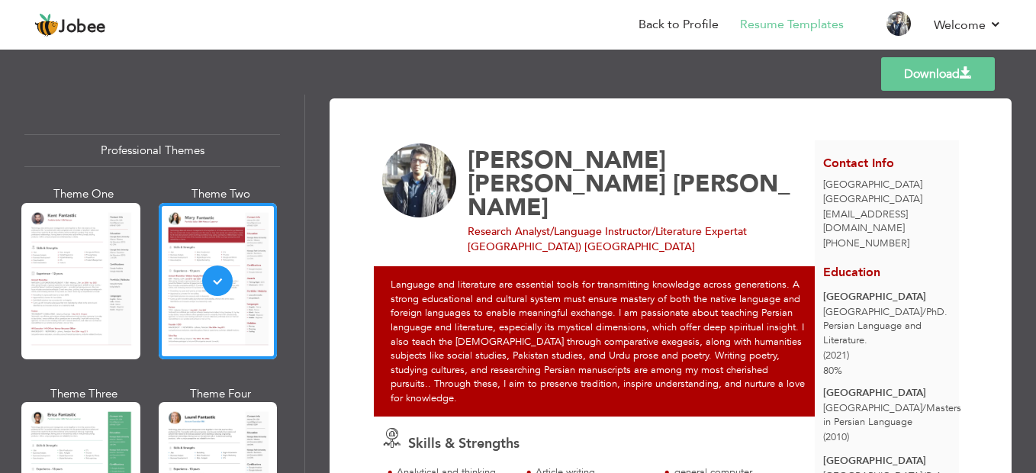
click at [928, 77] on link "Download" at bounding box center [938, 74] width 114 height 34
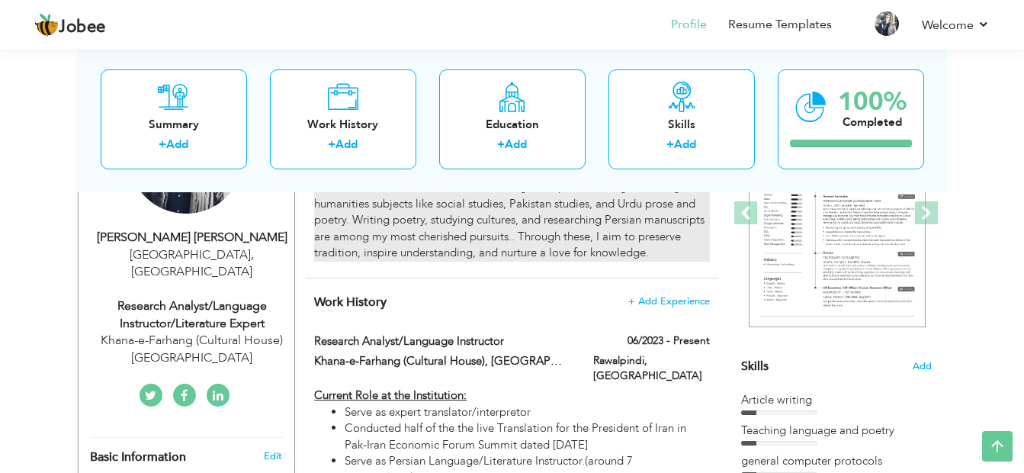
click at [546, 243] on div "Language and literature are essential tools for transmitting knowledge across g…" at bounding box center [511, 179] width 395 height 163
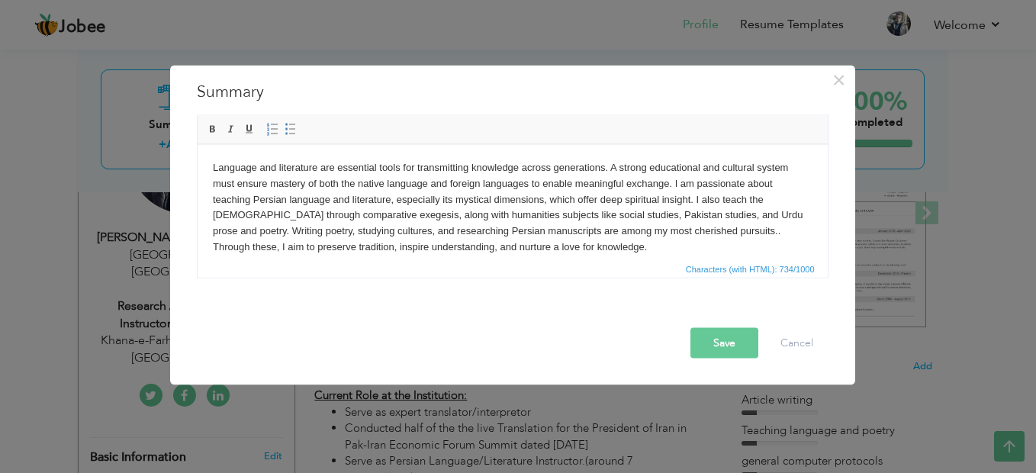
click at [754, 343] on button "Save" at bounding box center [724, 343] width 68 height 31
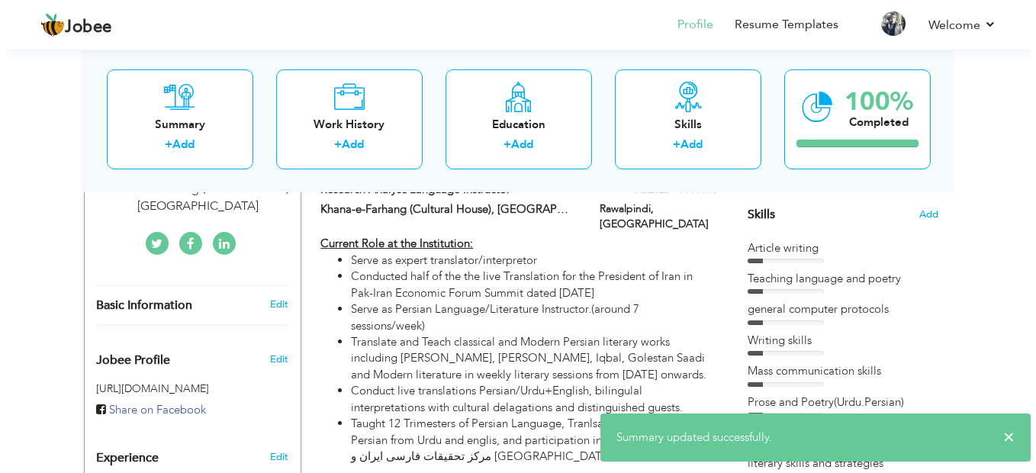
scroll to position [381, 0]
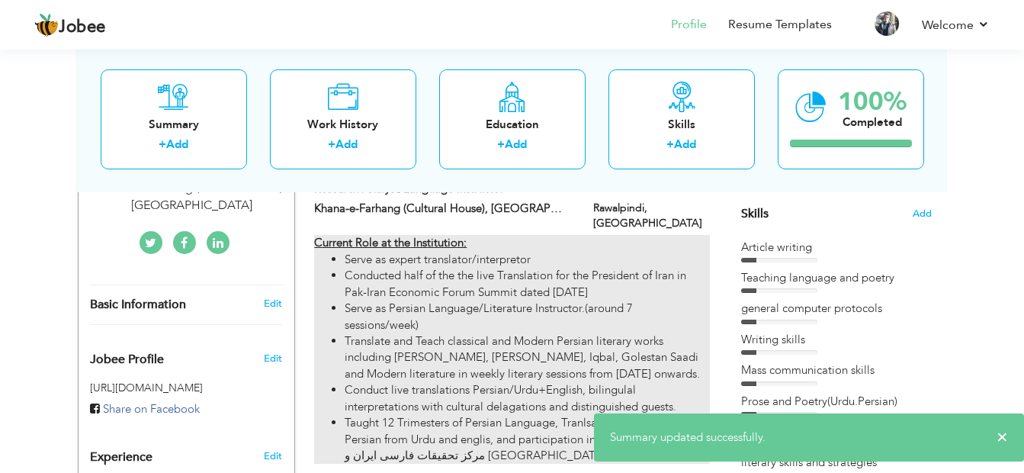
click at [526, 301] on li "Serve as Persian Language/Literature Instructor.(around 7 sessions/week)" at bounding box center [527, 317] width 365 height 33
type input "Research Analyst/Language Instructor"
type input "Khana-e-Farhang (Cultural House), [GEOGRAPHIC_DATA]."
type input "06/2023"
type input "[GEOGRAPHIC_DATA]"
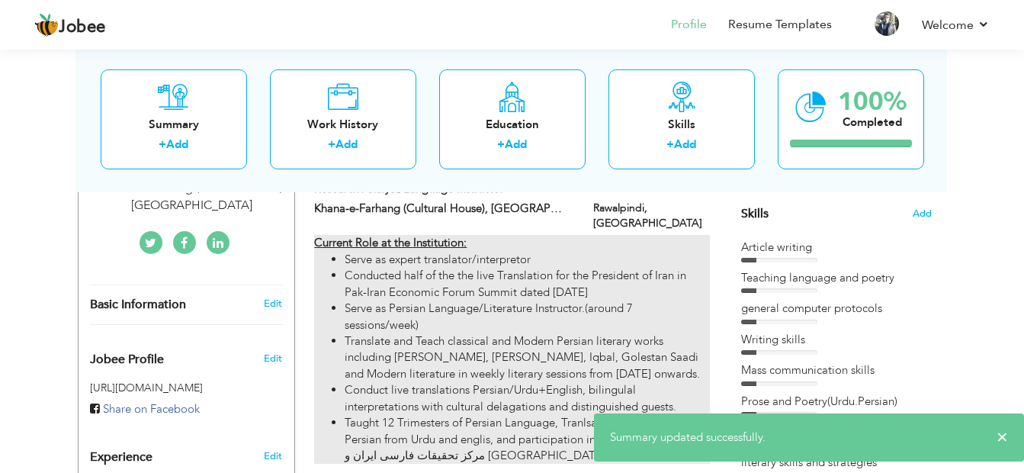
type input "Rawalpindi"
checkbox input "true"
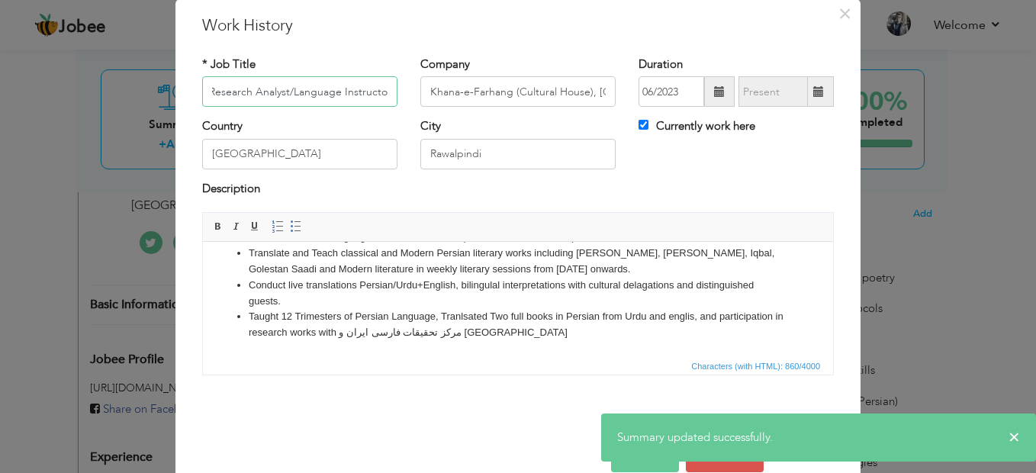
scroll to position [75, 0]
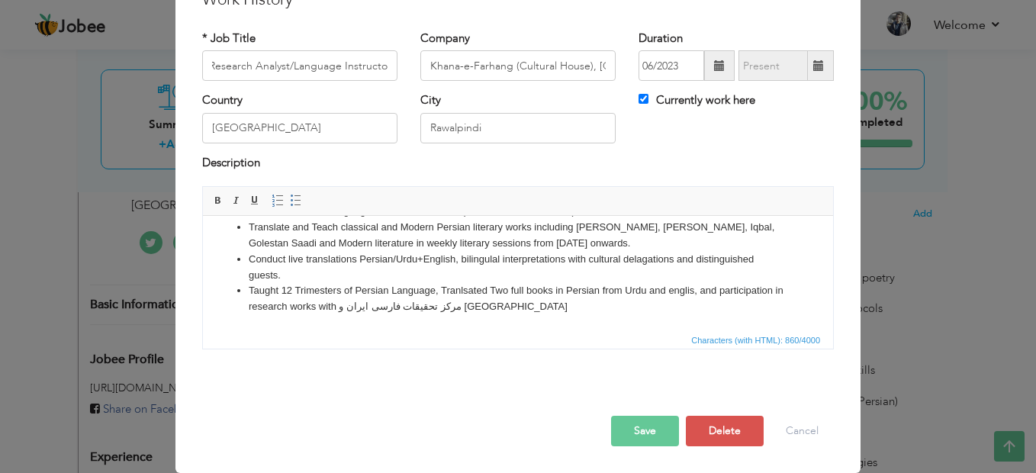
click at [693, 288] on li "Taught 12 Trimesters of Persian Language, Tranlsated Two full books in Persian …" at bounding box center [518, 299] width 539 height 32
click at [371, 306] on li "Taught 12 Trimesters of Persian Language, Tranlsated Two full books in Persian …" at bounding box center [518, 299] width 539 height 32
click at [462, 259] on li "Conduct live translations Persian/Urdu+English, bilingulal interpretations with…" at bounding box center [518, 268] width 539 height 32
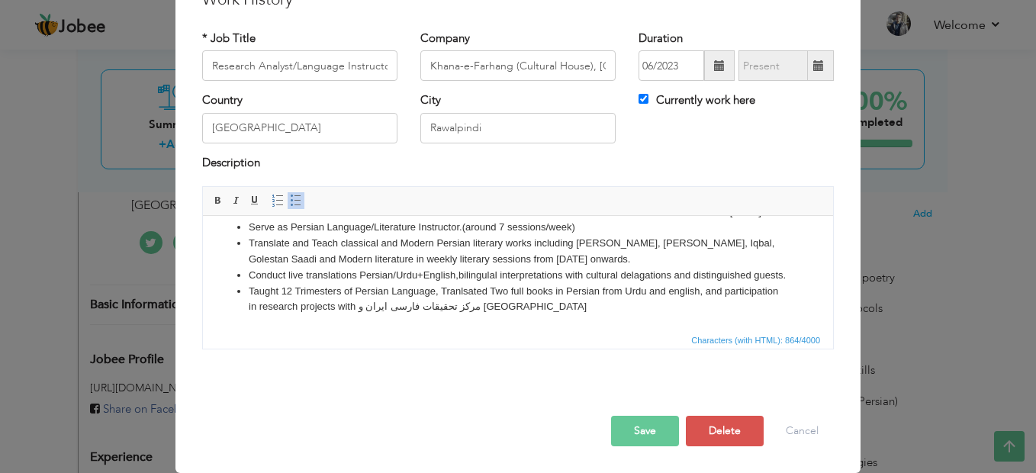
click at [762, 268] on li "Conduct live translations Persian/Urdu+English, bilingulal interpretations with…" at bounding box center [518, 276] width 539 height 16
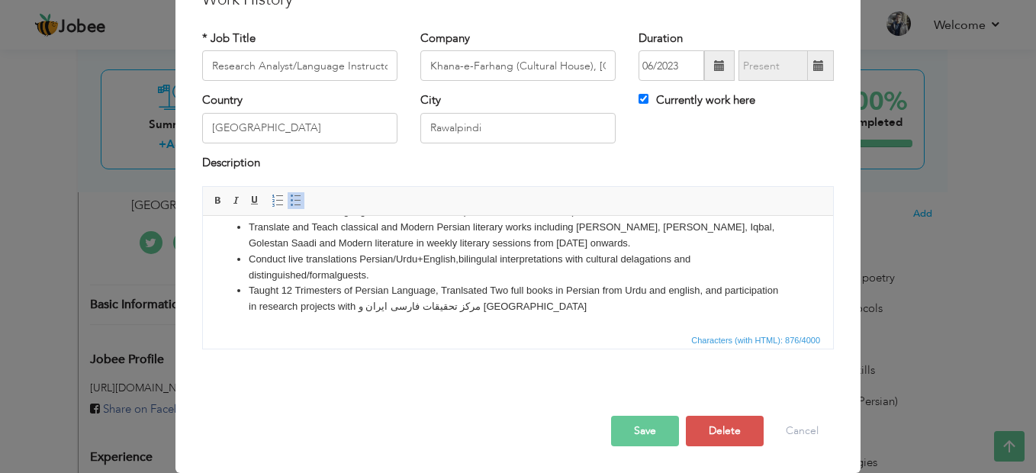
scroll to position [24, 0]
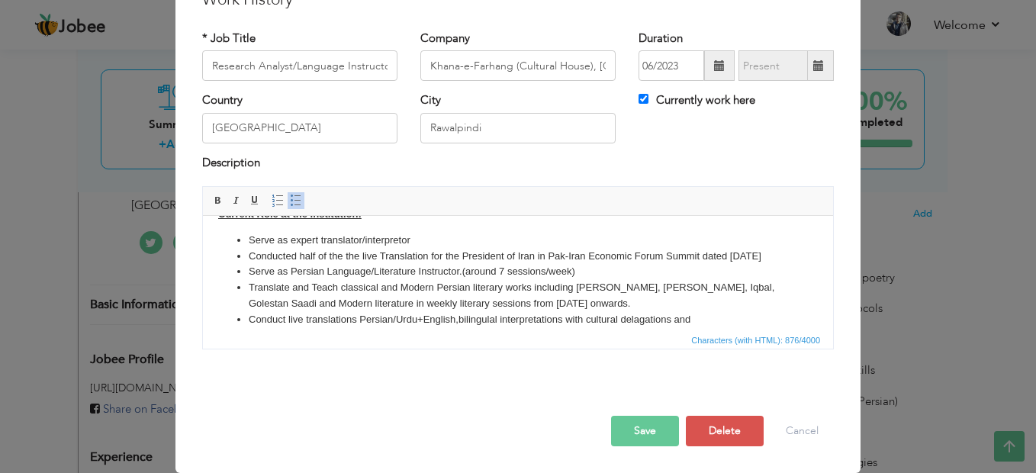
click at [563, 312] on li "Translate and Teach classical and Modern Persian literary works including Mathn…" at bounding box center [518, 296] width 539 height 32
drag, startPoint x: 246, startPoint y: 254, endPoint x: 270, endPoint y: 271, distance: 29.0
click at [270, 271] on ul "Serve as expert translator/interpretor Conducted half of the the live Translati…" at bounding box center [518, 304] width 600 height 143
click at [213, 205] on span at bounding box center [218, 201] width 12 height 12
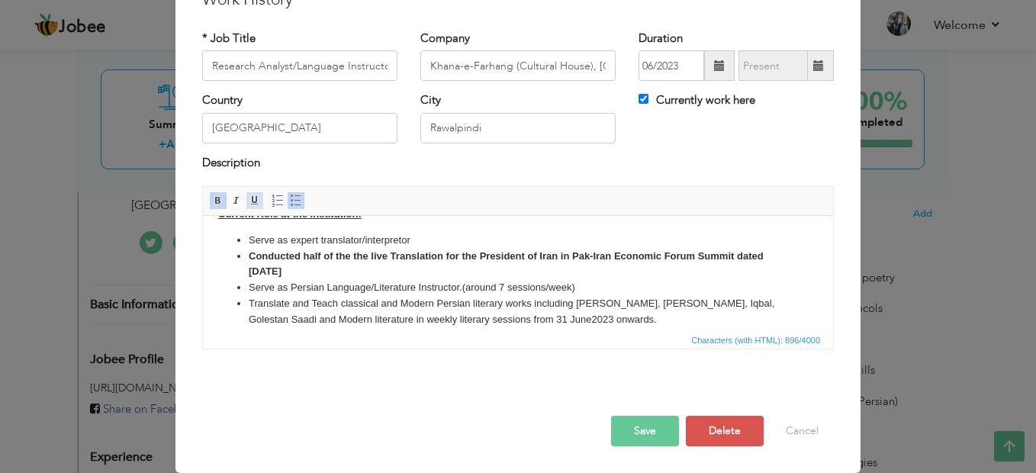
click at [249, 204] on span at bounding box center [255, 201] width 12 height 12
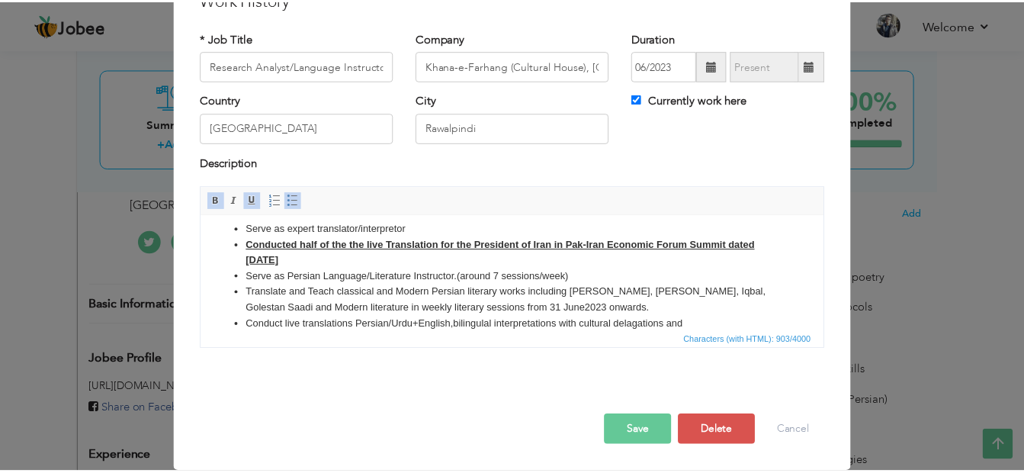
scroll to position [0, 0]
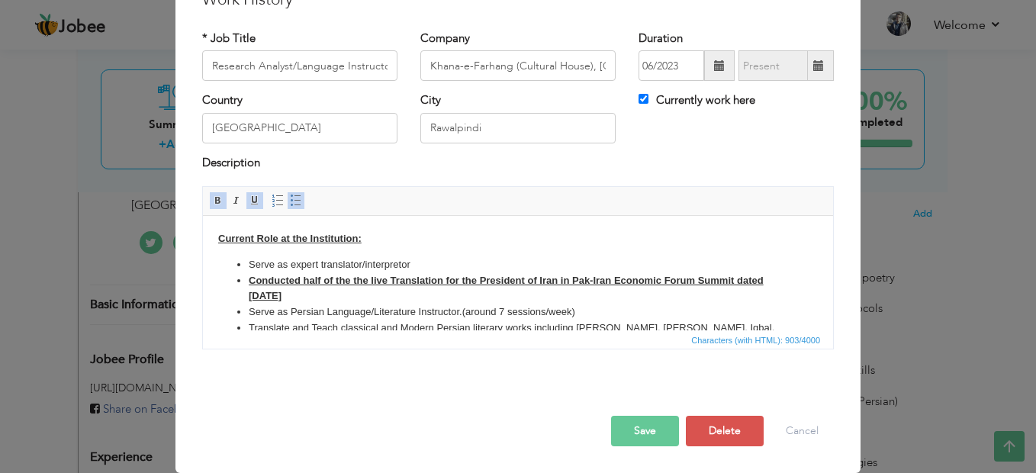
click at [515, 283] on strong "Conducted half of the the live Translation for the President of Iran in Pak-Ira…" at bounding box center [506, 288] width 515 height 27
click at [735, 277] on strong "Conducted half of the the live Translation for the President of Iran in Pak-Ira…" at bounding box center [506, 288] width 515 height 27
click at [642, 431] on button "Save" at bounding box center [645, 431] width 68 height 31
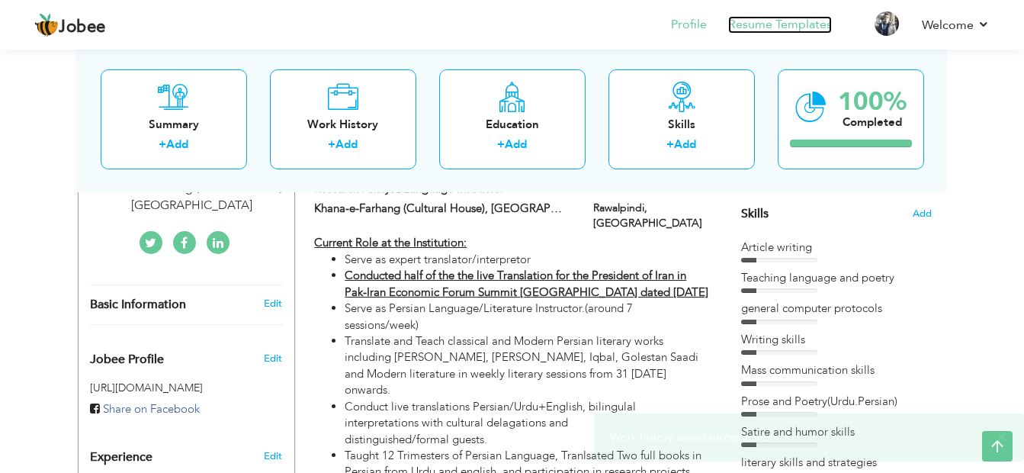
click at [784, 27] on link "Resume Templates" at bounding box center [781, 25] width 104 height 18
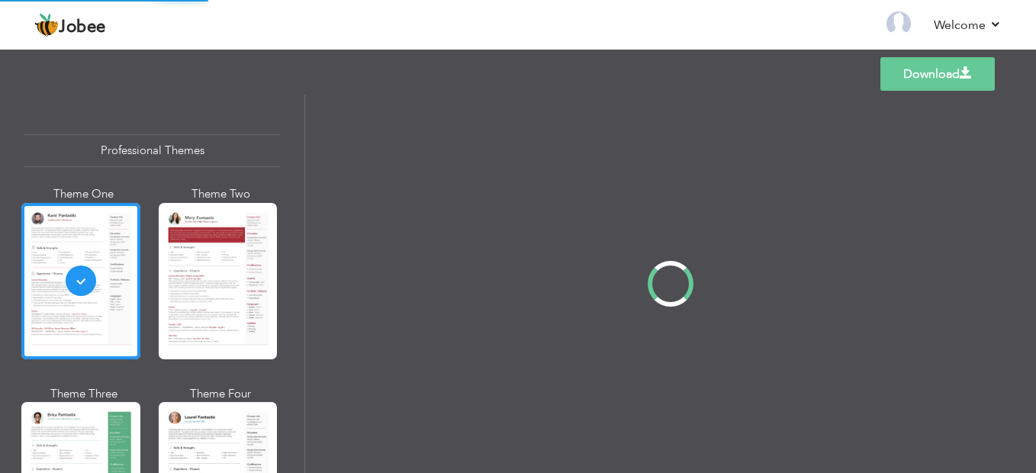
click at [216, 258] on div "Professional Themes Theme One Theme Two Theme Three Theme Four" at bounding box center [518, 284] width 1036 height 378
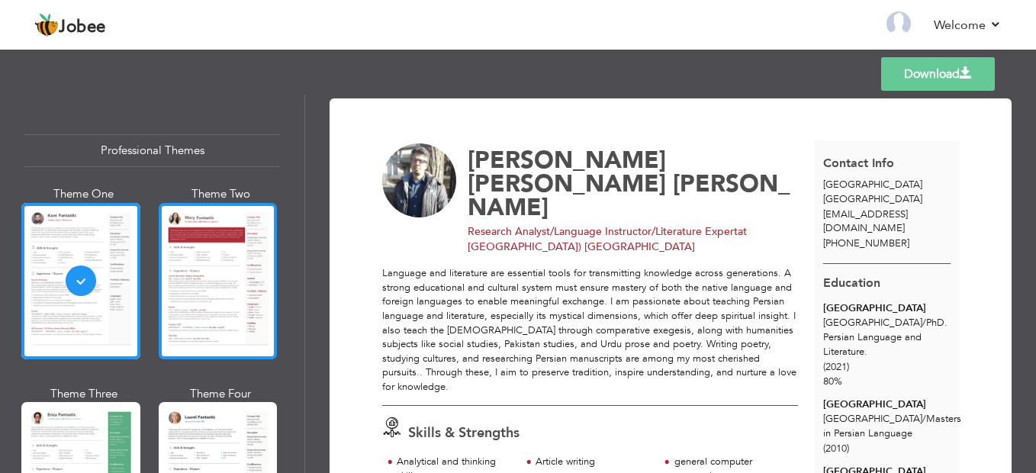
click at [223, 309] on div at bounding box center [218, 281] width 119 height 156
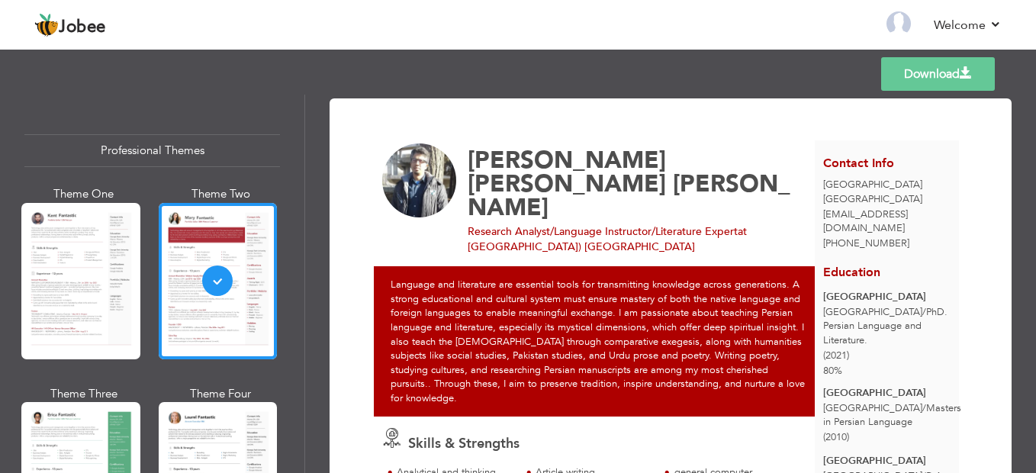
click at [931, 74] on link "Download" at bounding box center [938, 74] width 114 height 34
click at [915, 76] on link "Download" at bounding box center [938, 74] width 114 height 34
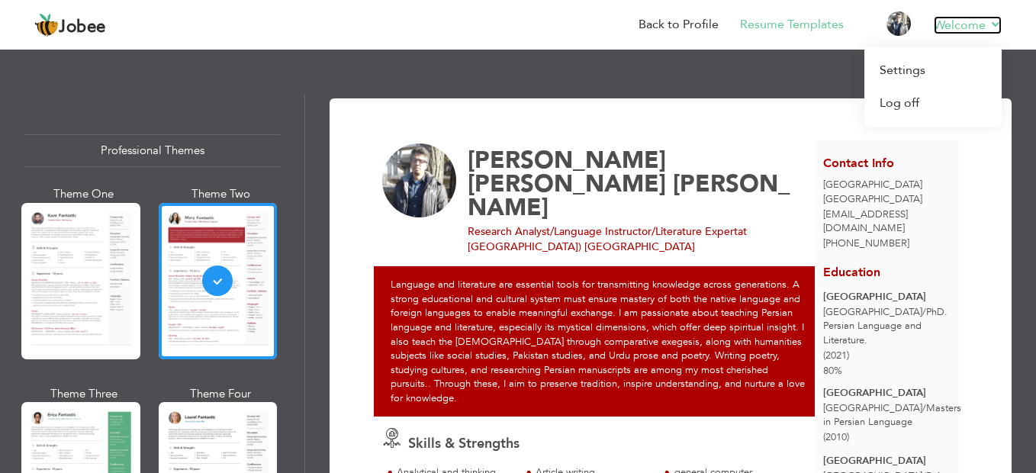
click at [994, 21] on link "Welcome" at bounding box center [968, 25] width 68 height 18
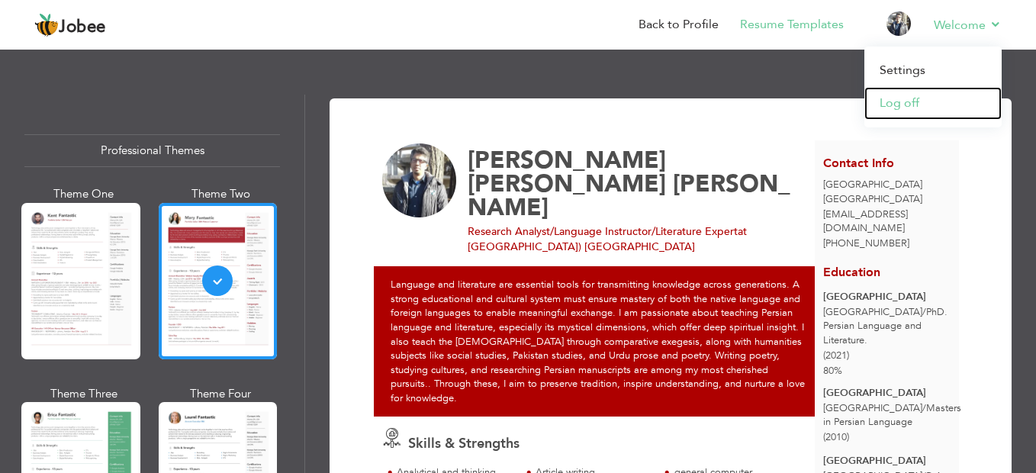
click at [908, 105] on link "Log off" at bounding box center [932, 103] width 137 height 33
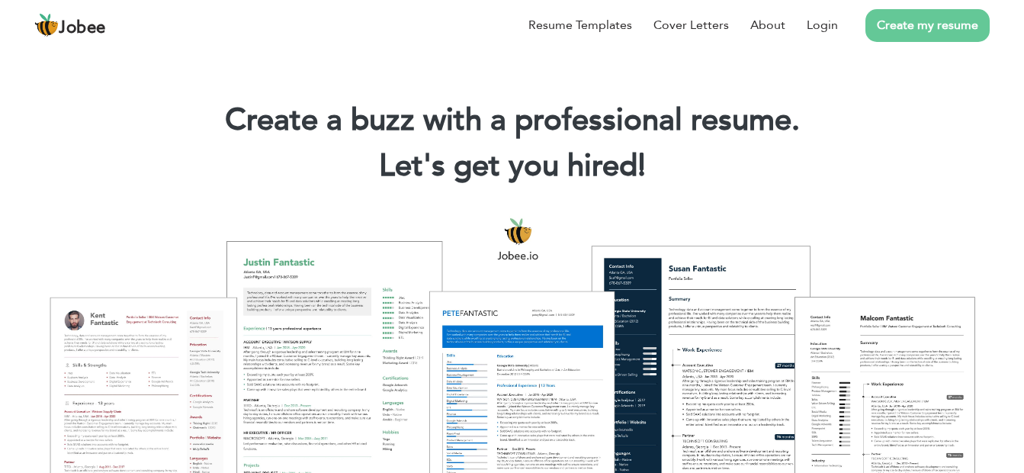
click at [959, 138] on h1 "Create a buzz with a professional resume." at bounding box center [512, 121] width 979 height 40
click at [992, 174] on h2 "Let's get you hired |" at bounding box center [512, 166] width 979 height 40
click at [959, 98] on div "Create a buzz with a professional resume. Let's get you hired! |" at bounding box center [512, 137] width 1024 height 110
